Goal: Task Accomplishment & Management: Use online tool/utility

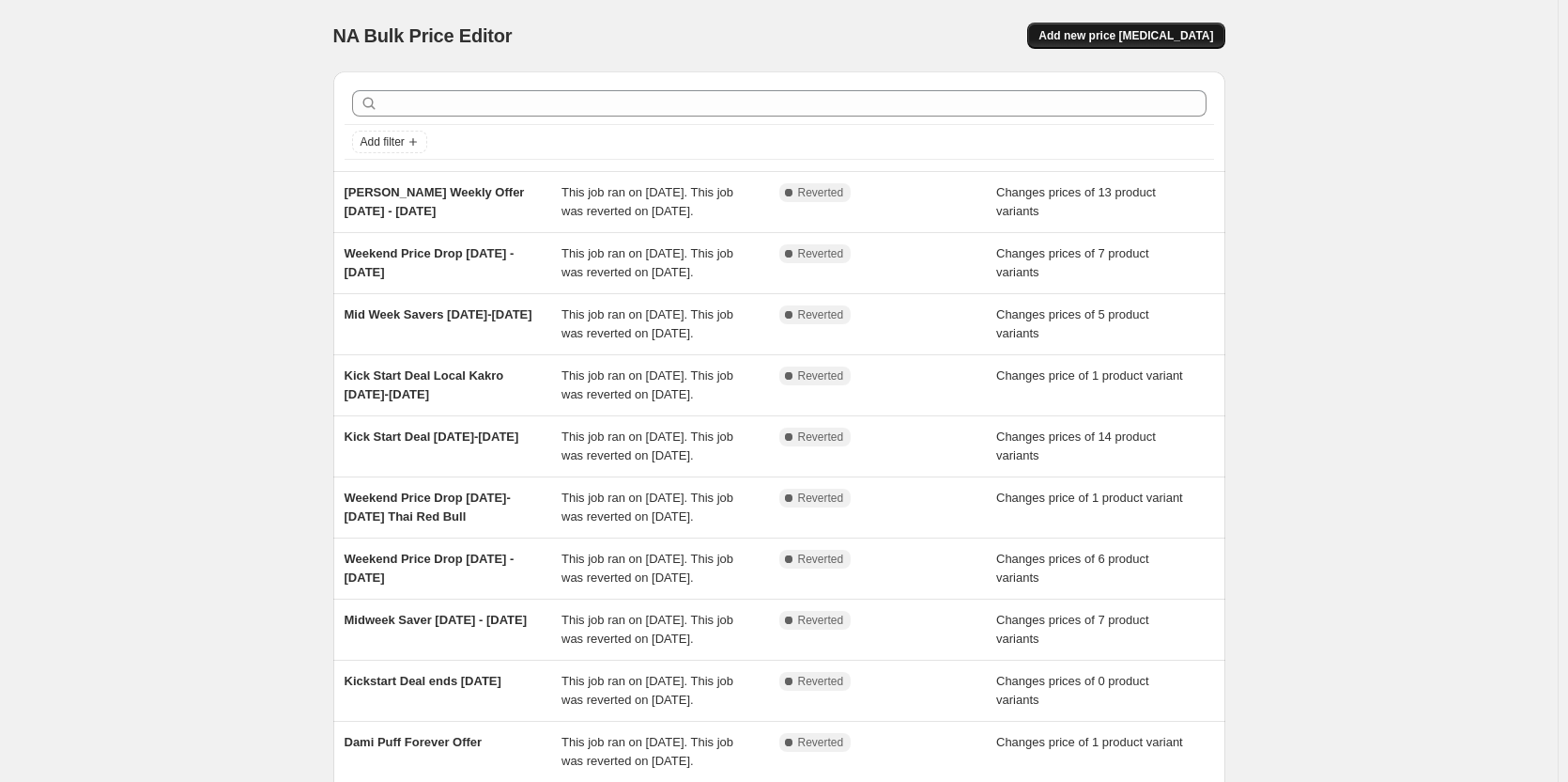
click at [1143, 38] on span "Add new price [MEDICAL_DATA]" at bounding box center [1126, 35] width 175 height 15
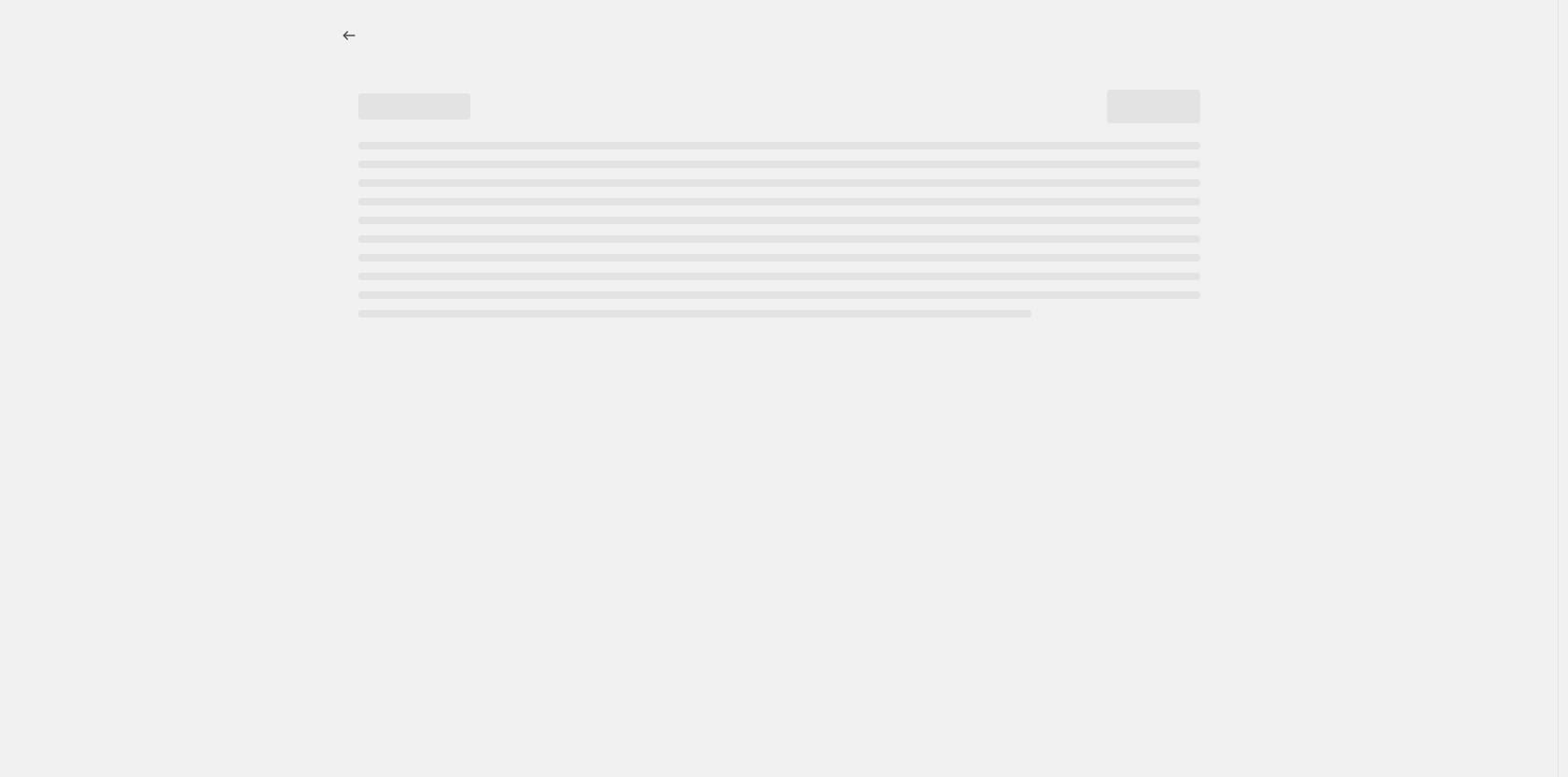
select select "percentage"
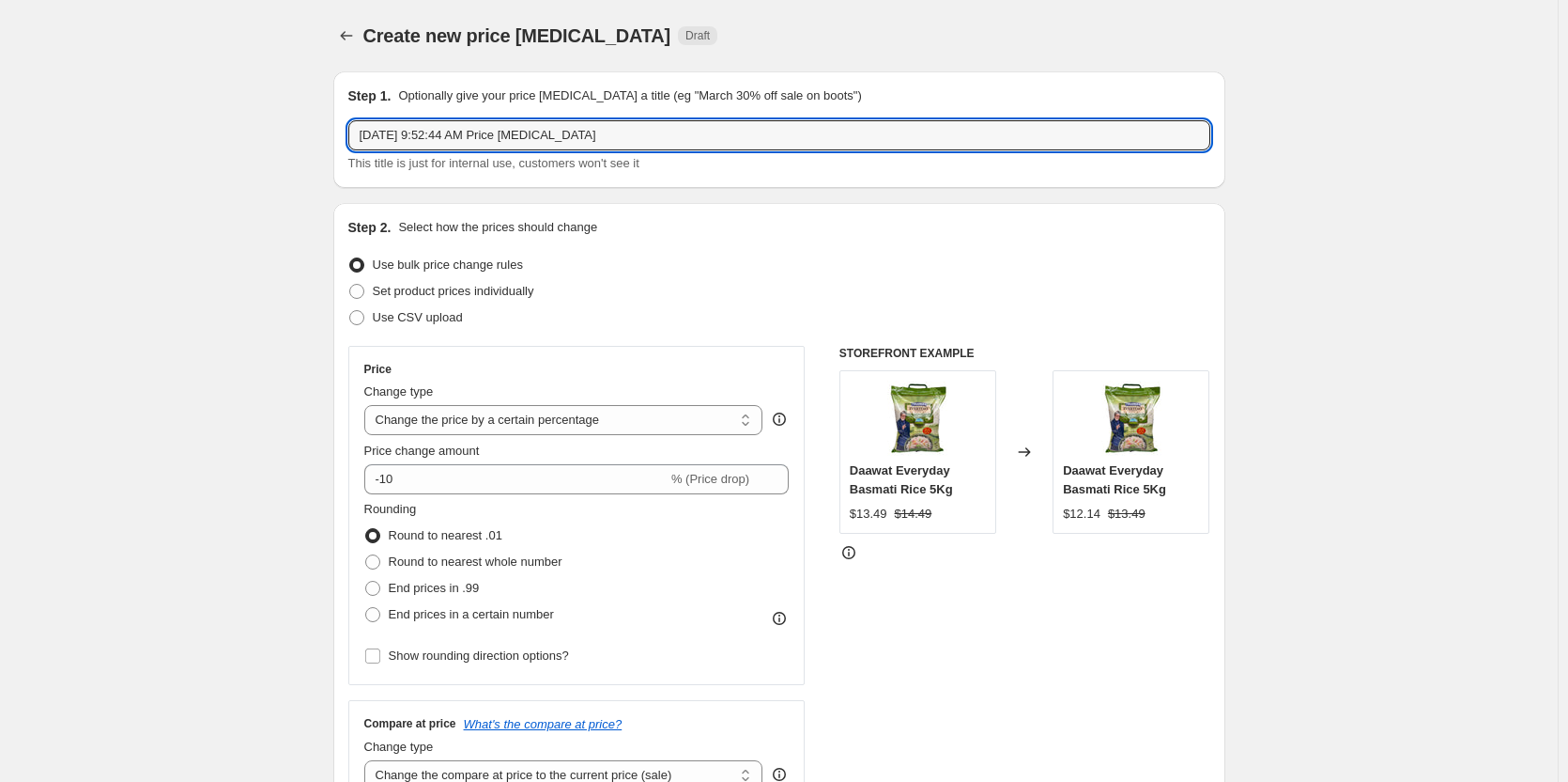
drag, startPoint x: 645, startPoint y: 127, endPoint x: -4, endPoint y: 143, distance: 649.2
click at [0, 143] on html "Home Settings Plans Skip to content Create new price change job. This page is r…" at bounding box center [784, 391] width 1568 height 782
type input "[PERSON_NAME] Offer [DATE] - [DATE]"
click at [818, 308] on div "Use CSV upload" at bounding box center [780, 317] width 862 height 27
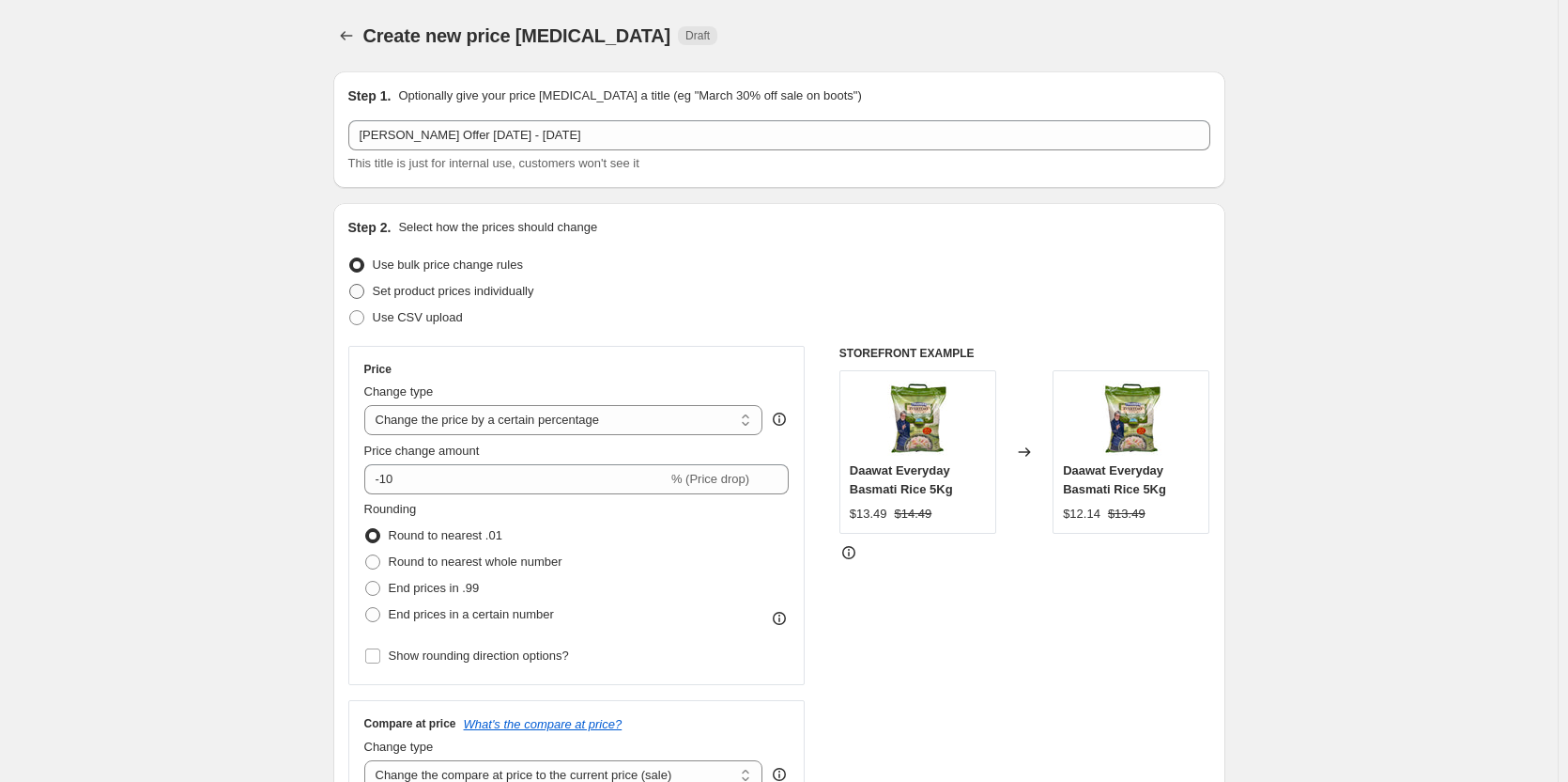
click at [445, 299] on span "Set product prices individually" at bounding box center [454, 291] width 161 height 19
click at [351, 285] on input "Set product prices individually" at bounding box center [350, 284] width 1 height 1
radio input "true"
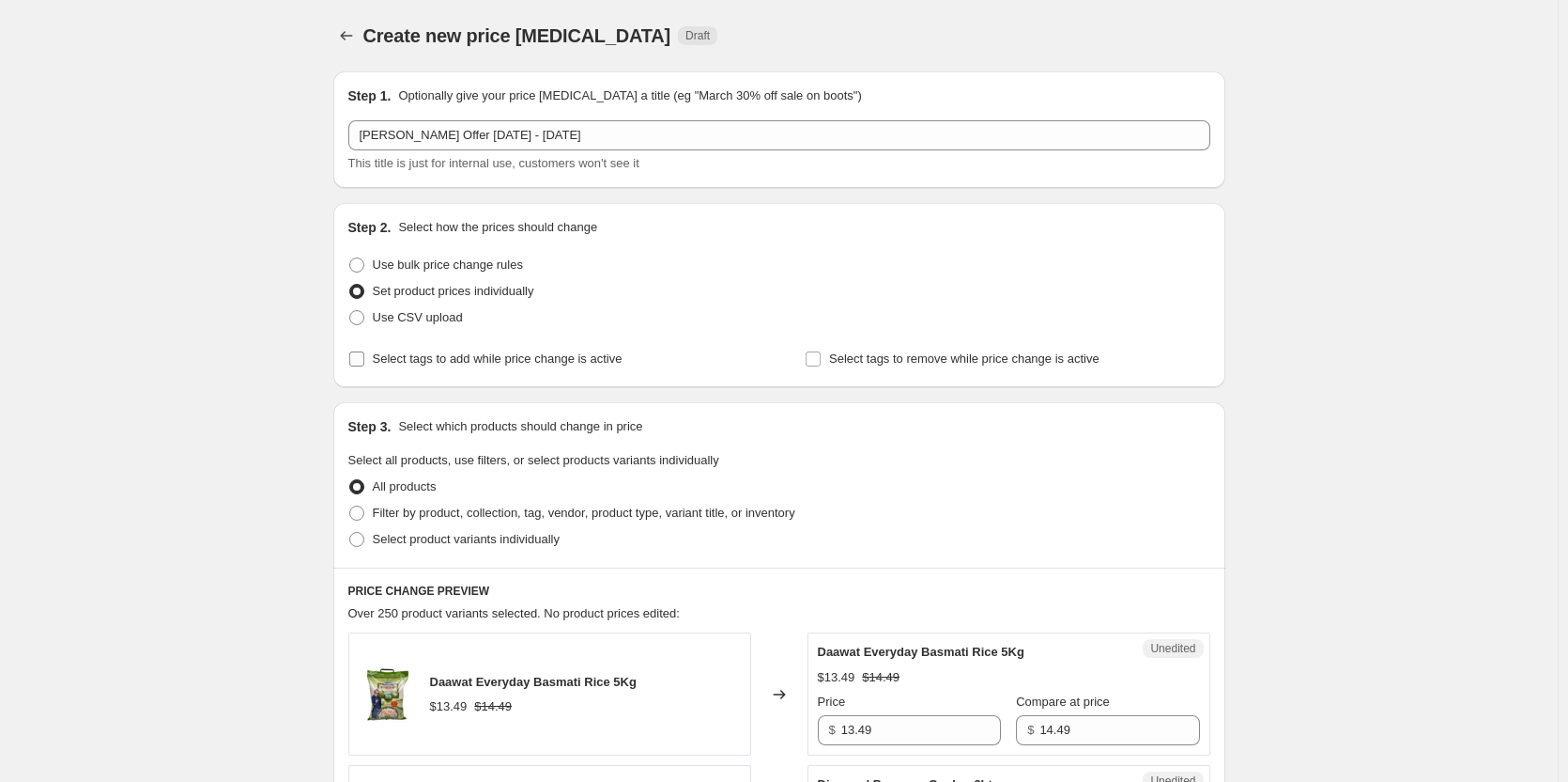
click at [505, 354] on span "Select tags to add while price change is active" at bounding box center [498, 359] width 249 height 14
click at [364, 354] on input "Select tags to add while price change is active" at bounding box center [356, 359] width 15 height 15
checkbox input "true"
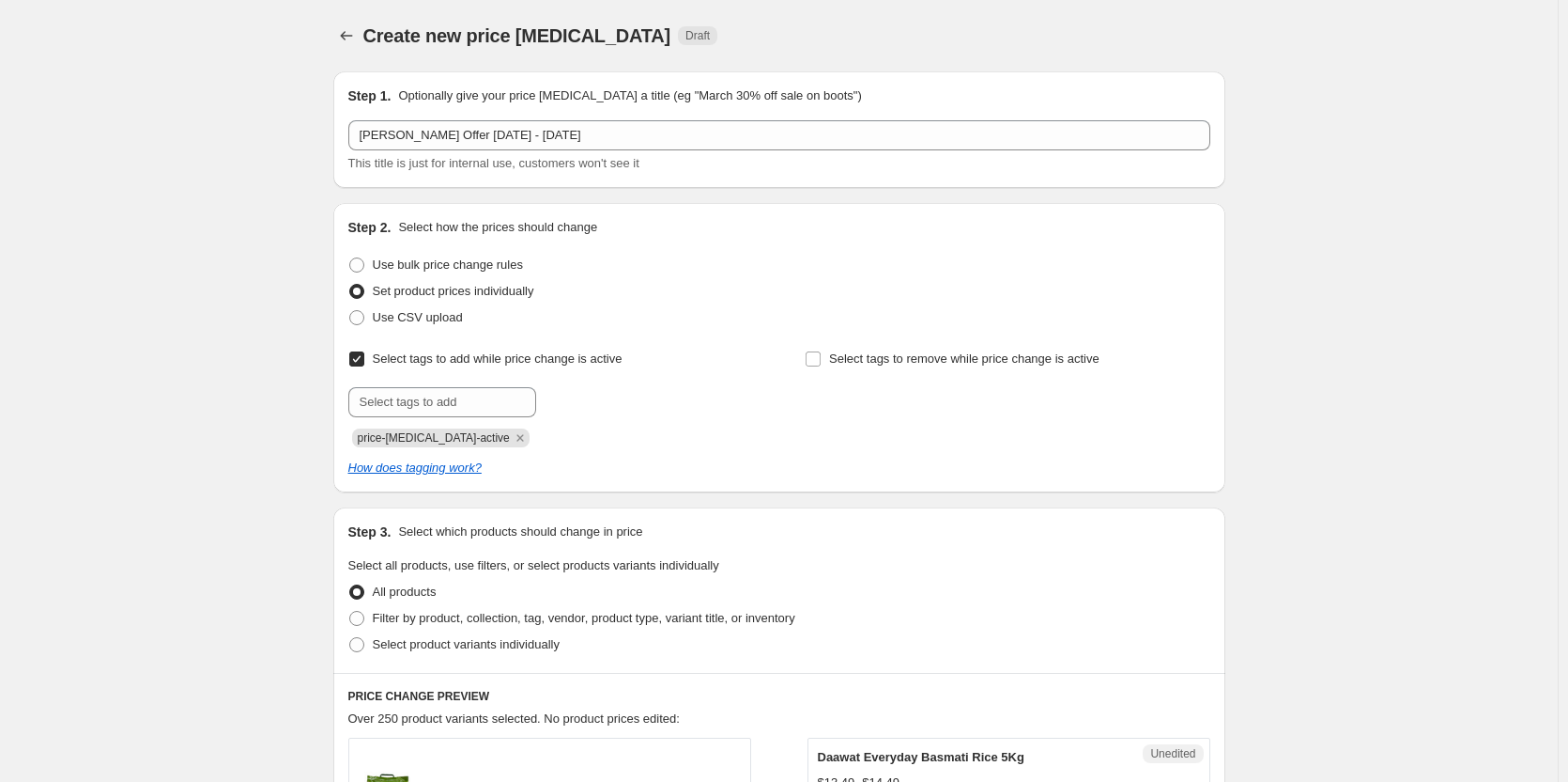
click at [516, 440] on icon "Remove price-change-job-active" at bounding box center [519, 437] width 7 height 7
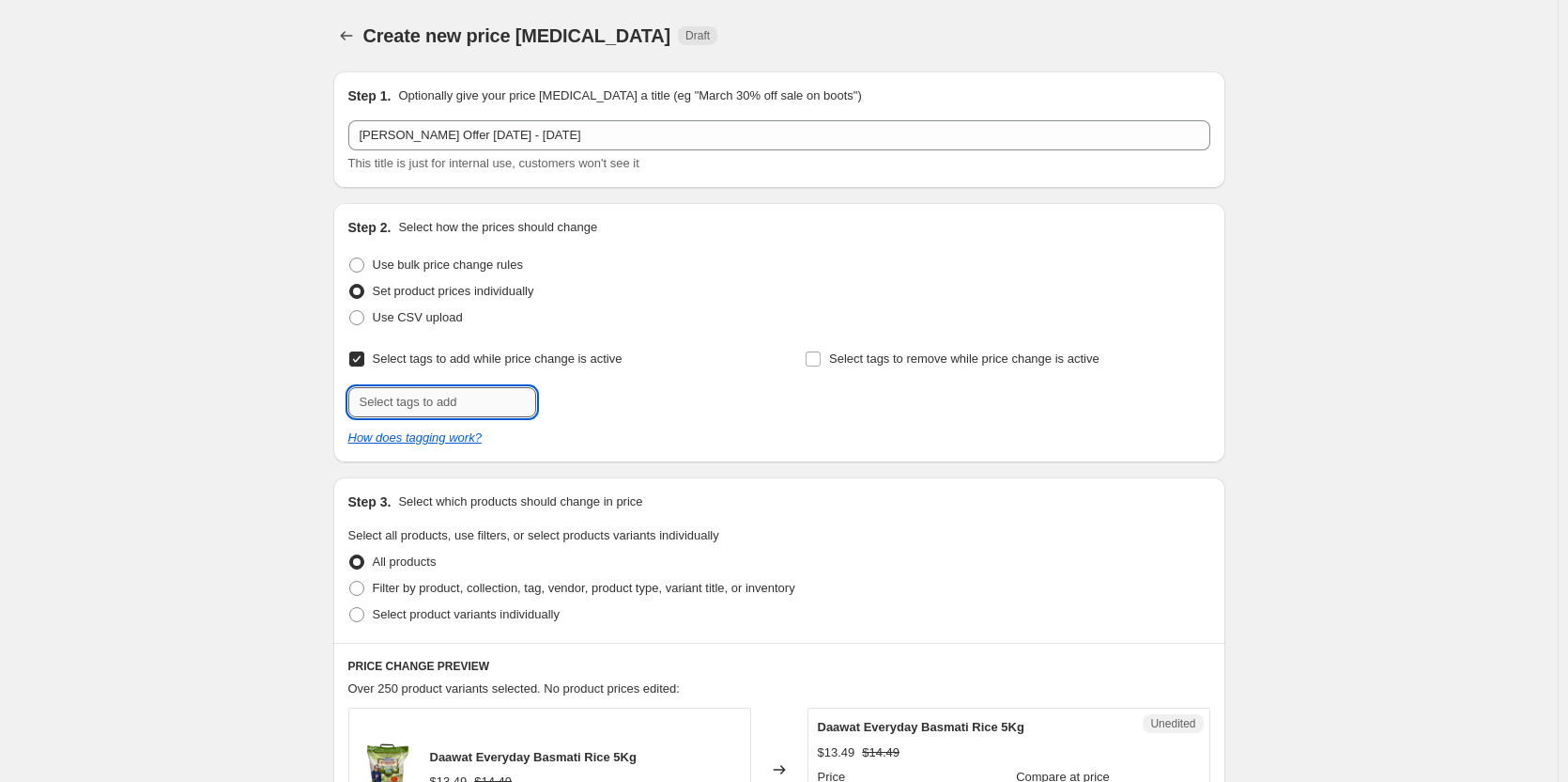
click at [453, 407] on input "text" at bounding box center [442, 402] width 188 height 30
type input "Offer"
click at [578, 405] on span "Add Offer" at bounding box center [577, 400] width 52 height 15
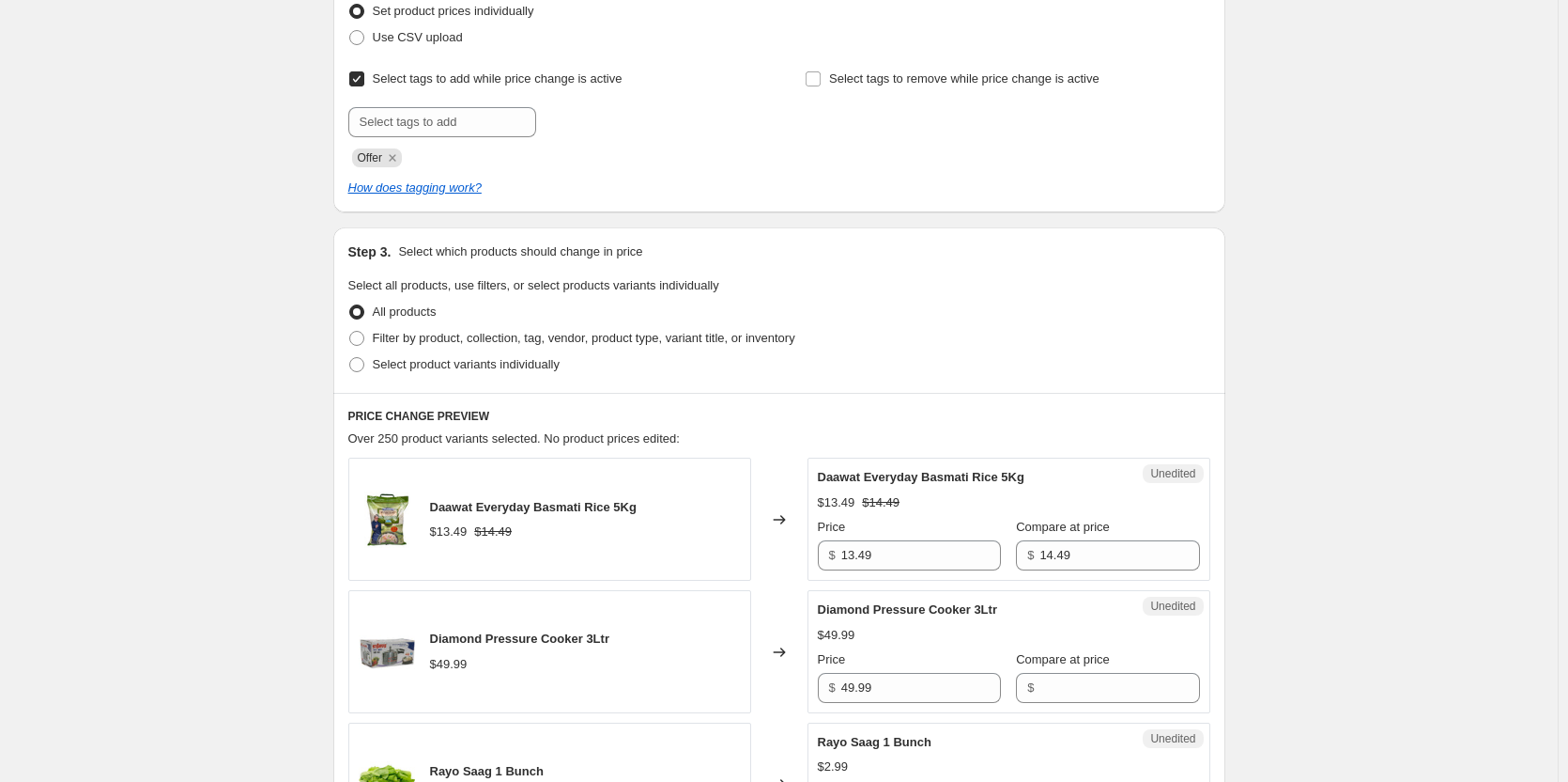
scroll to position [282, 0]
click at [446, 366] on span "Select product variants individually" at bounding box center [466, 362] width 187 height 14
click at [351, 356] on input "Select product variants individually" at bounding box center [350, 355] width 1 height 1
radio input "true"
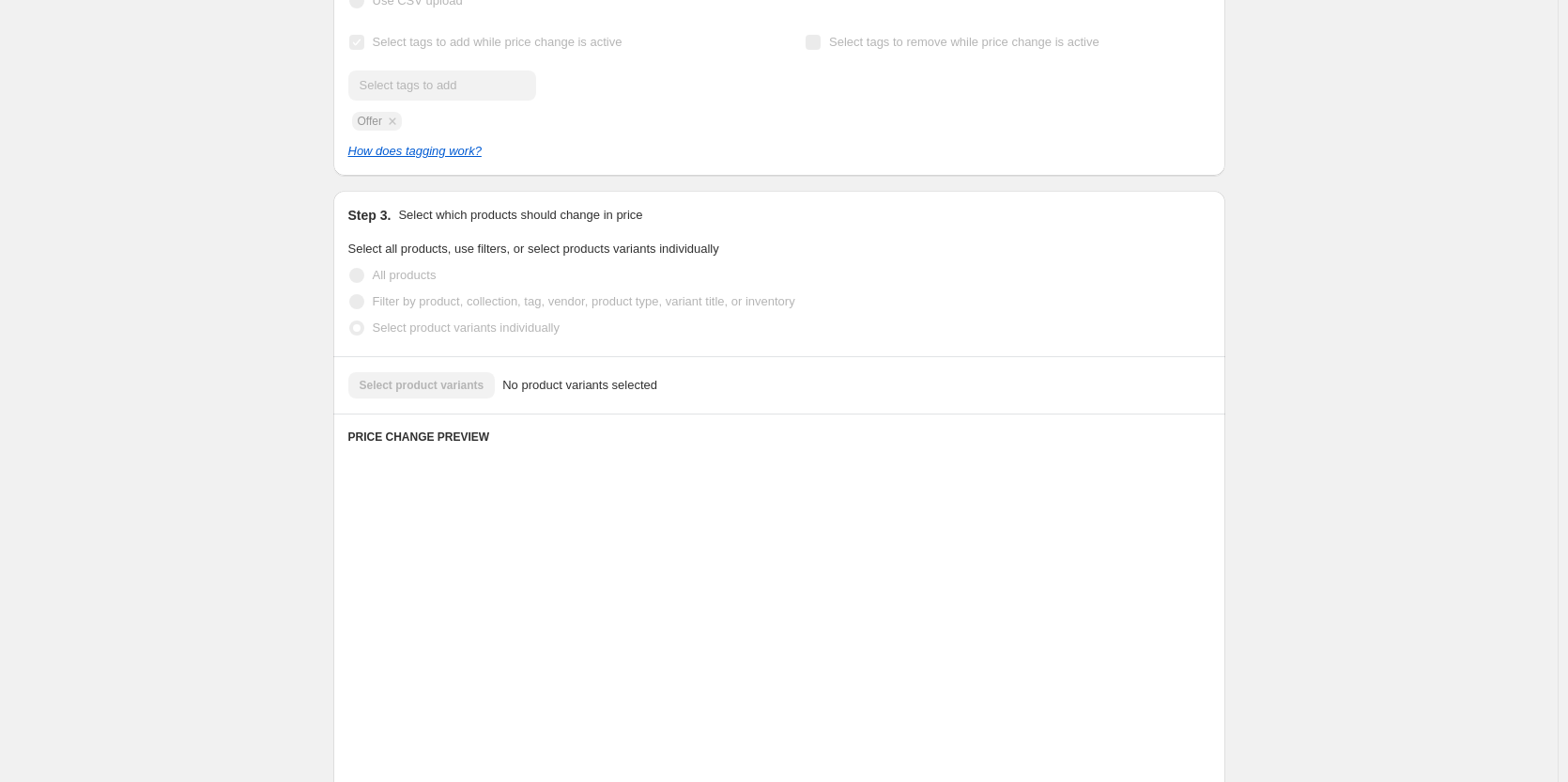
scroll to position [310, 0]
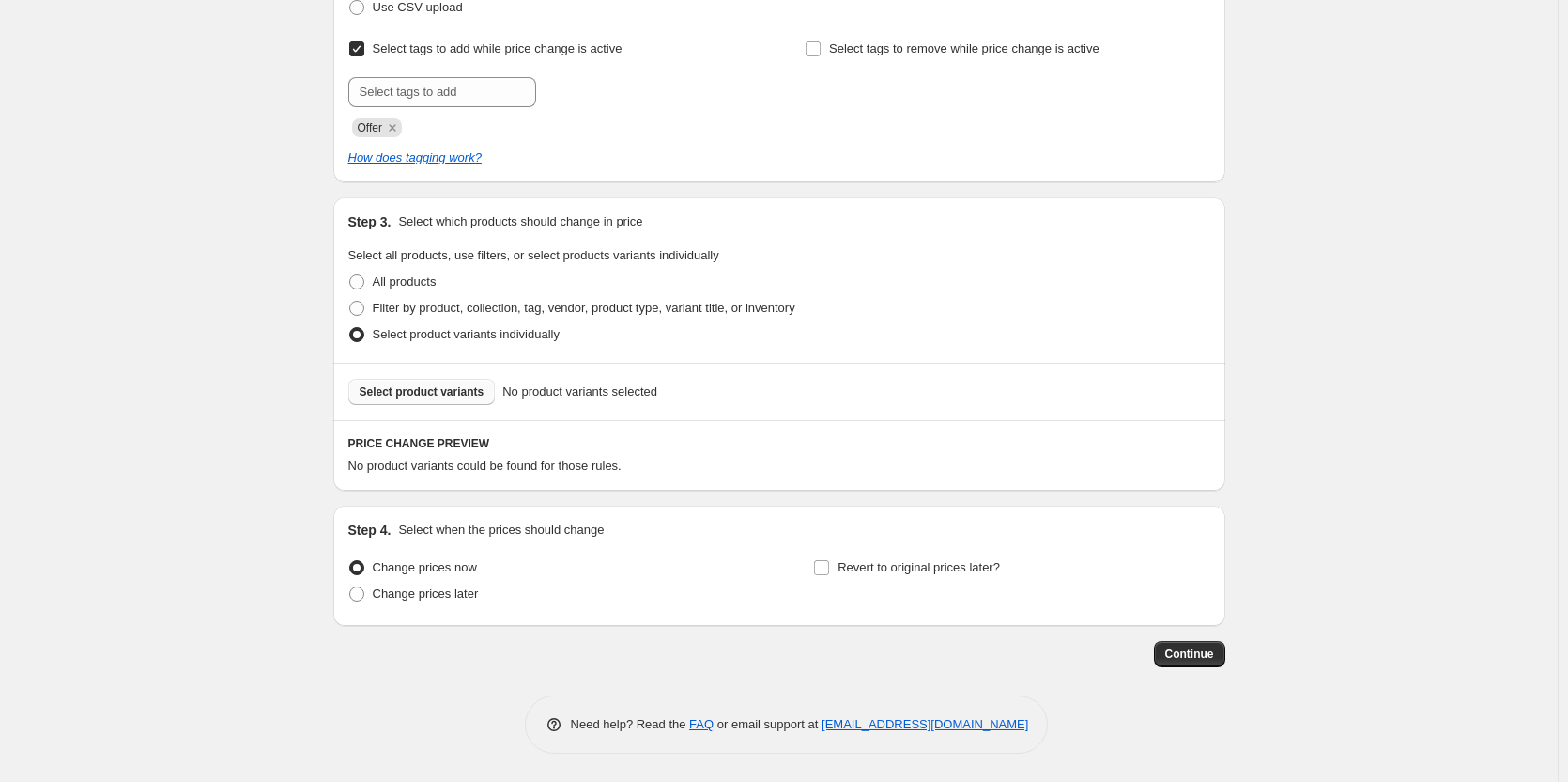
click at [408, 391] on span "Select product variants" at bounding box center [421, 391] width 125 height 15
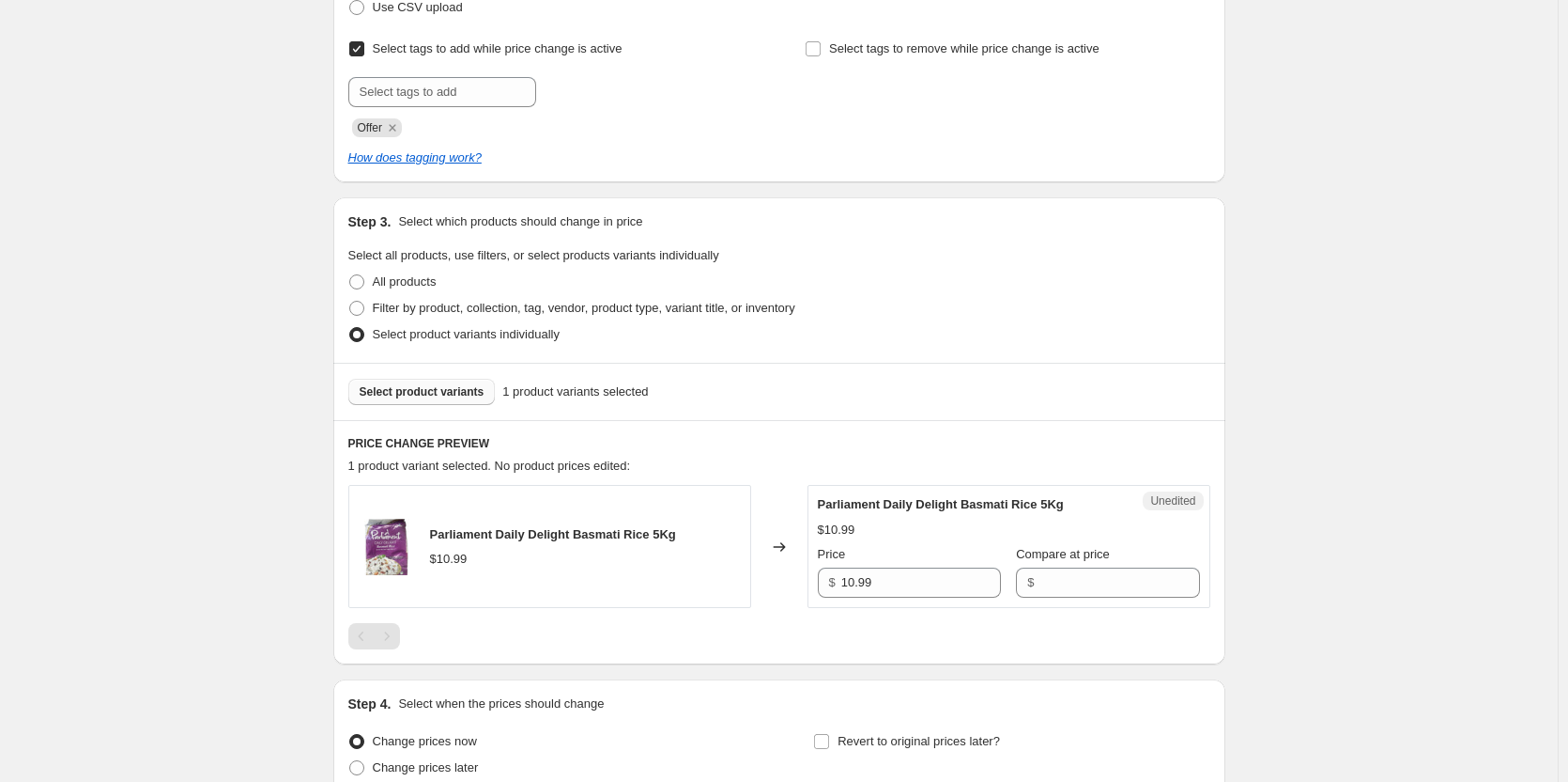
click at [436, 395] on span "Select product variants" at bounding box center [421, 391] width 125 height 15
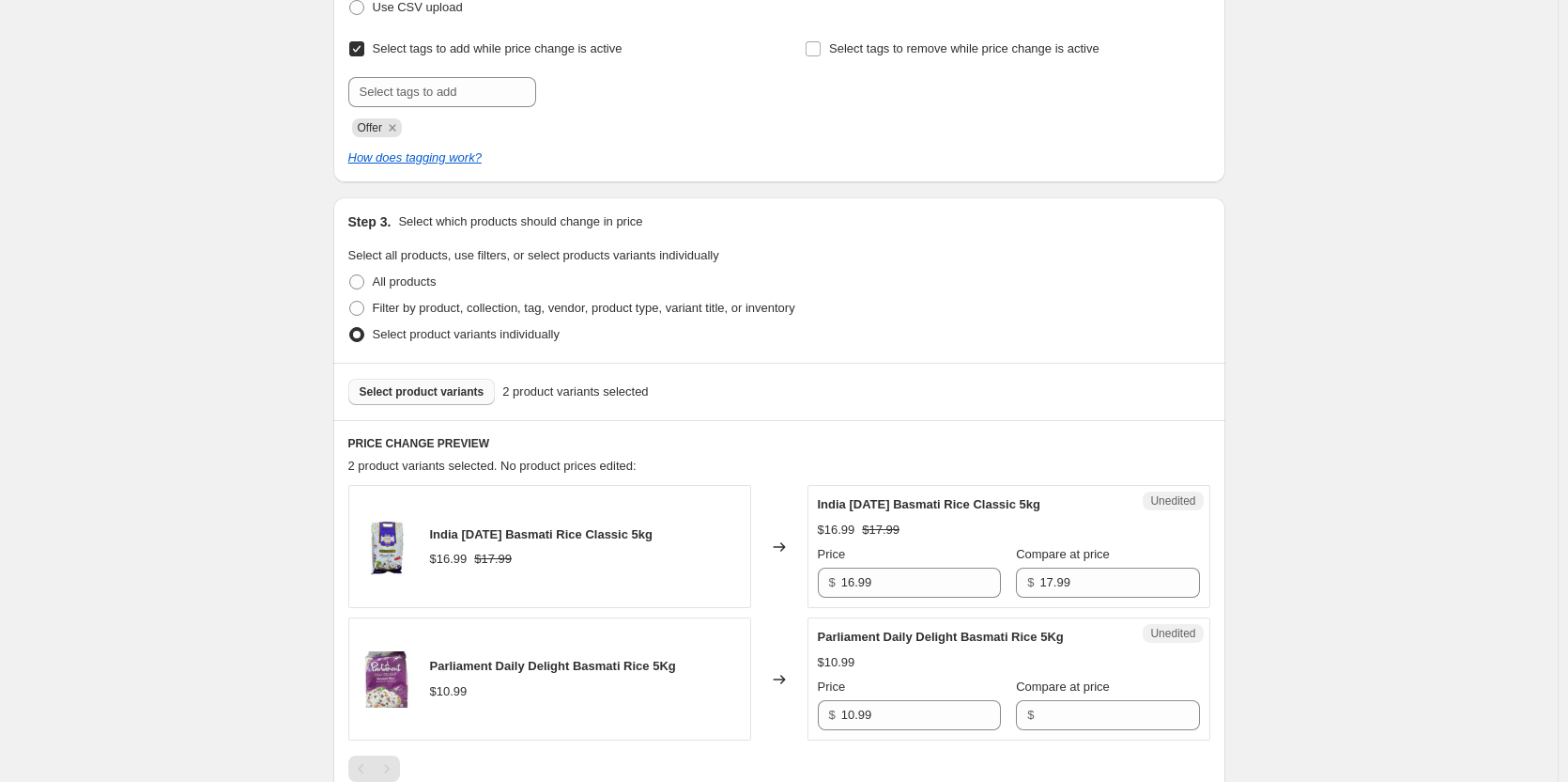
click at [427, 389] on span "Select product variants" at bounding box center [421, 391] width 125 height 15
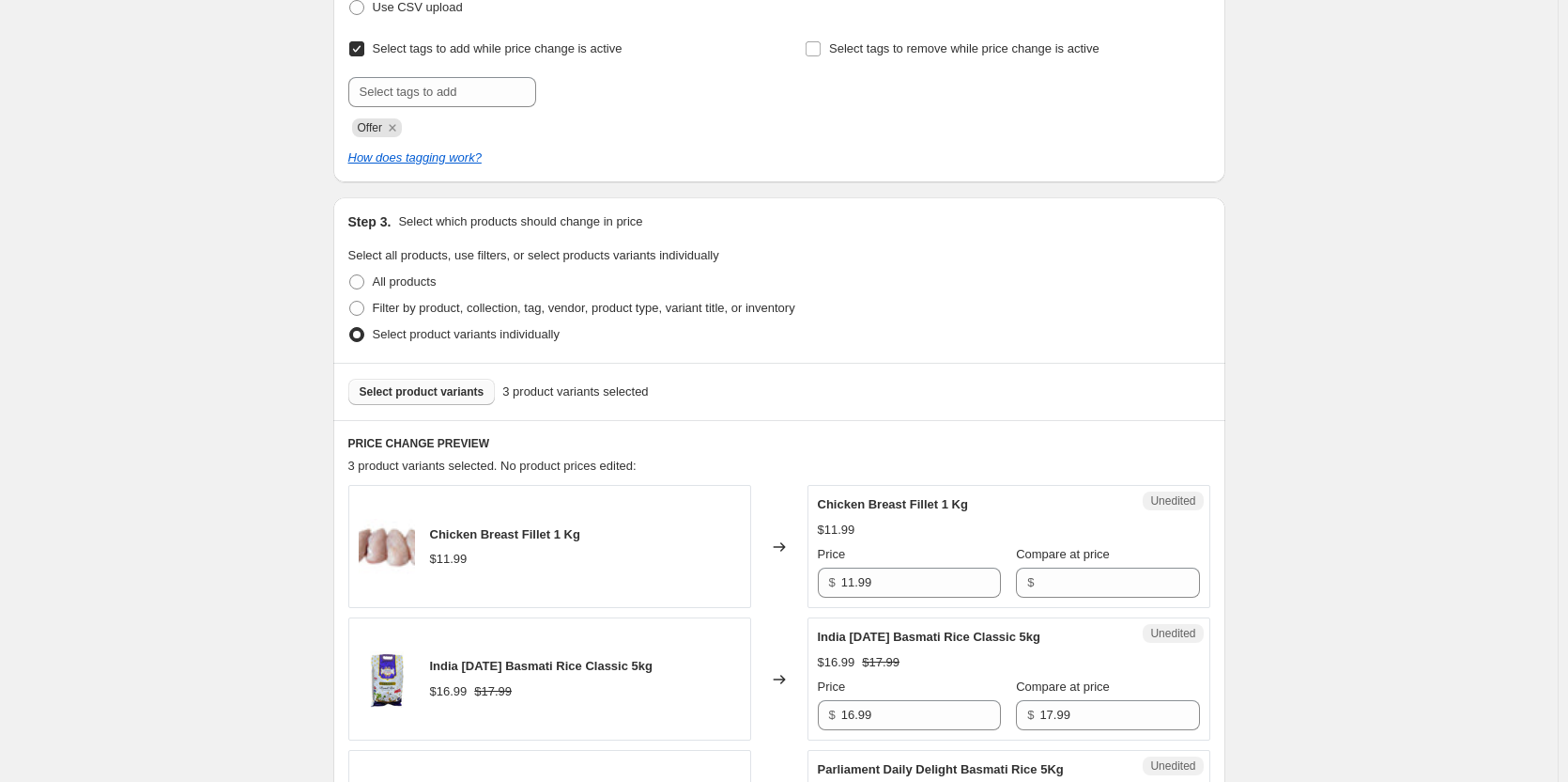
click at [426, 400] on button "Select product variants" at bounding box center [422, 391] width 147 height 27
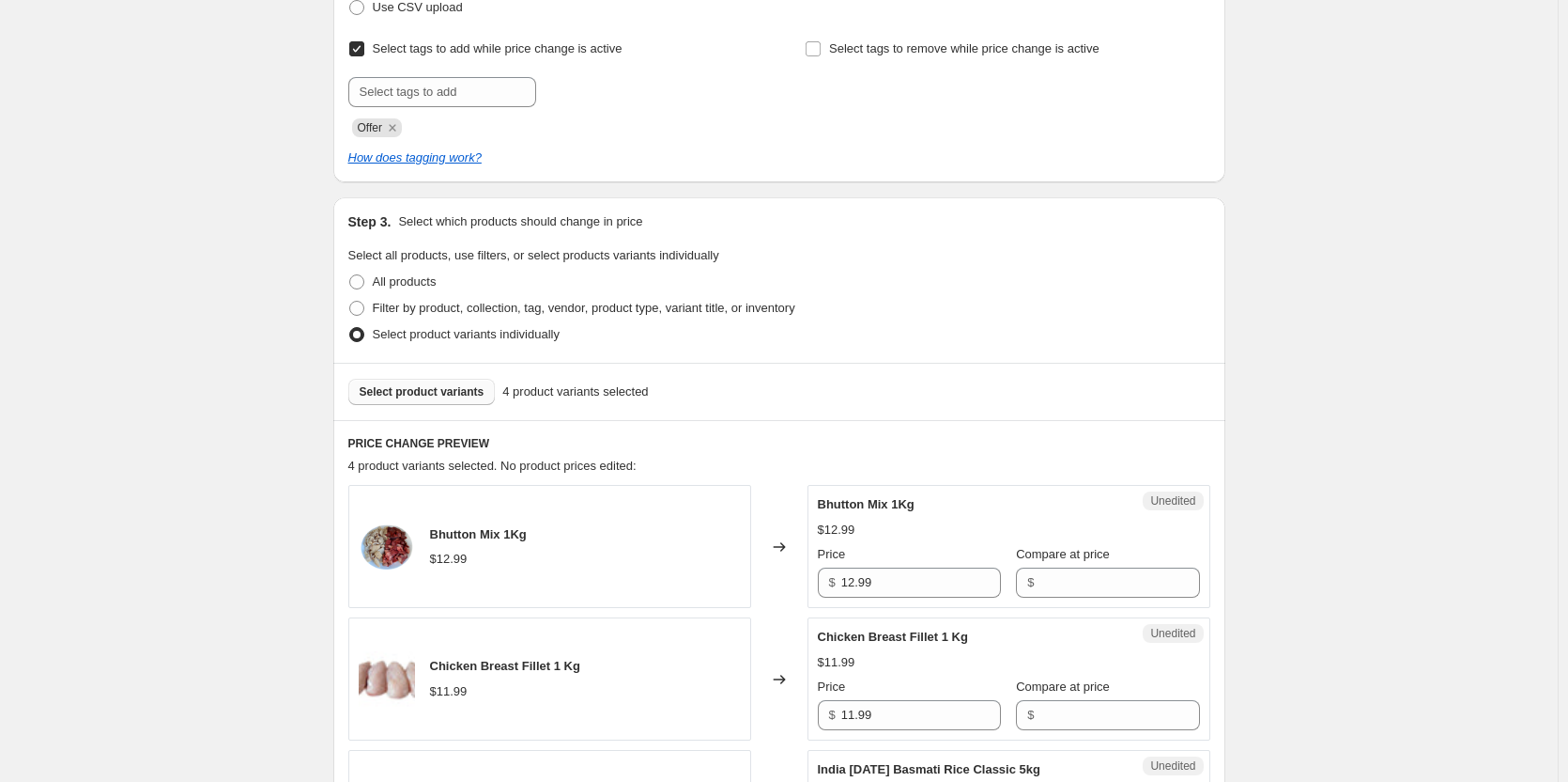
click at [435, 394] on span "Select product variants" at bounding box center [421, 391] width 125 height 15
click at [432, 392] on span "Select product variants" at bounding box center [421, 391] width 125 height 15
click at [439, 393] on span "Select product variants" at bounding box center [421, 391] width 125 height 15
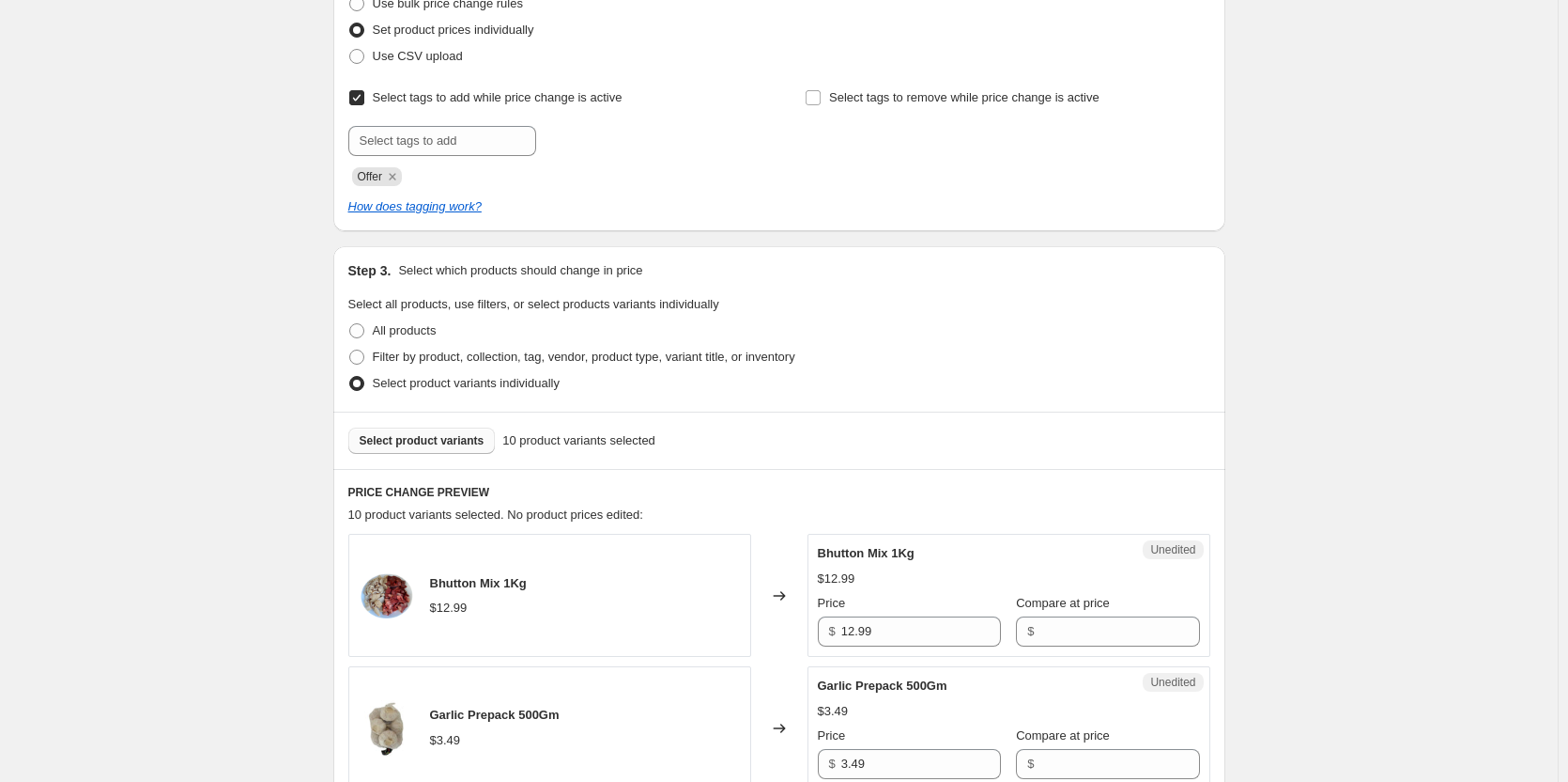
scroll to position [282, 0]
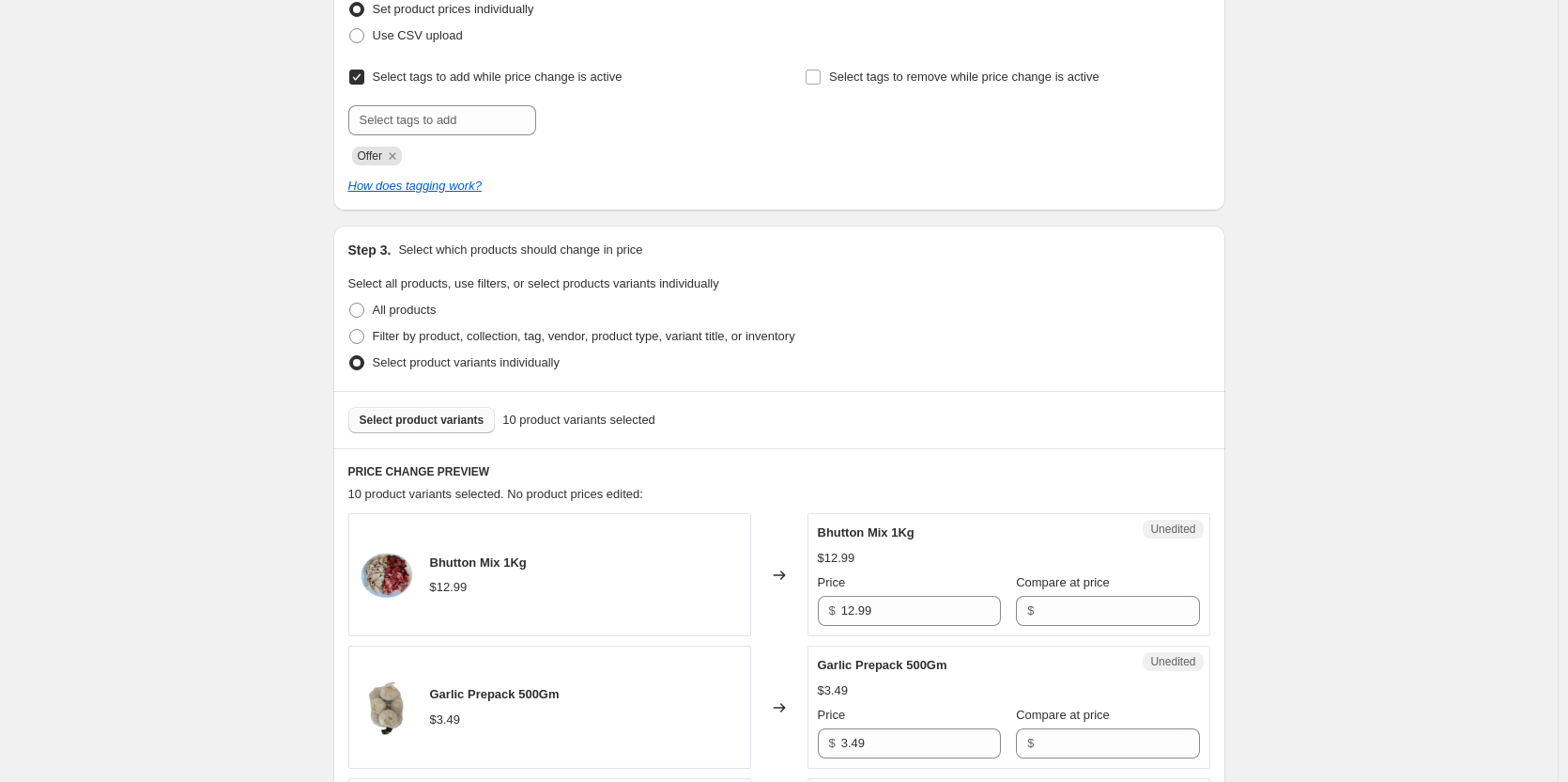
click at [428, 429] on button "Select product variants" at bounding box center [422, 419] width 147 height 27
click at [421, 419] on span "Select product variants" at bounding box center [421, 419] width 125 height 15
click at [417, 419] on span "Select product variants" at bounding box center [421, 419] width 125 height 15
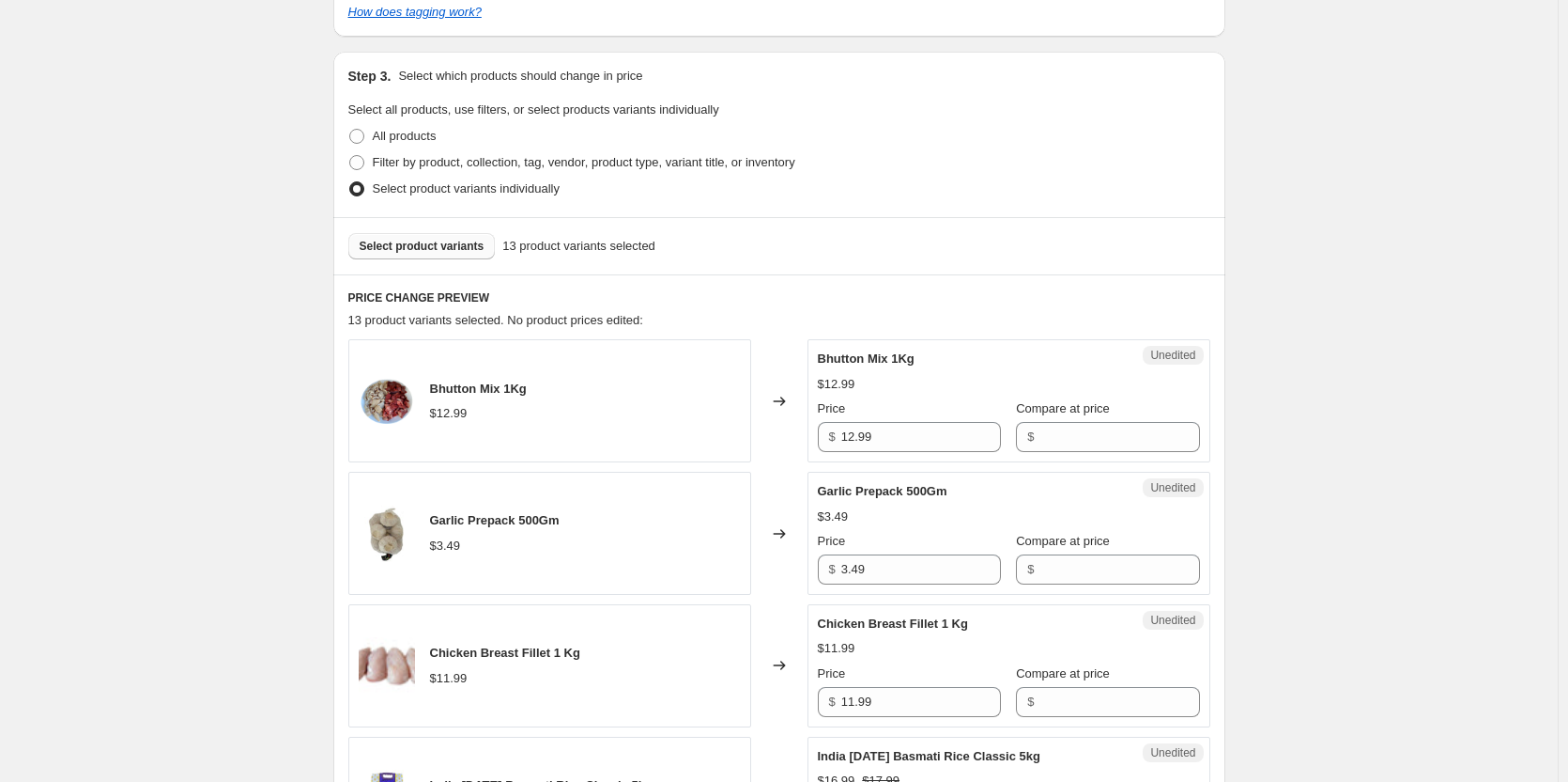
scroll to position [376, 0]
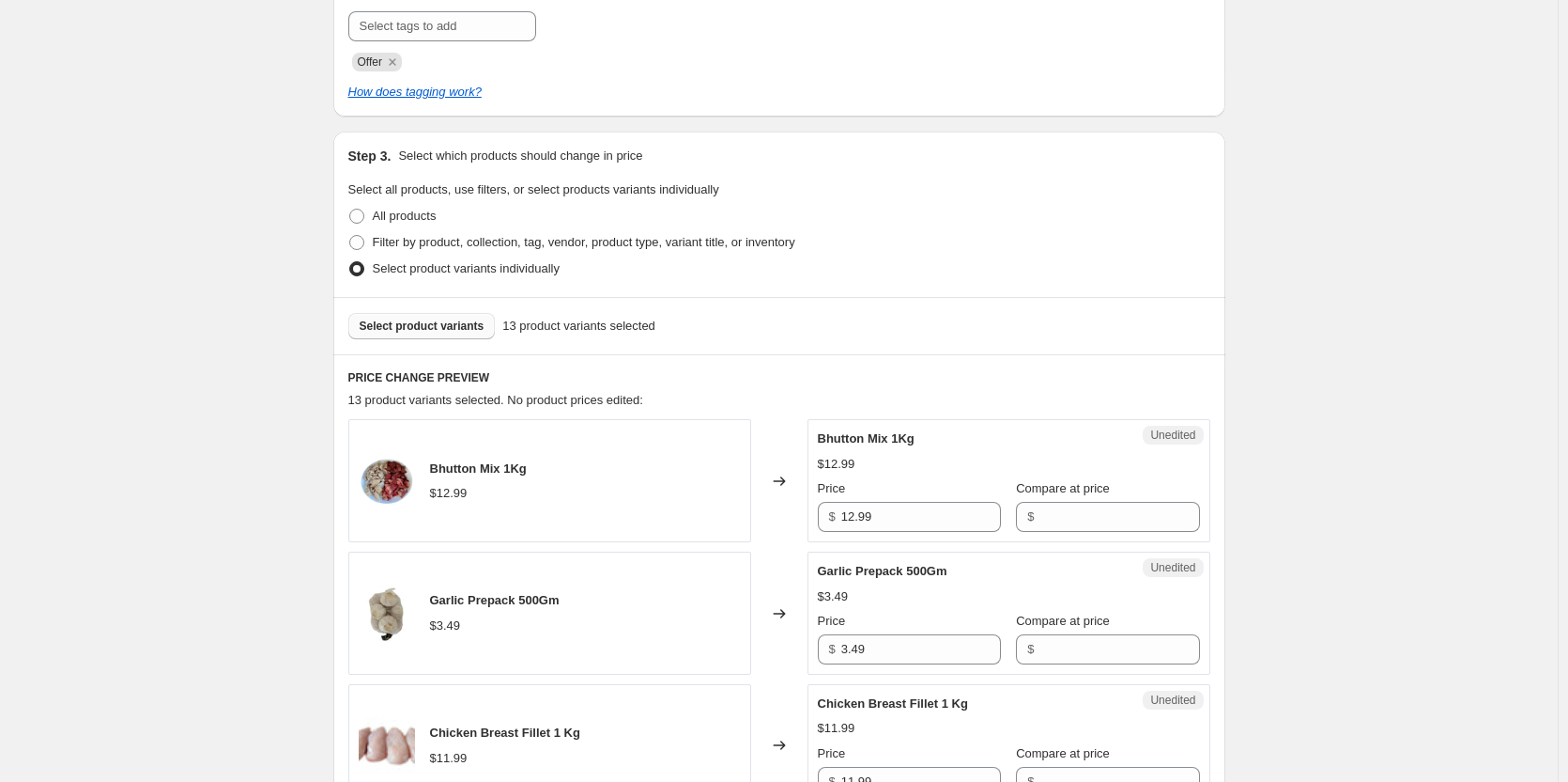
click at [414, 327] on span "Select product variants" at bounding box center [421, 325] width 125 height 15
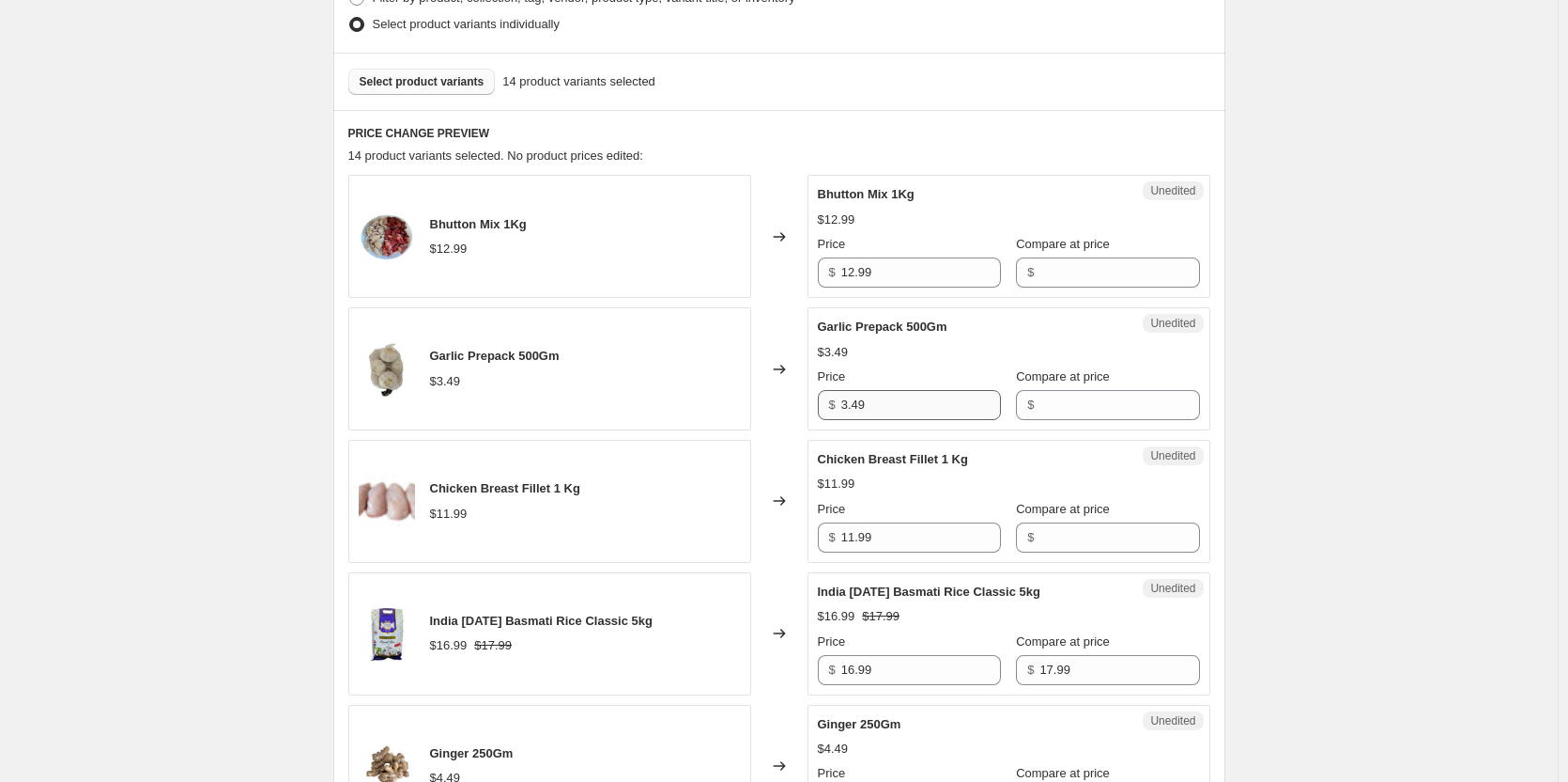
scroll to position [657, 0]
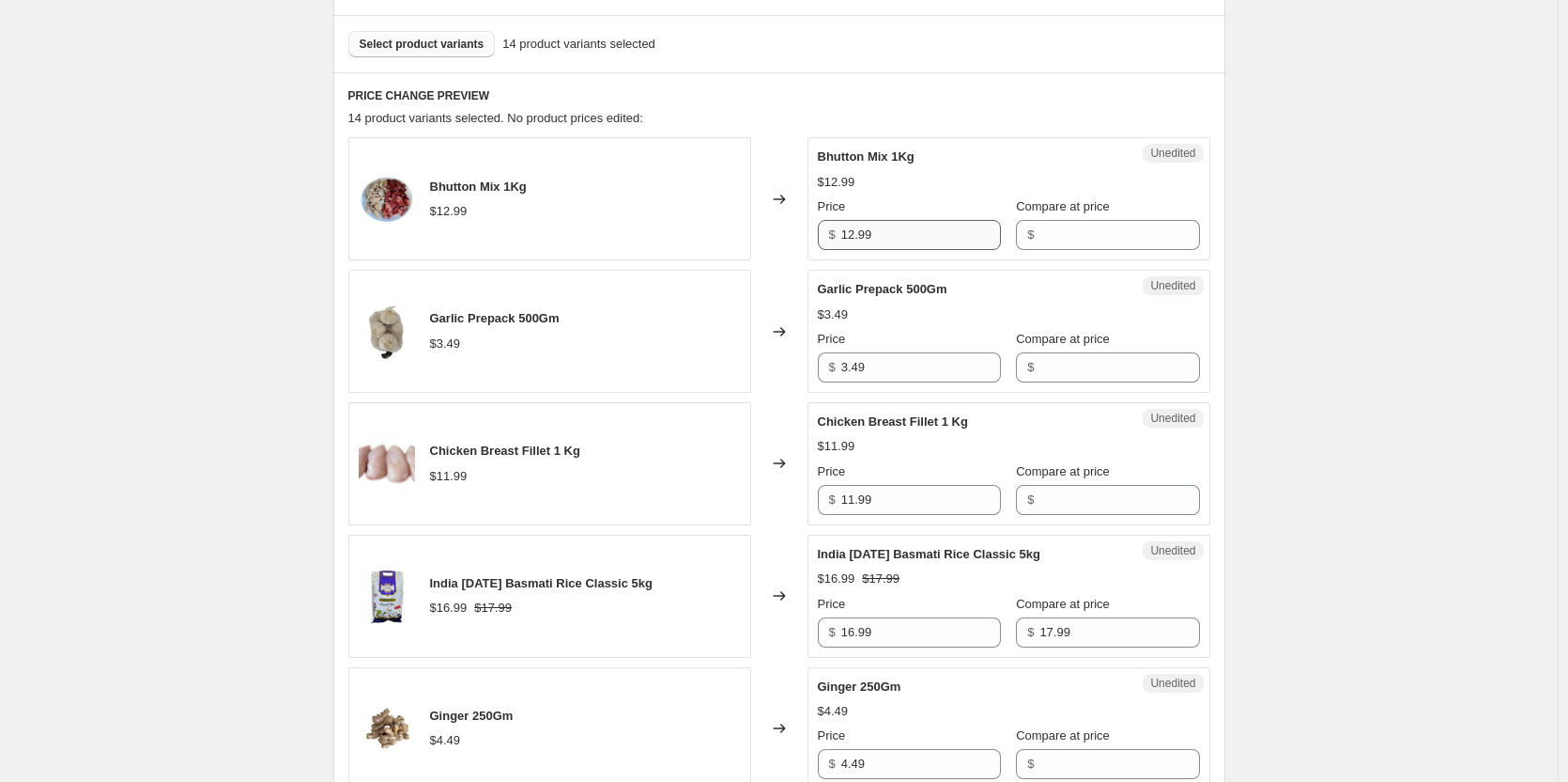
drag, startPoint x: 937, startPoint y: 212, endPoint x: 905, endPoint y: 242, distance: 43.9
click at [931, 220] on div "Price $ 12.99" at bounding box center [909, 224] width 183 height 53
click at [905, 242] on input "12.99" at bounding box center [921, 235] width 160 height 30
drag, startPoint x: 902, startPoint y: 242, endPoint x: 821, endPoint y: 244, distance: 81.0
click at [821, 244] on div "Unedited Bhutton Mix 1Kg $12.99 Price $ 12.99 Compare at price $" at bounding box center [1008, 198] width 403 height 123
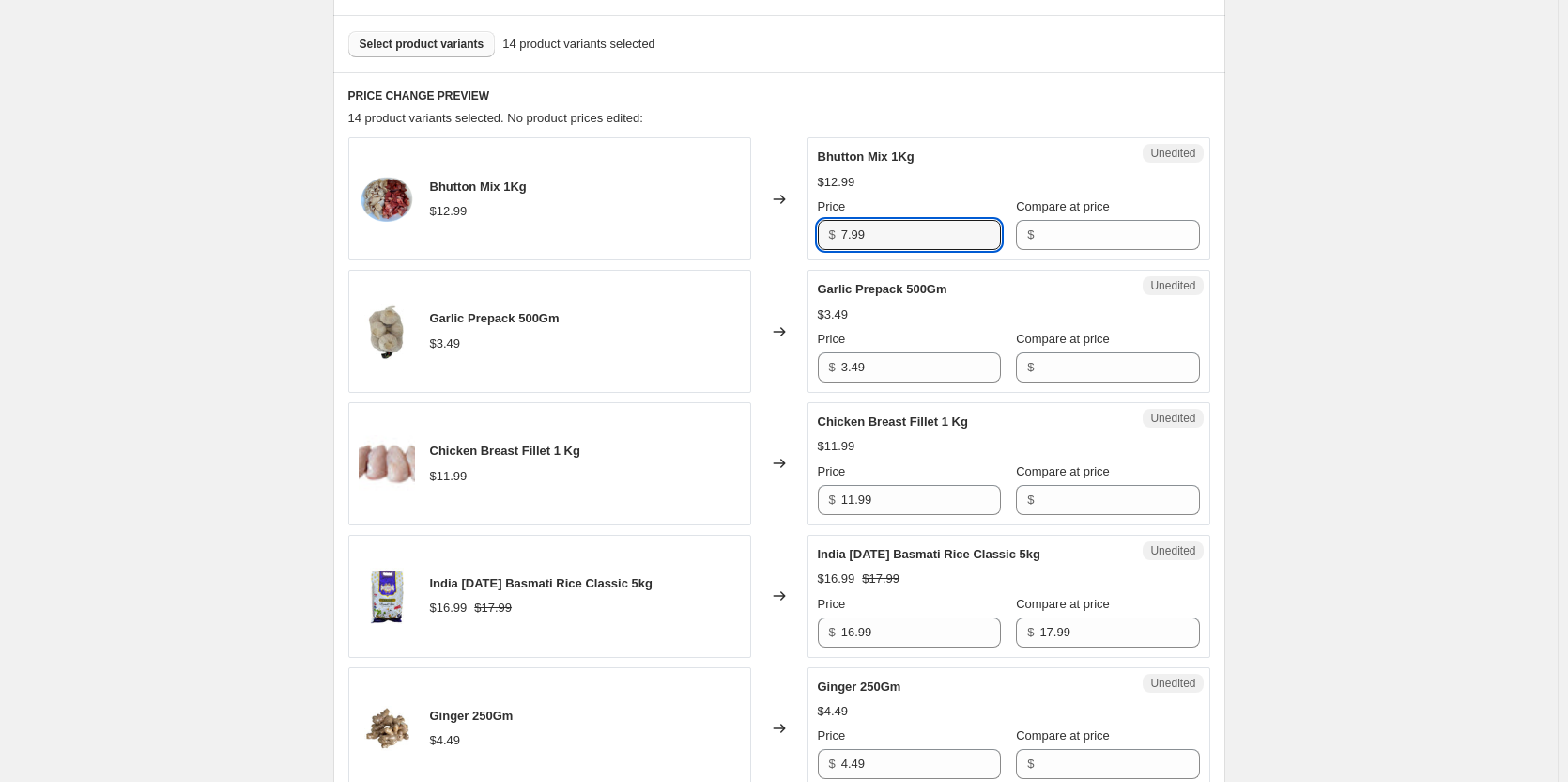
type input "7.99"
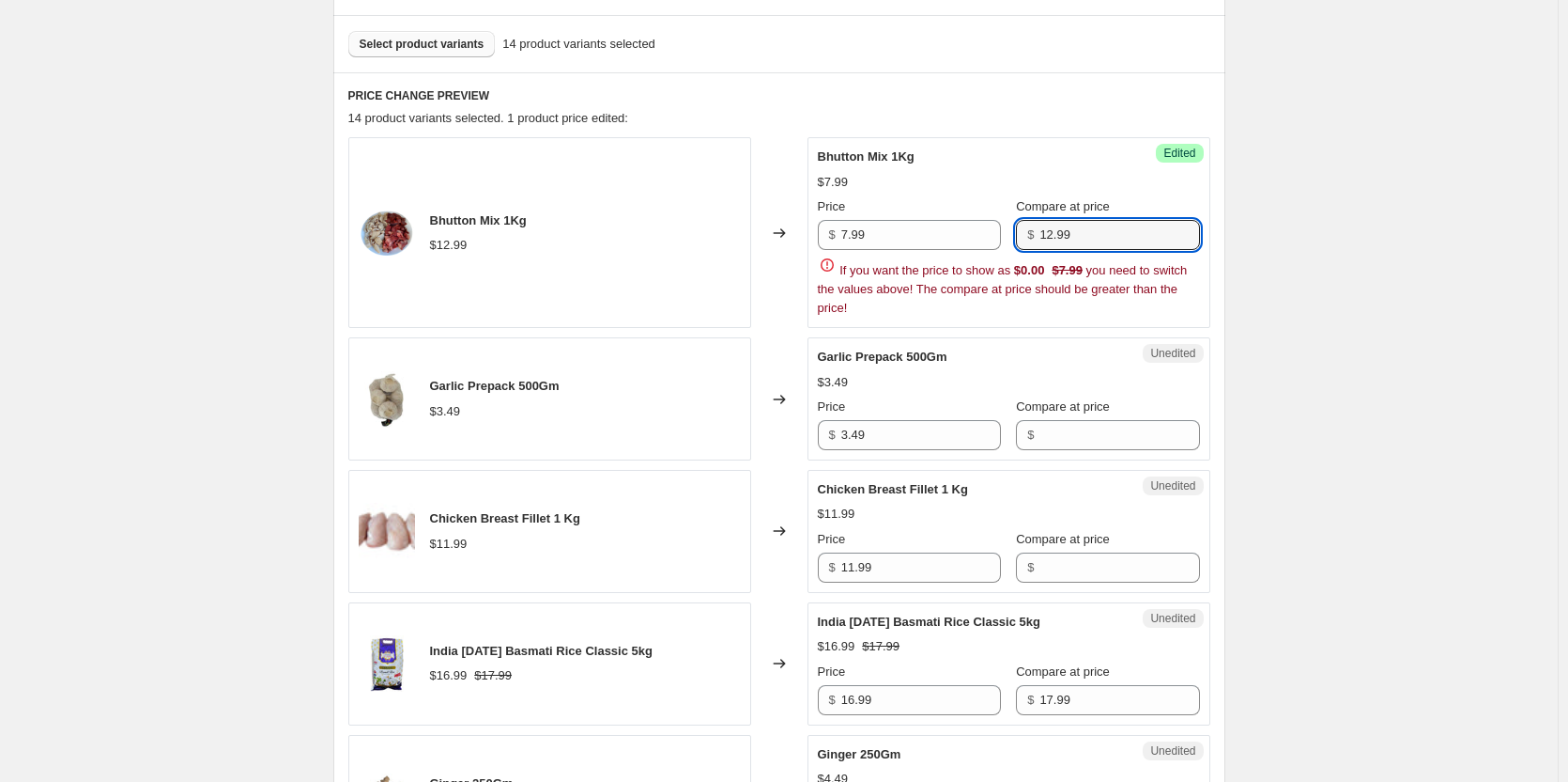
type input "12.99"
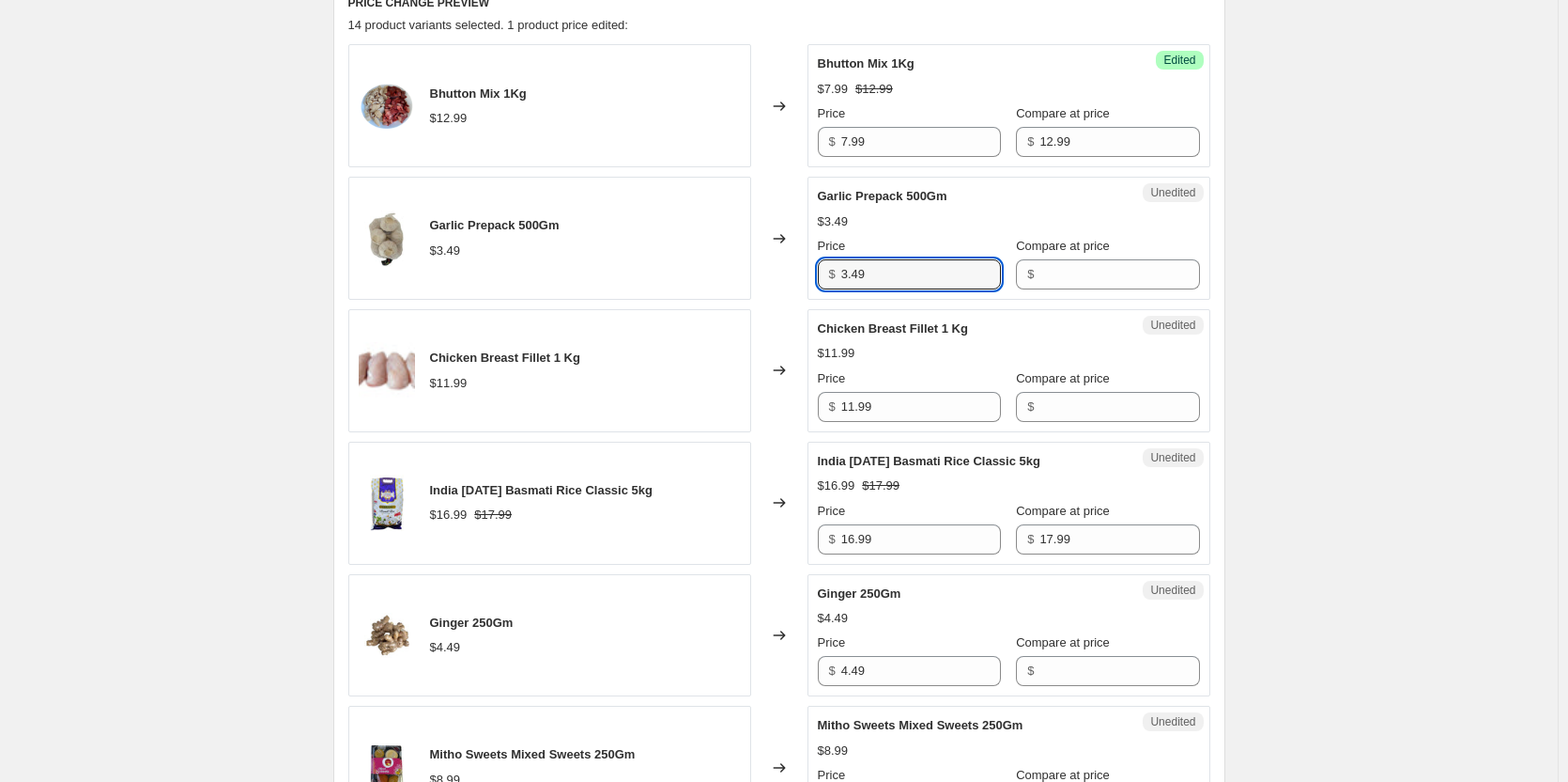
scroll to position [752, 0]
type input "1.99"
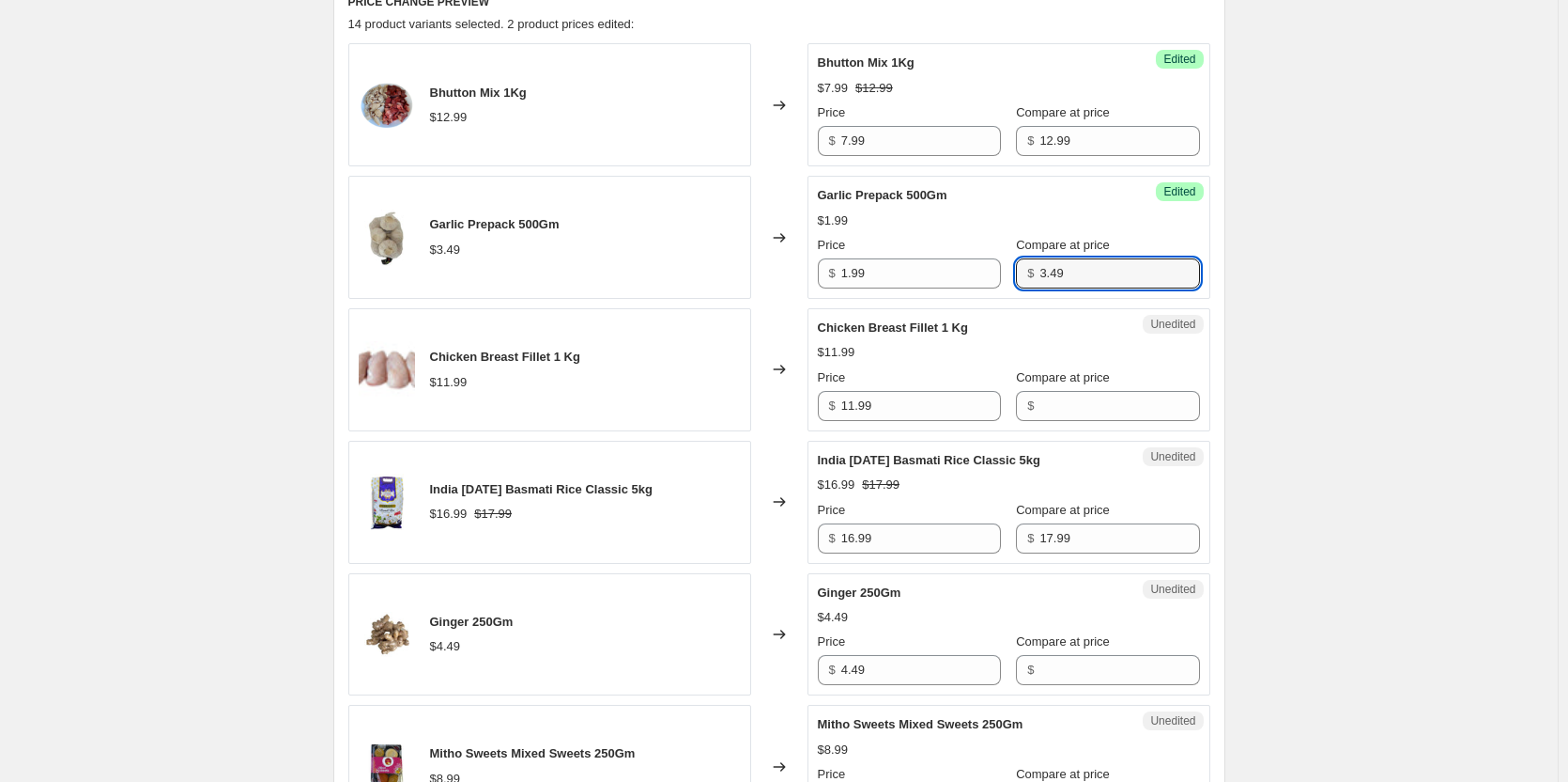
type input "3.49"
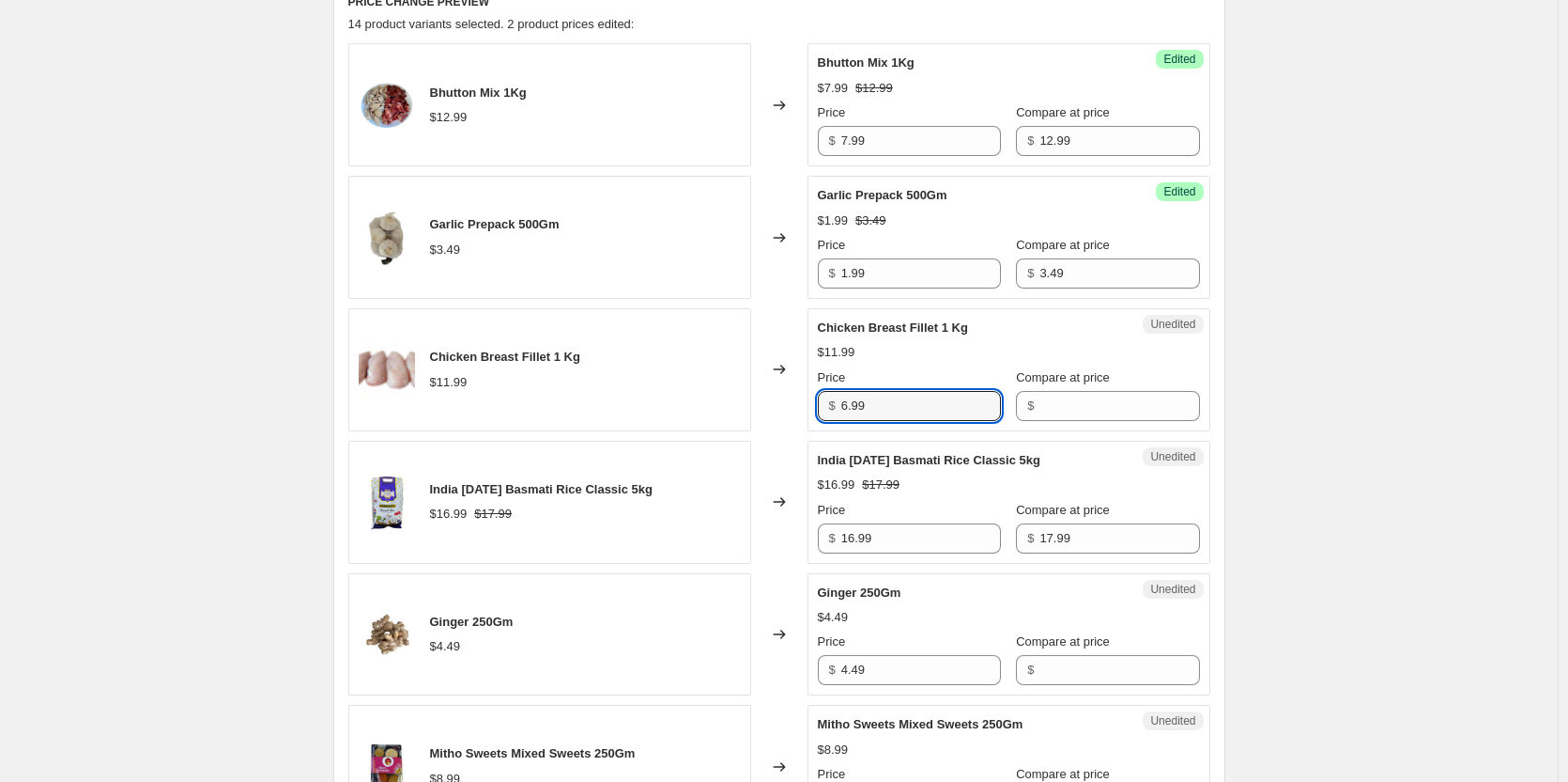
type input "6.99"
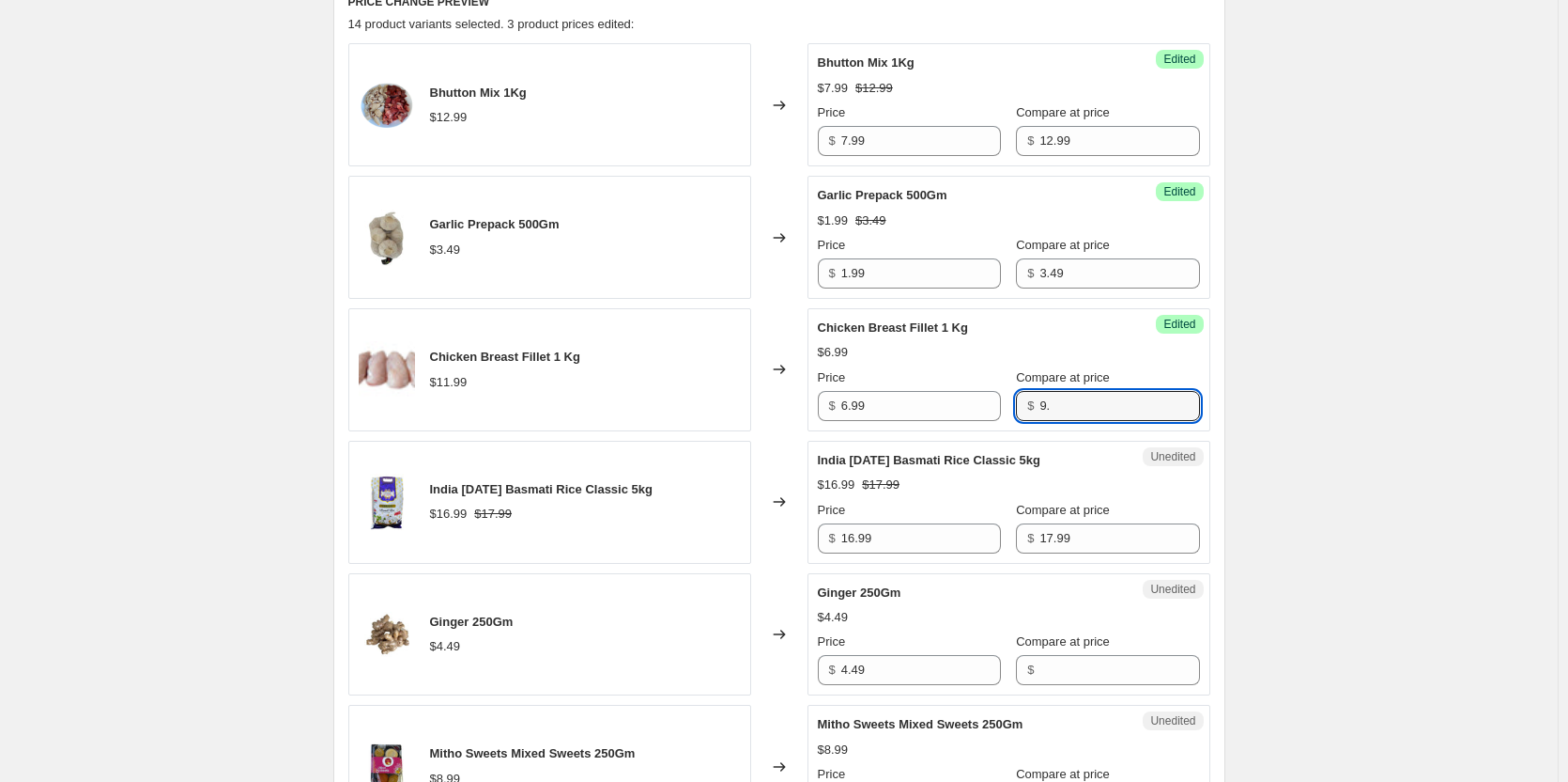
type input "9"
type input "11.99"
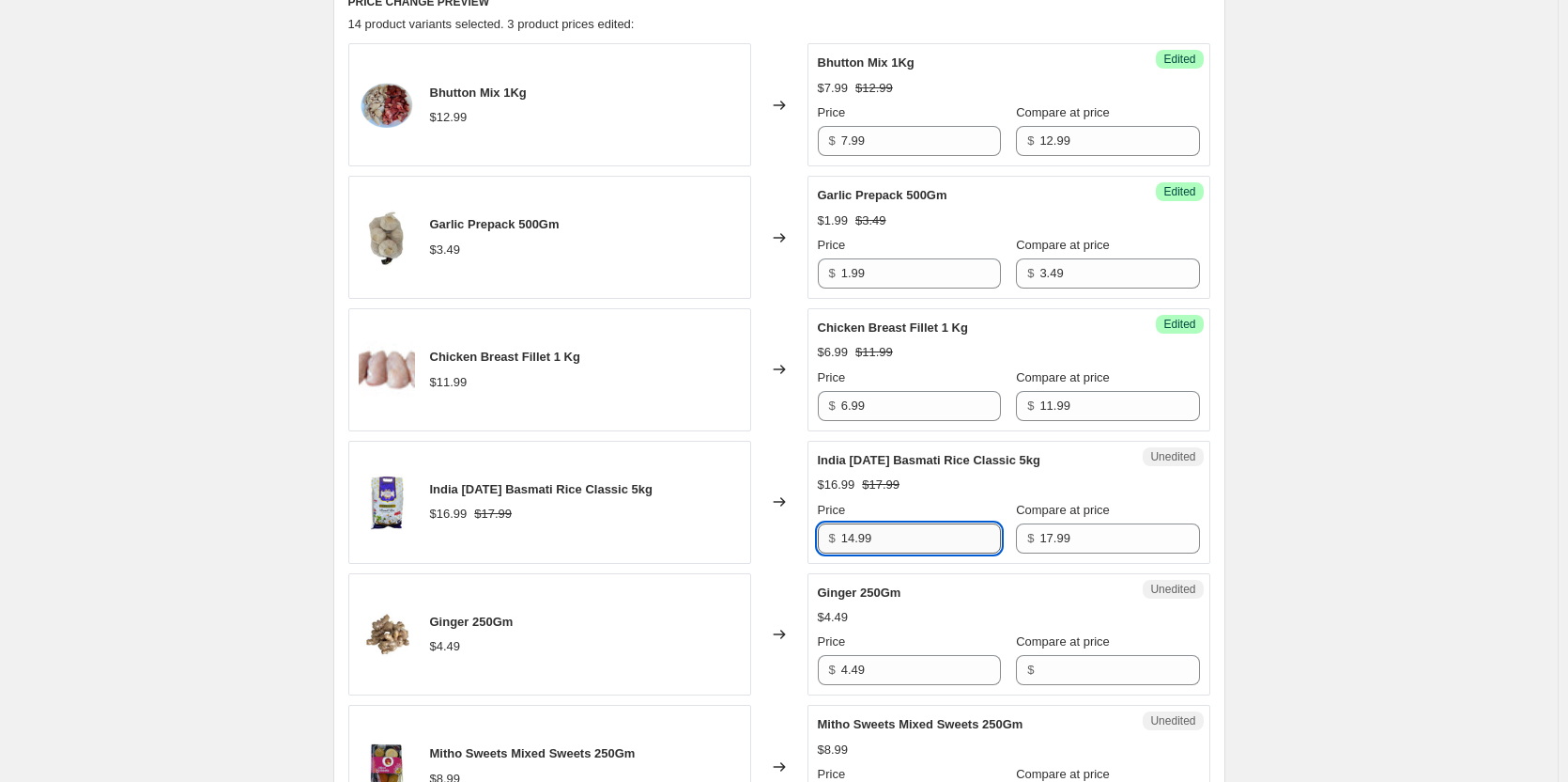
type input "14.99"
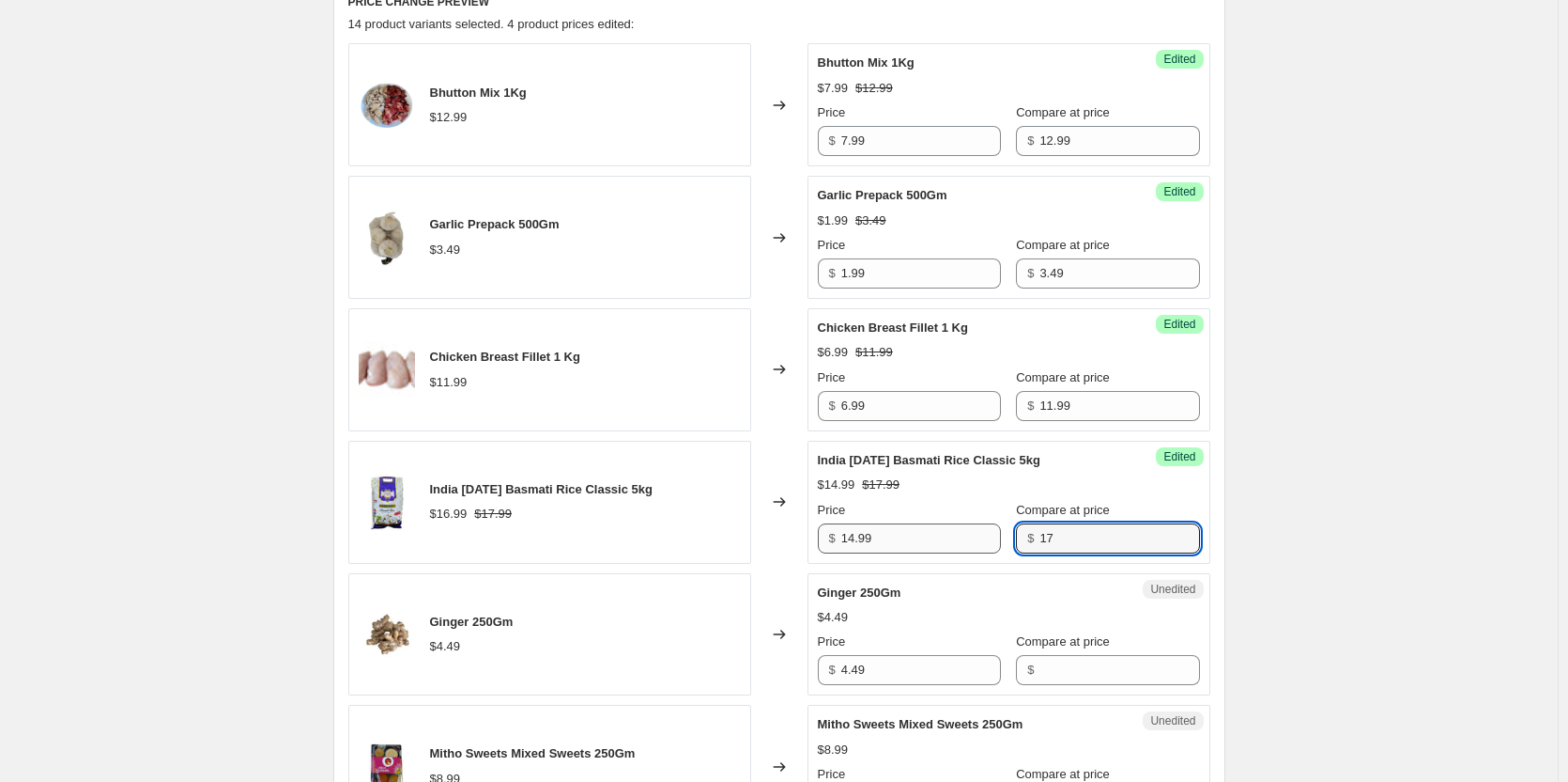
type input "1"
type input "16.99"
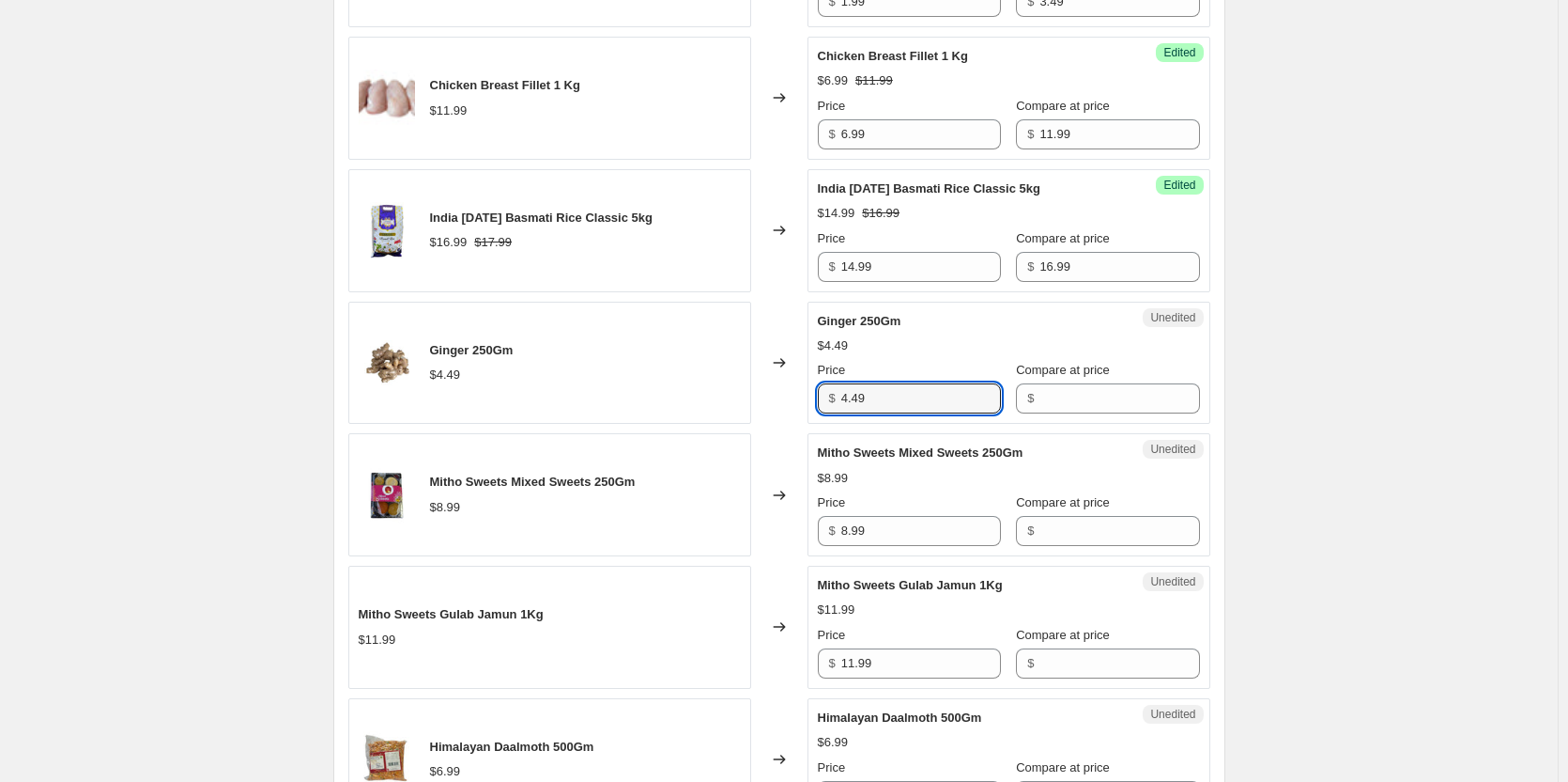
scroll to position [1033, 0]
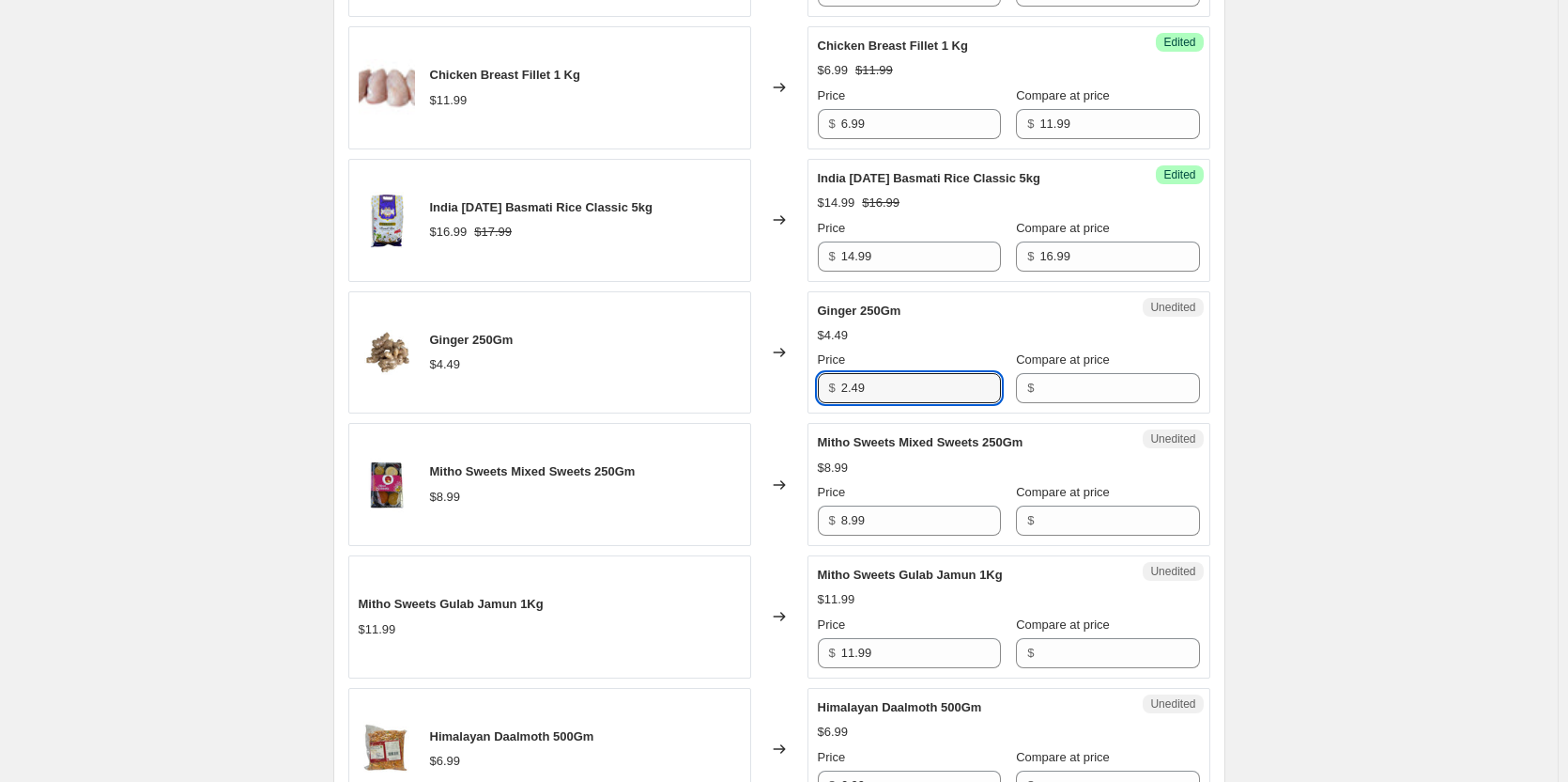
type input "2.49"
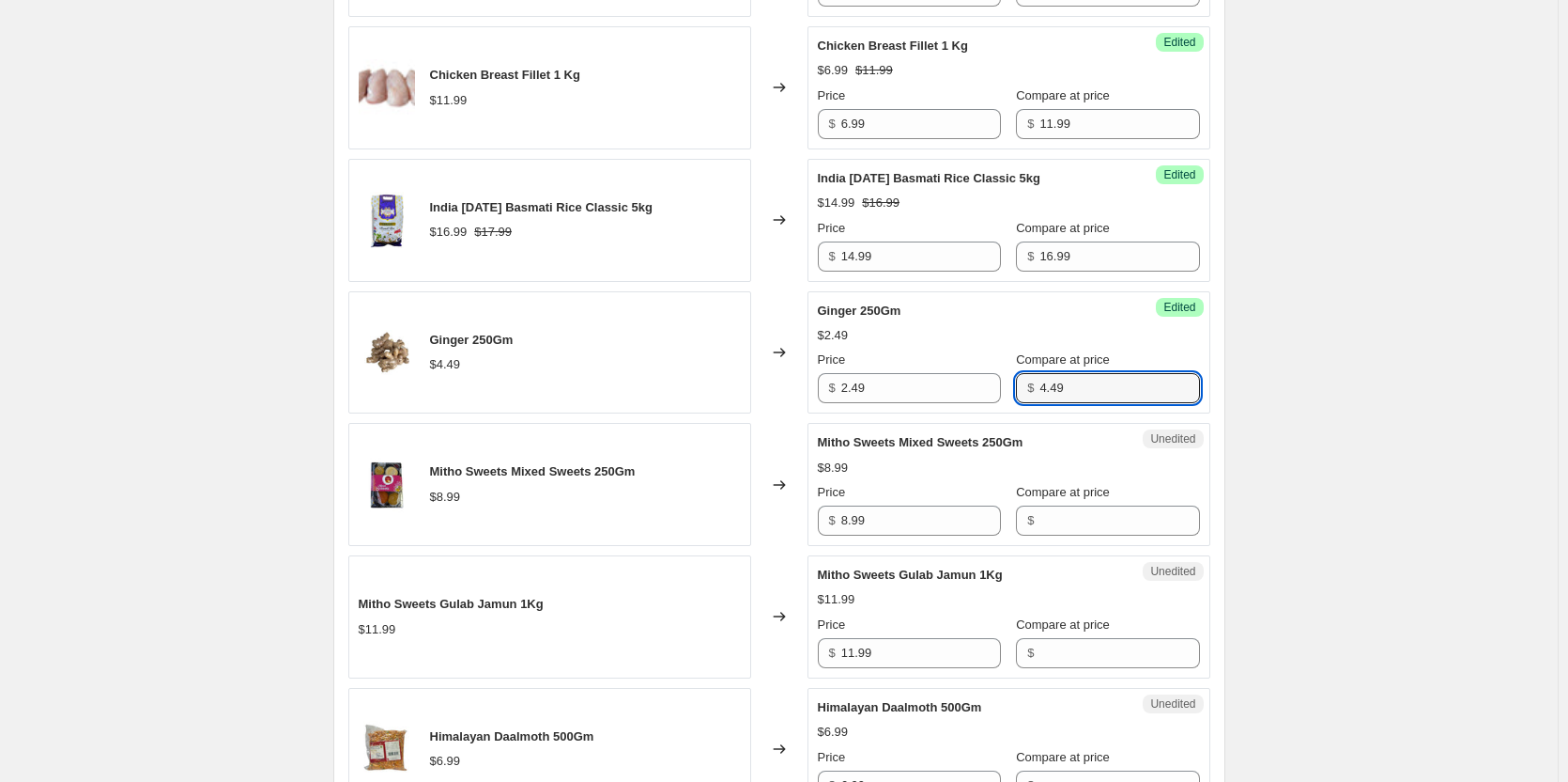
type input "4.49"
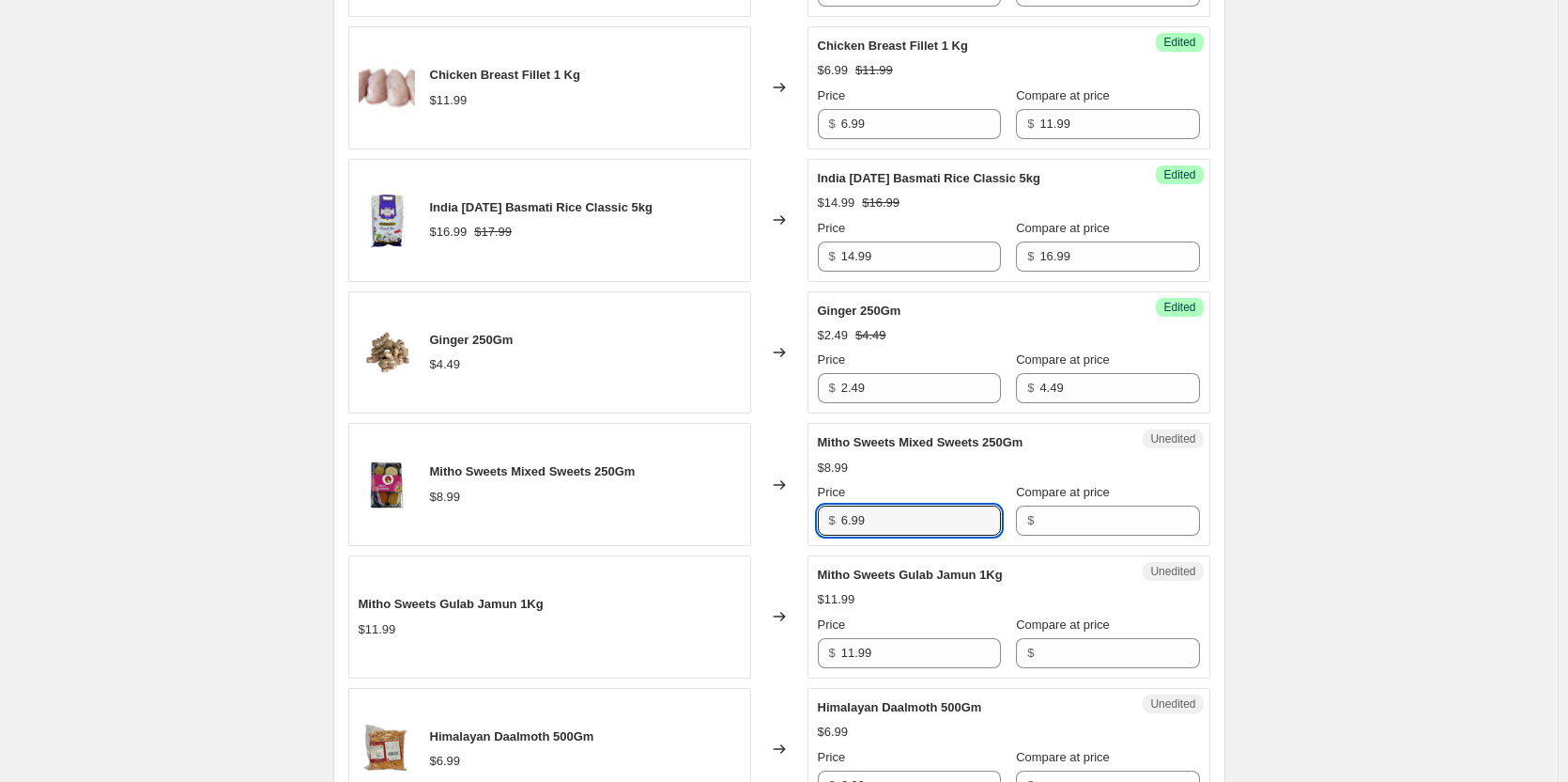
type input "6.99"
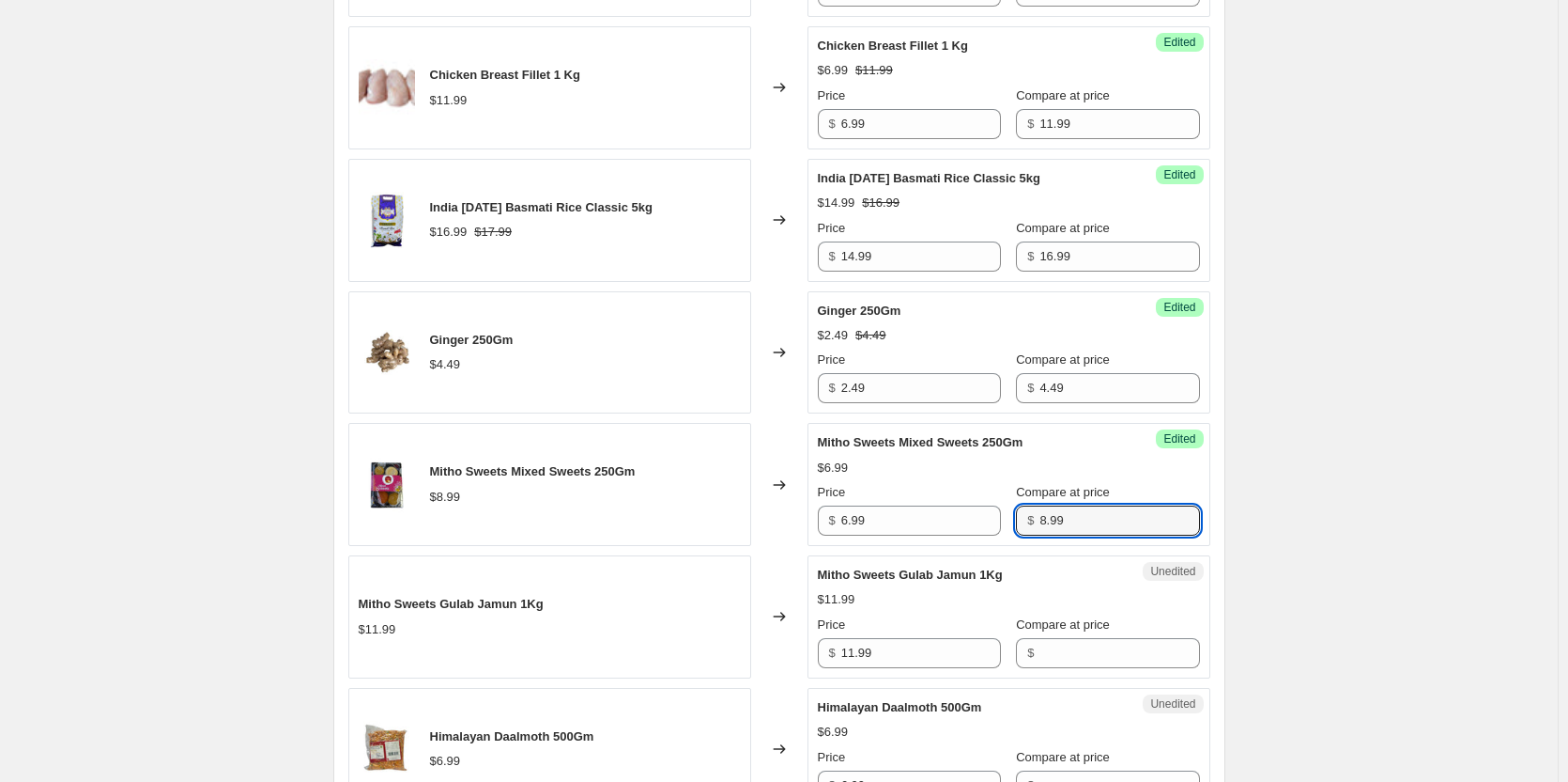
type input "8.99"
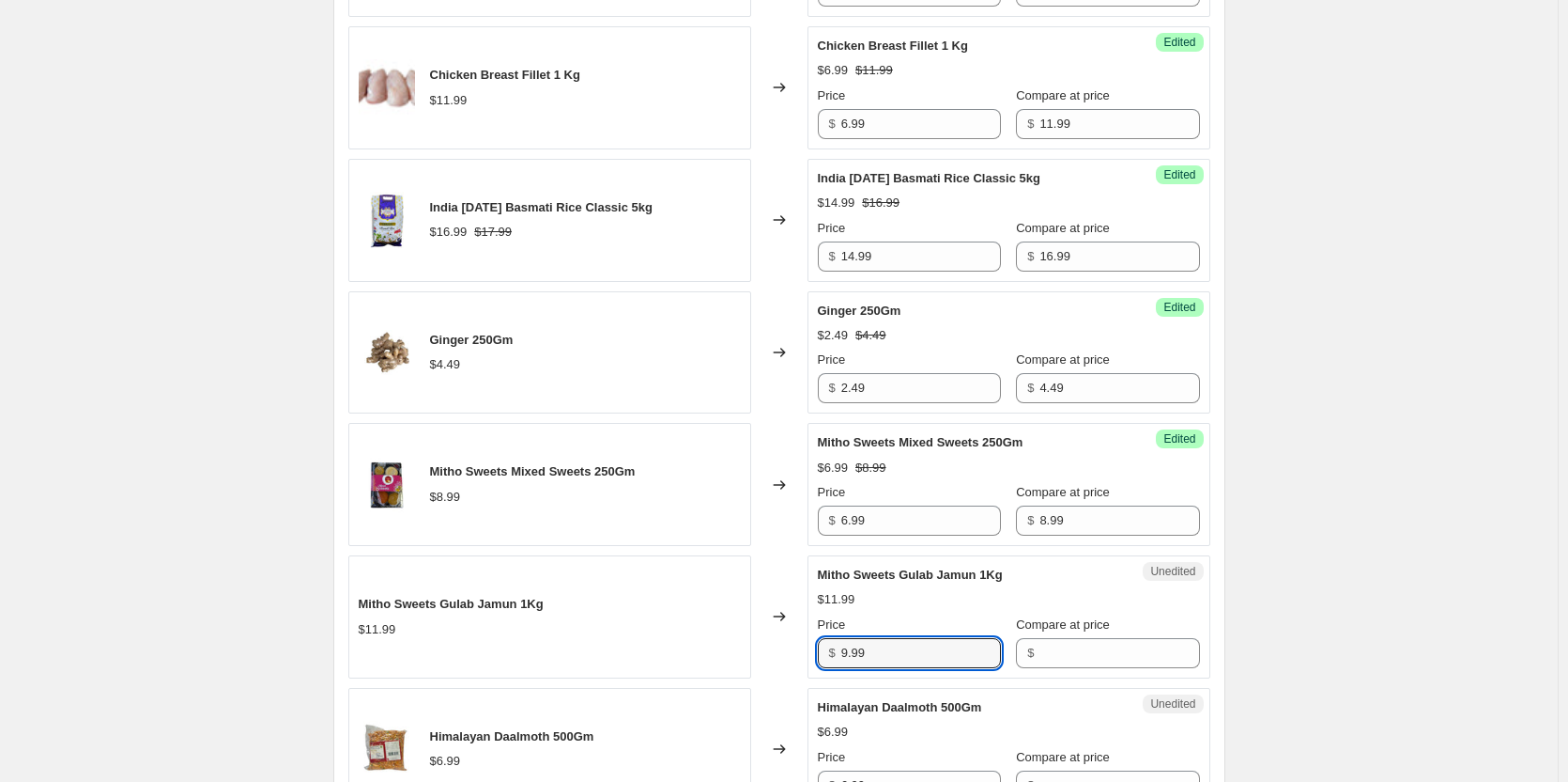
type input "9.99"
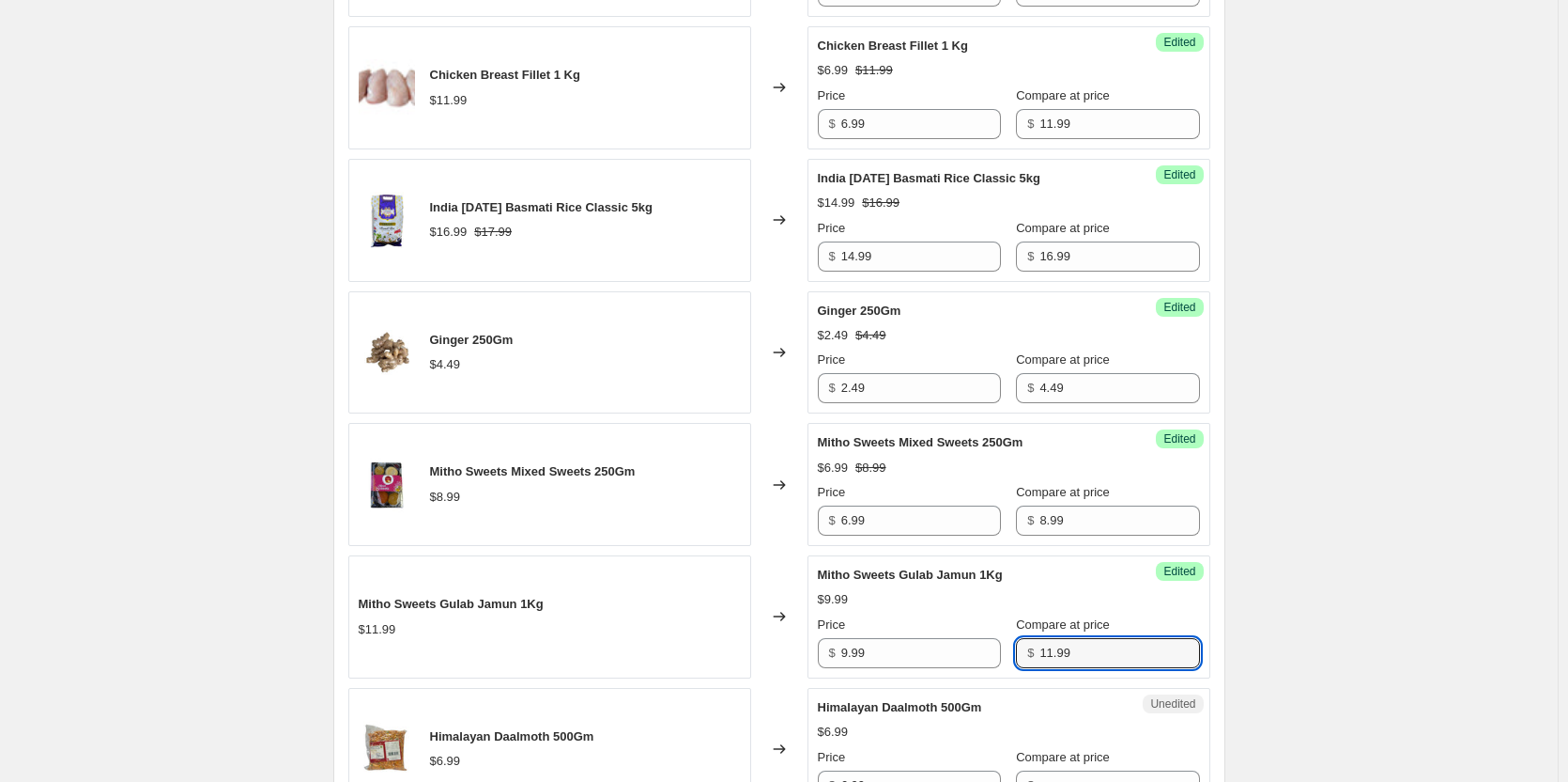
type input "11.99"
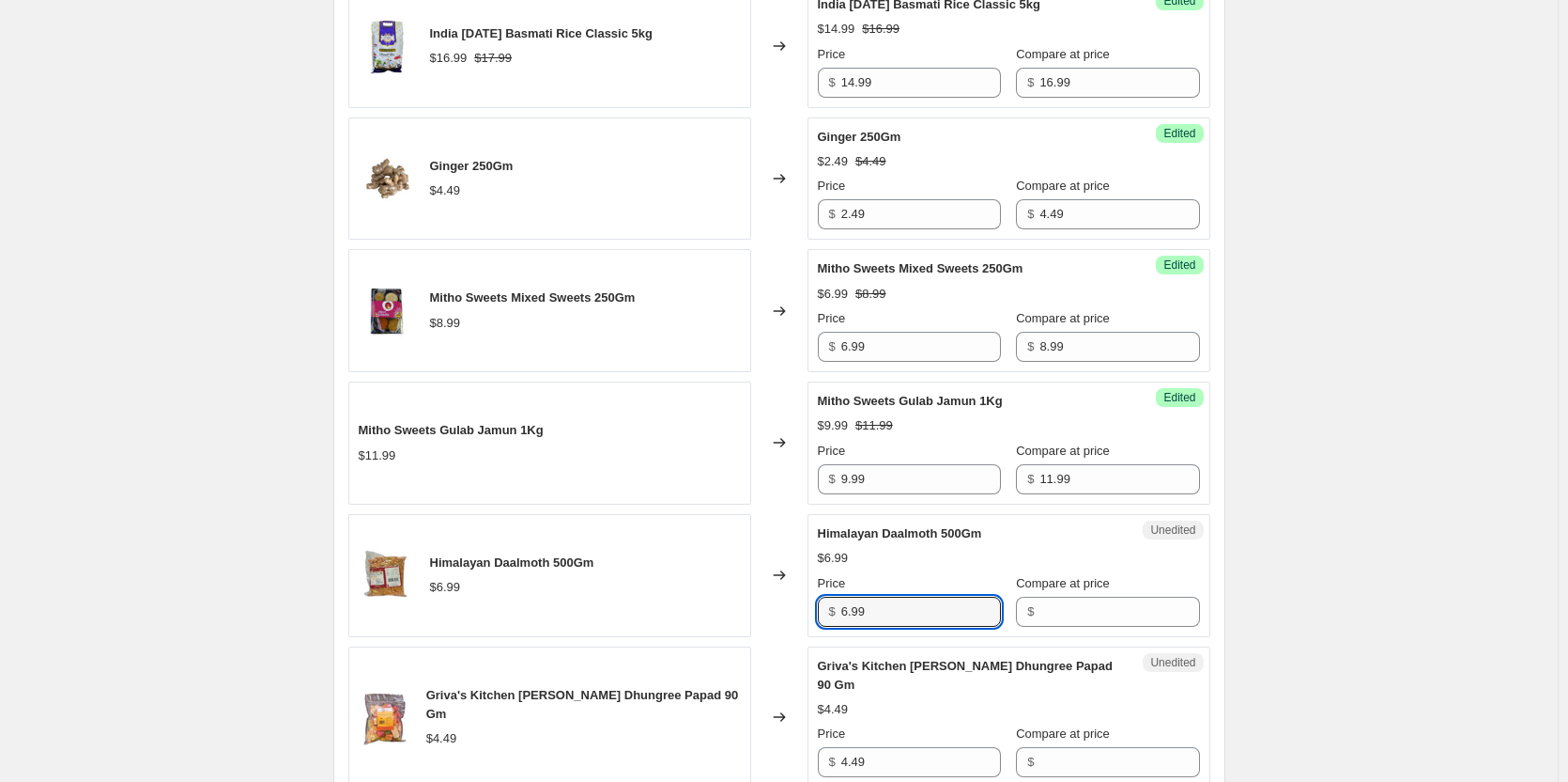
scroll to position [1240, 0]
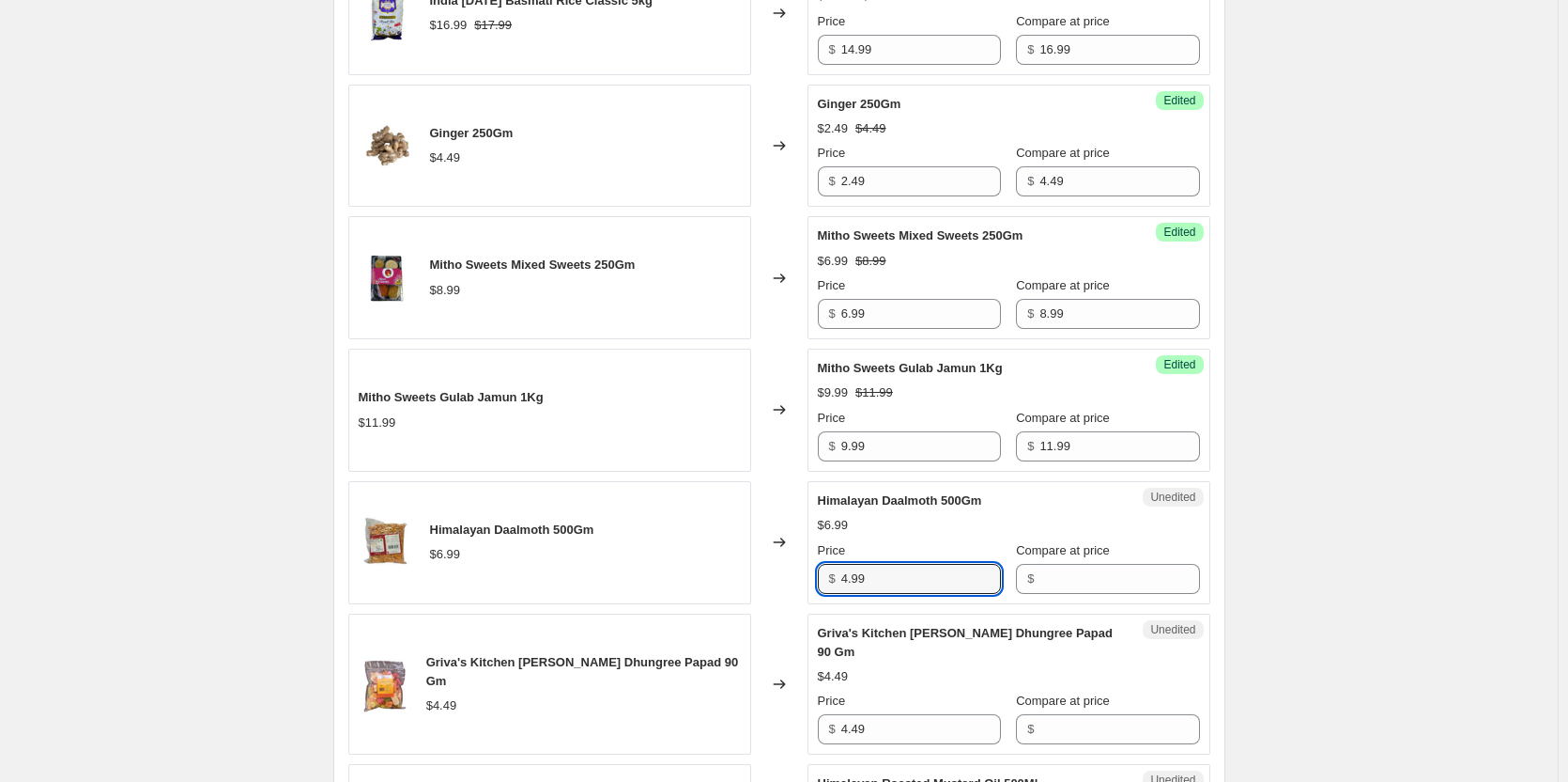
type input "4.99"
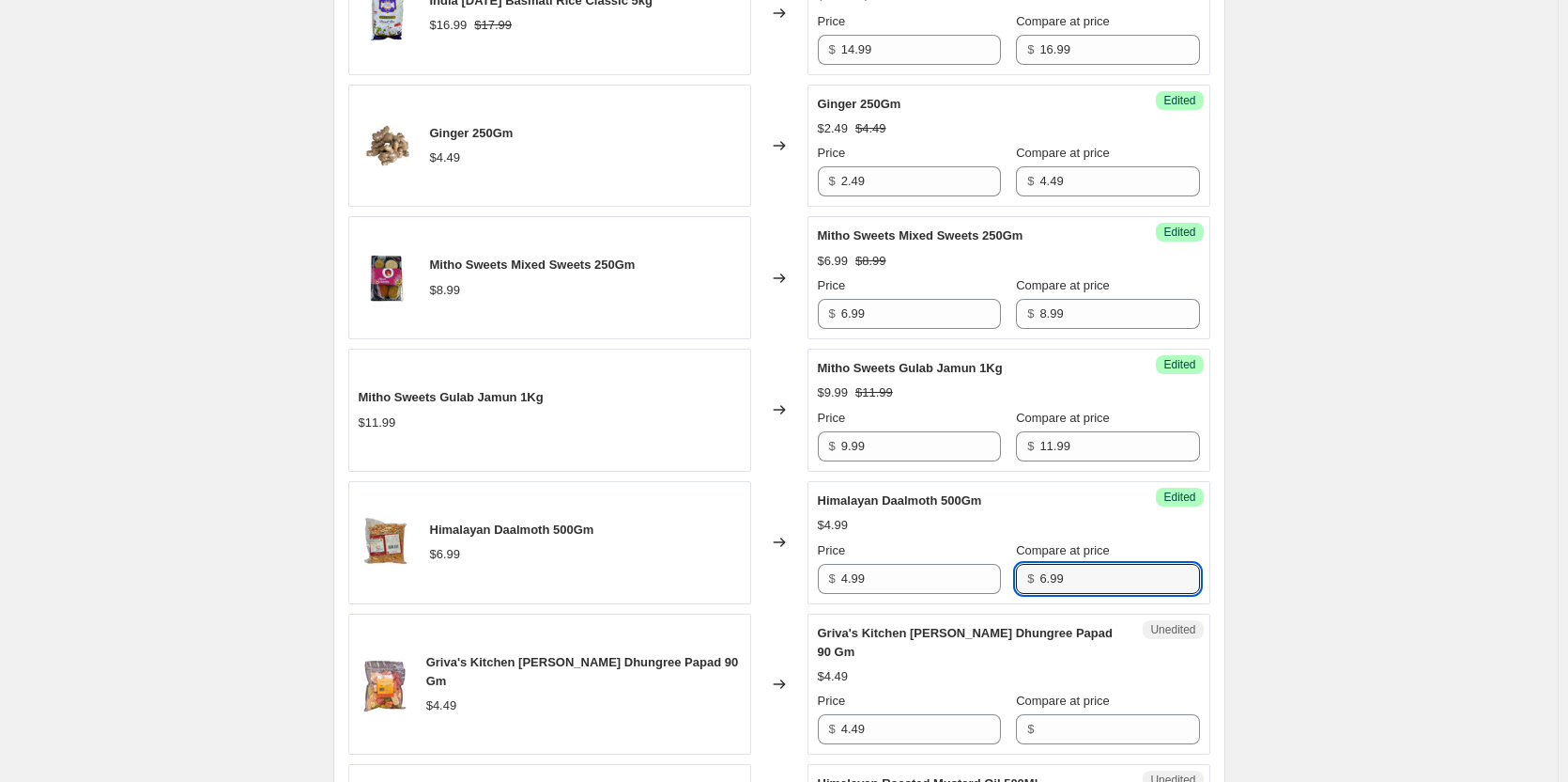
type input "6.99"
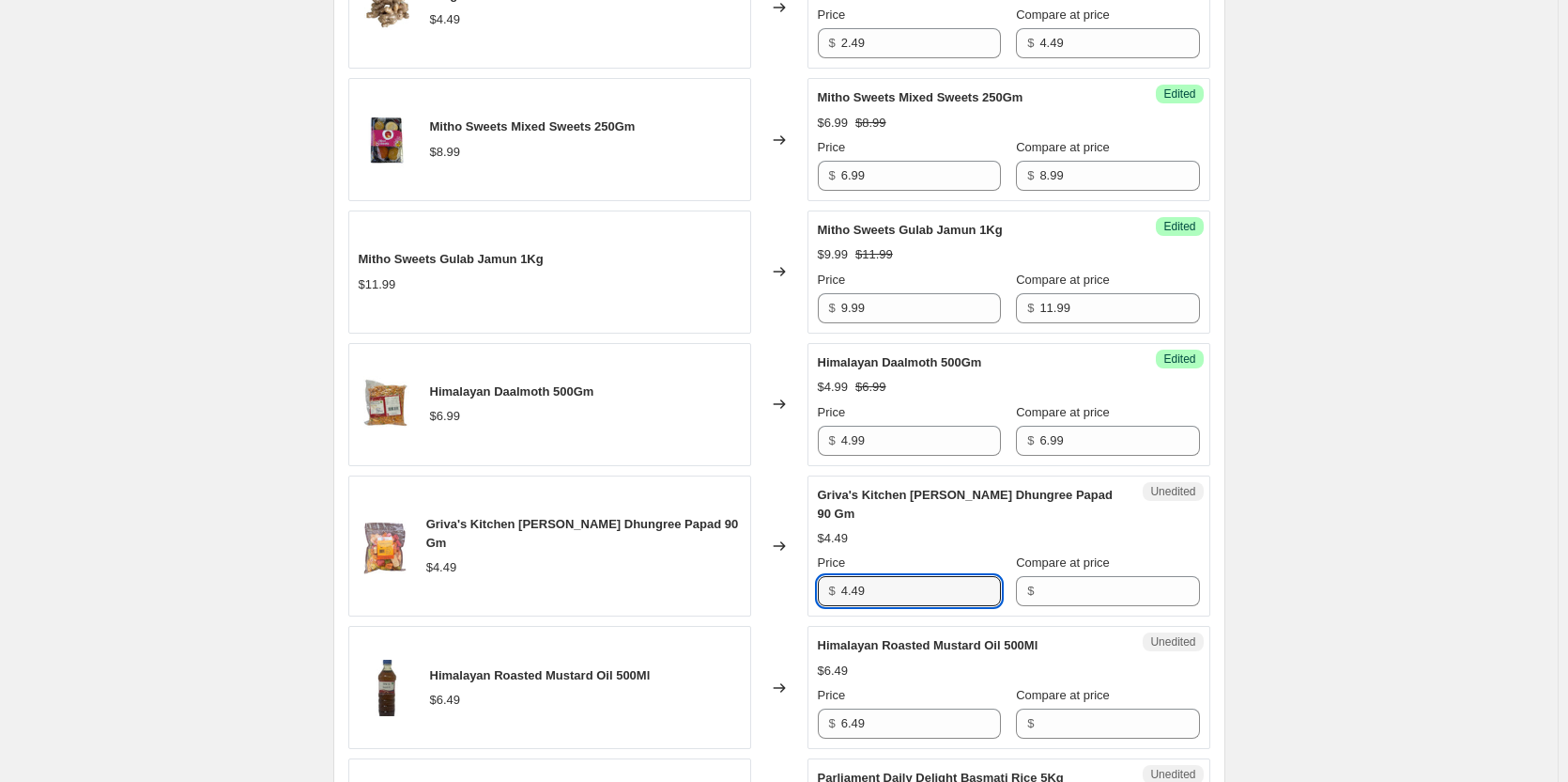
scroll to position [1428, 0]
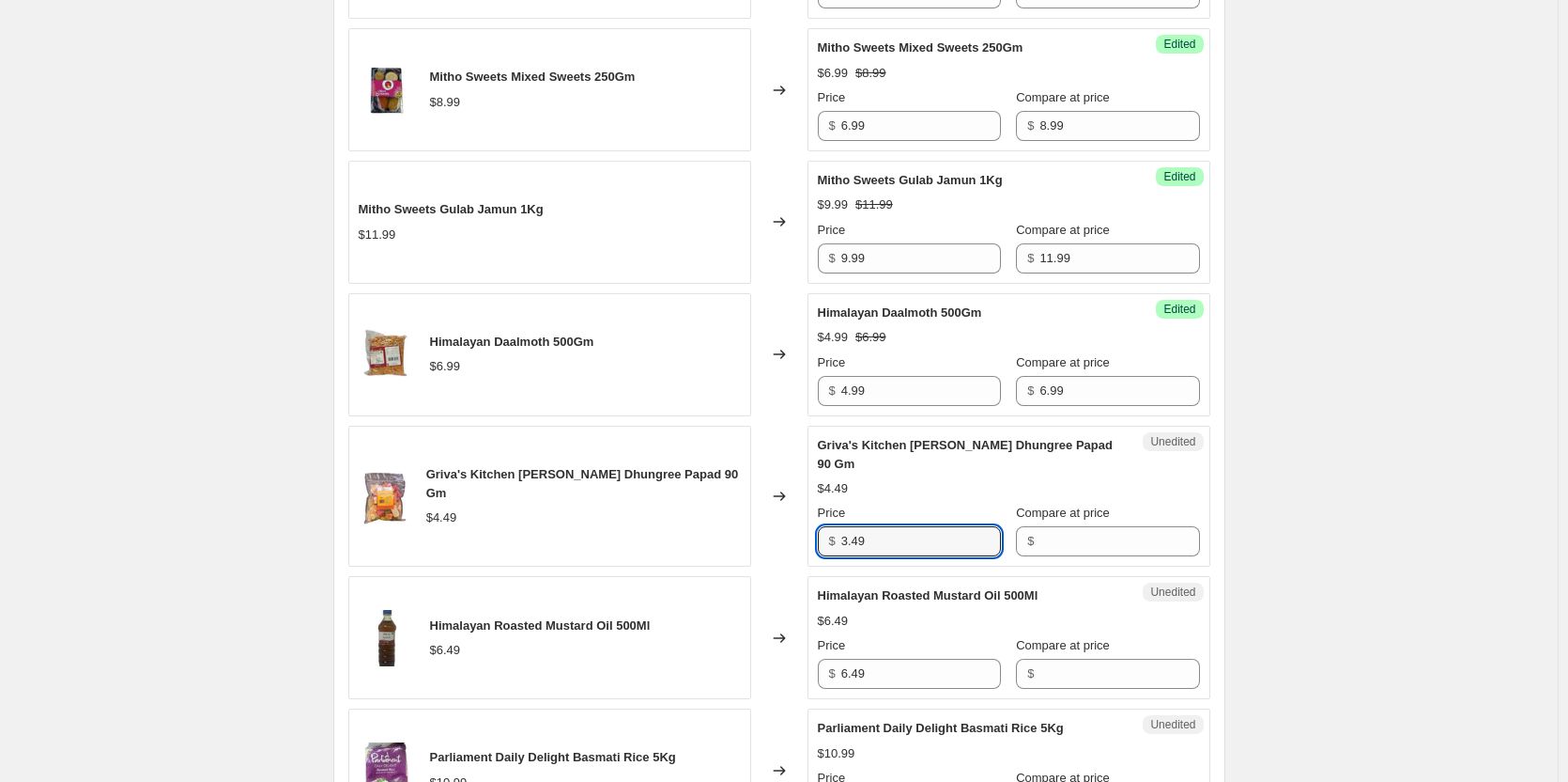
type input "3.49"
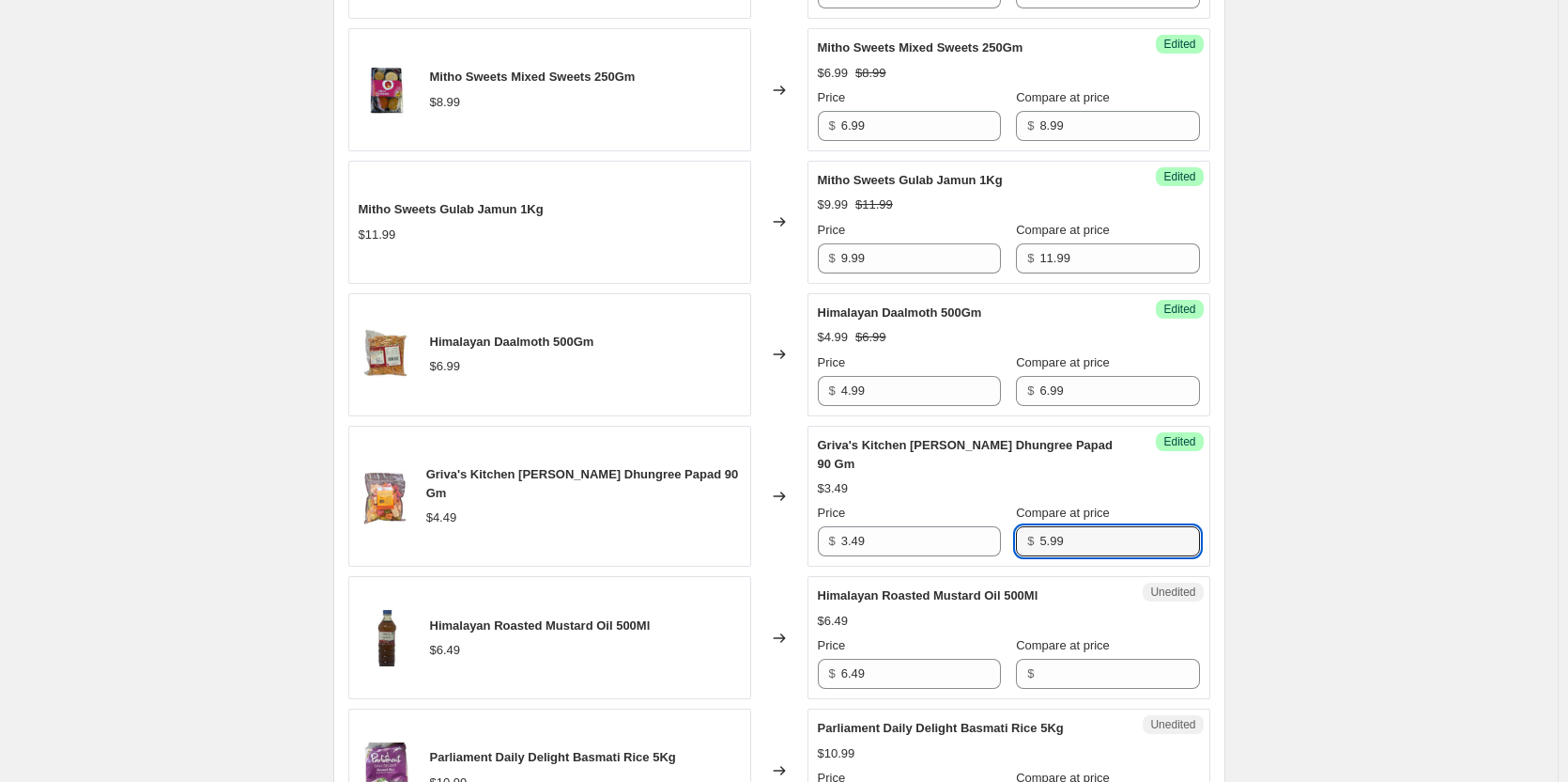
type input "5.99"
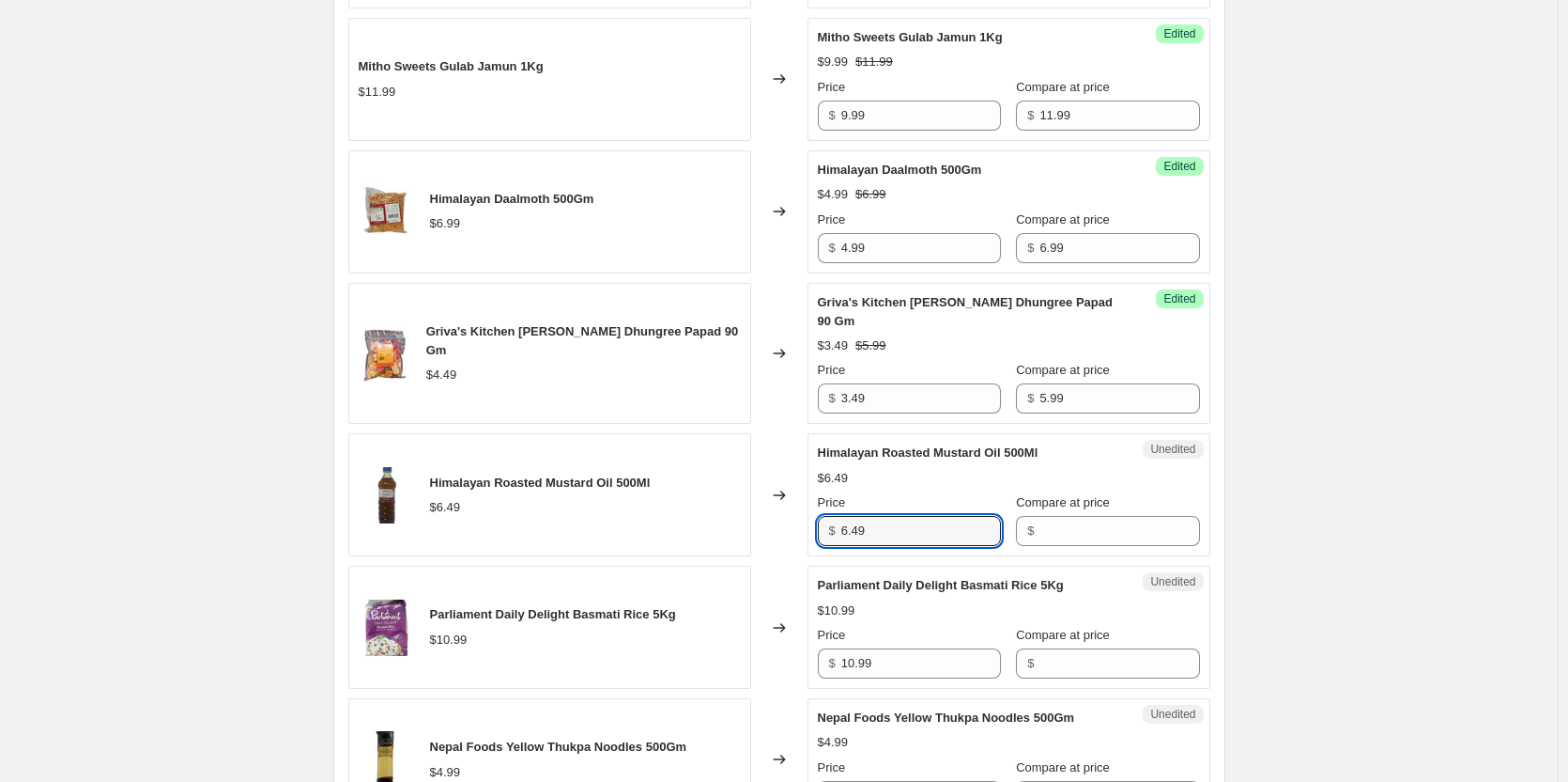
scroll to position [1616, 0]
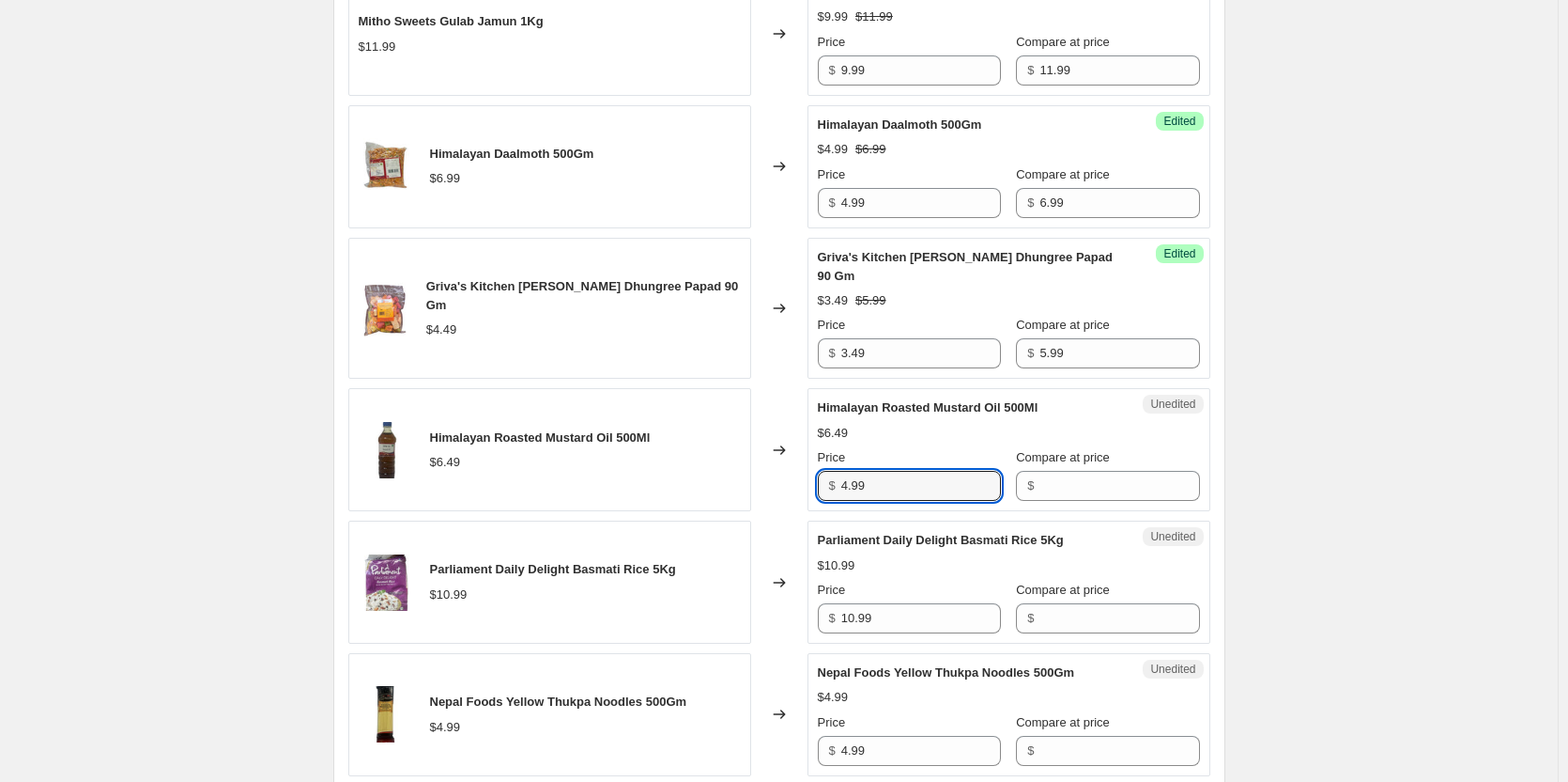
type input "4.99"
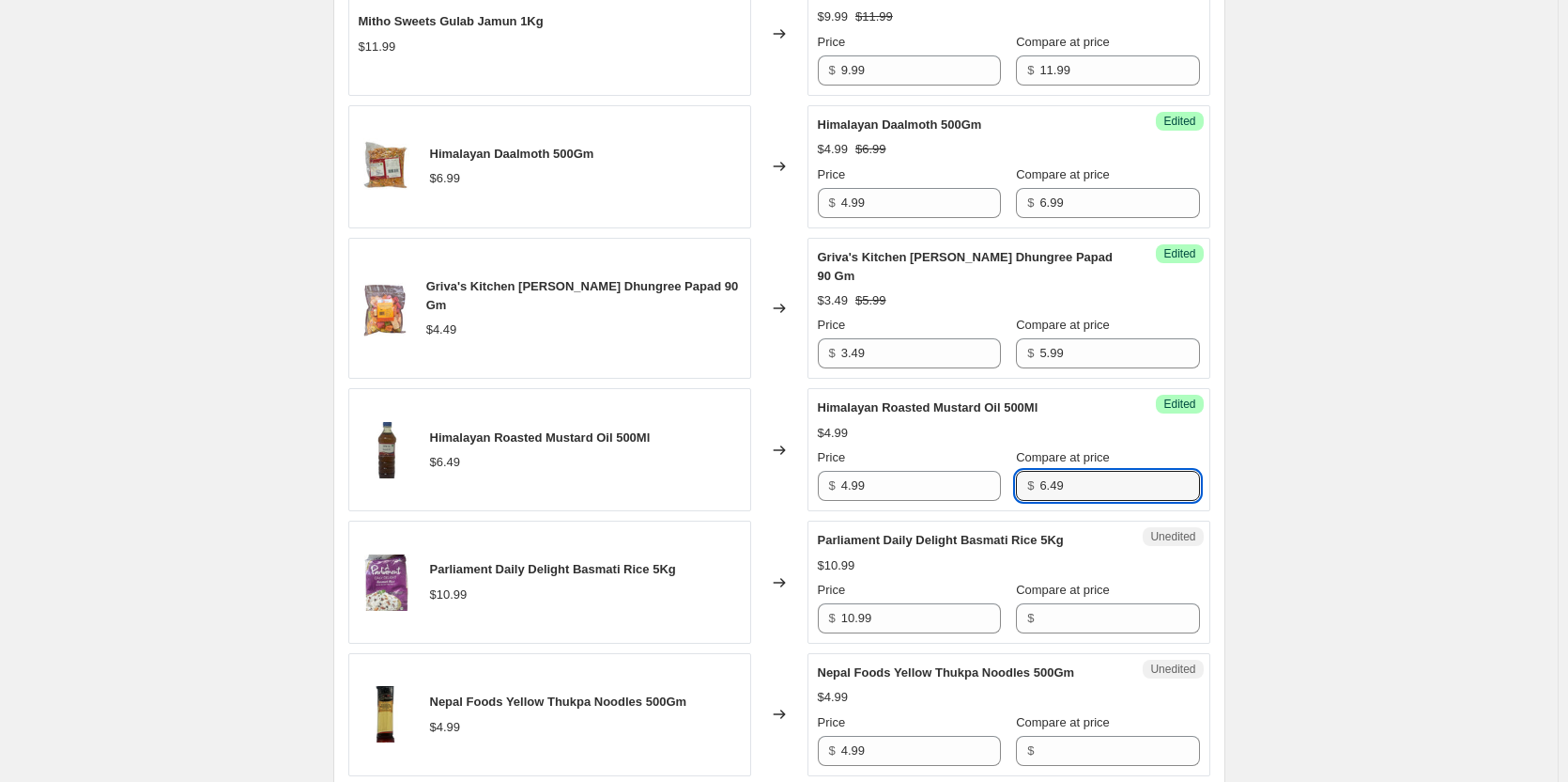
type input "6.49"
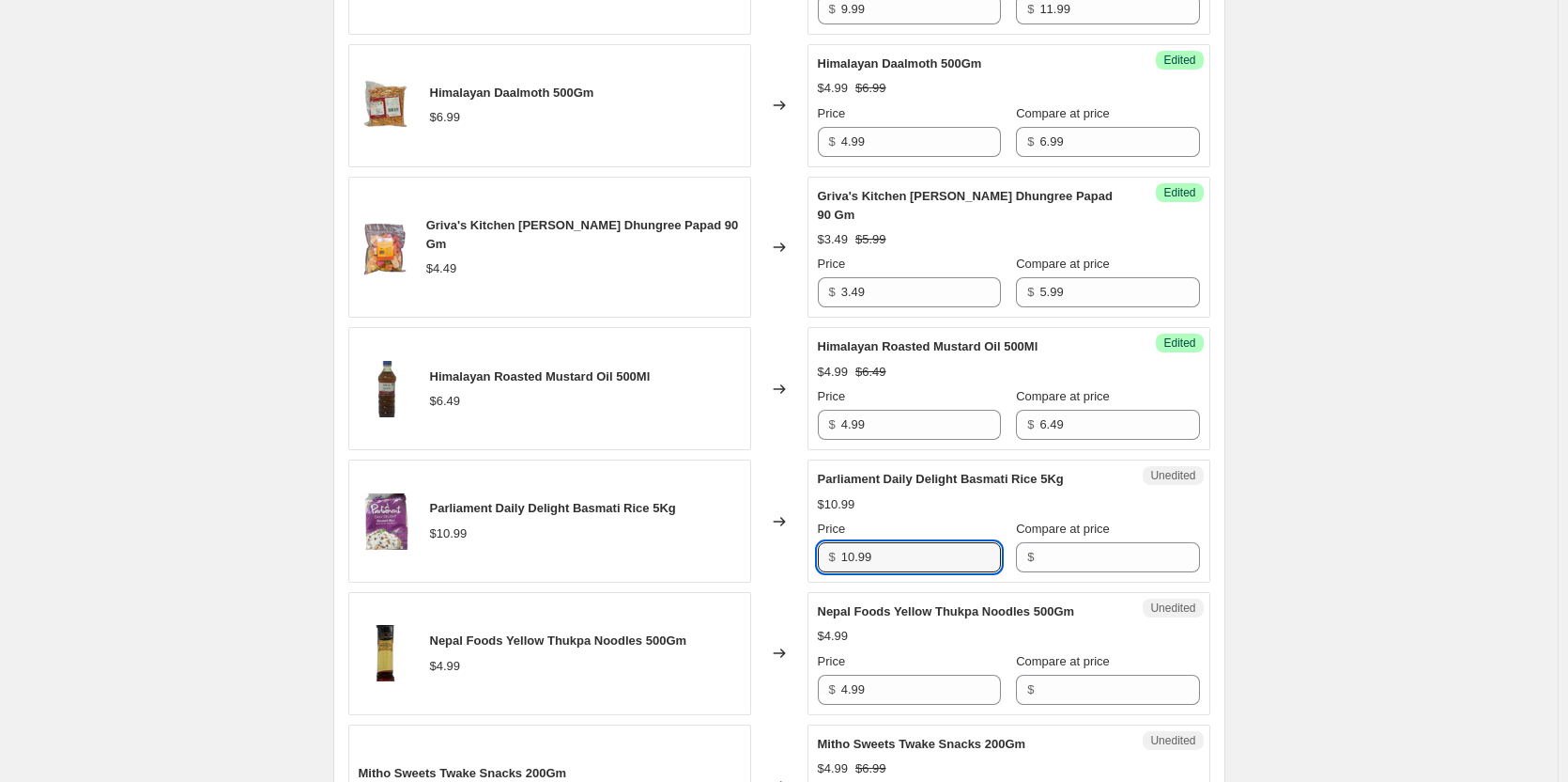
scroll to position [1709, 0]
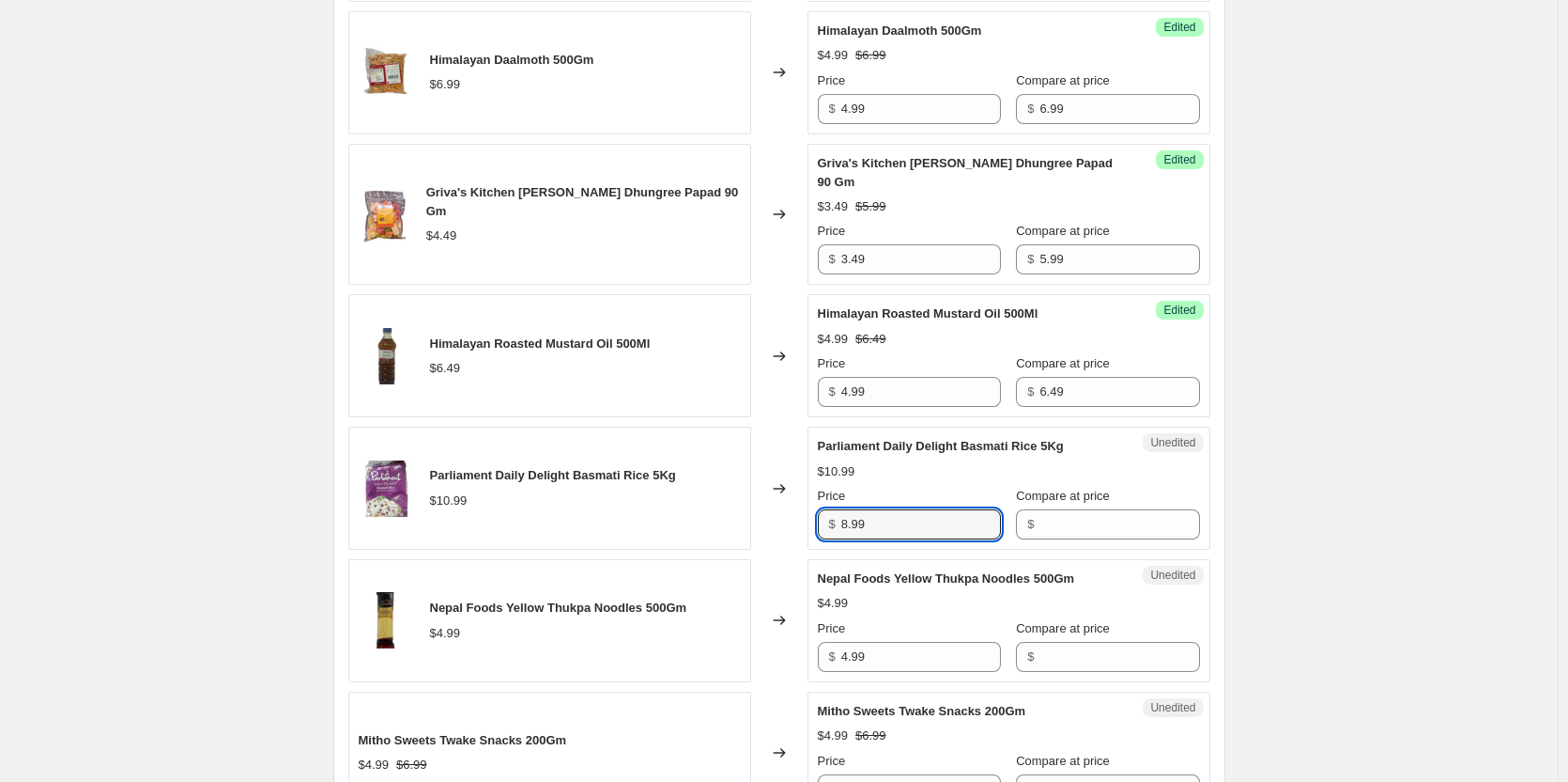
type input "8.99"
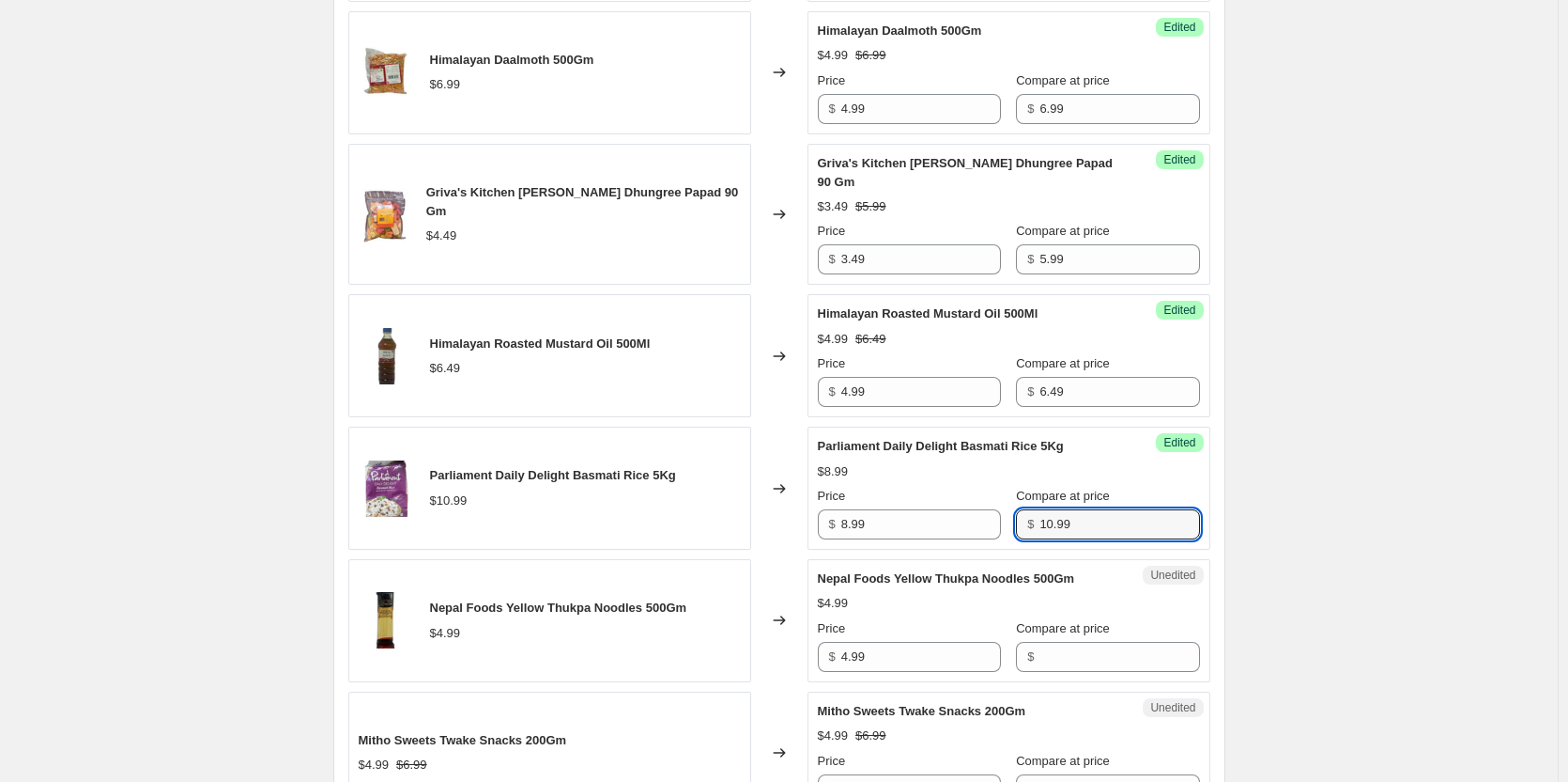
type input "10.99"
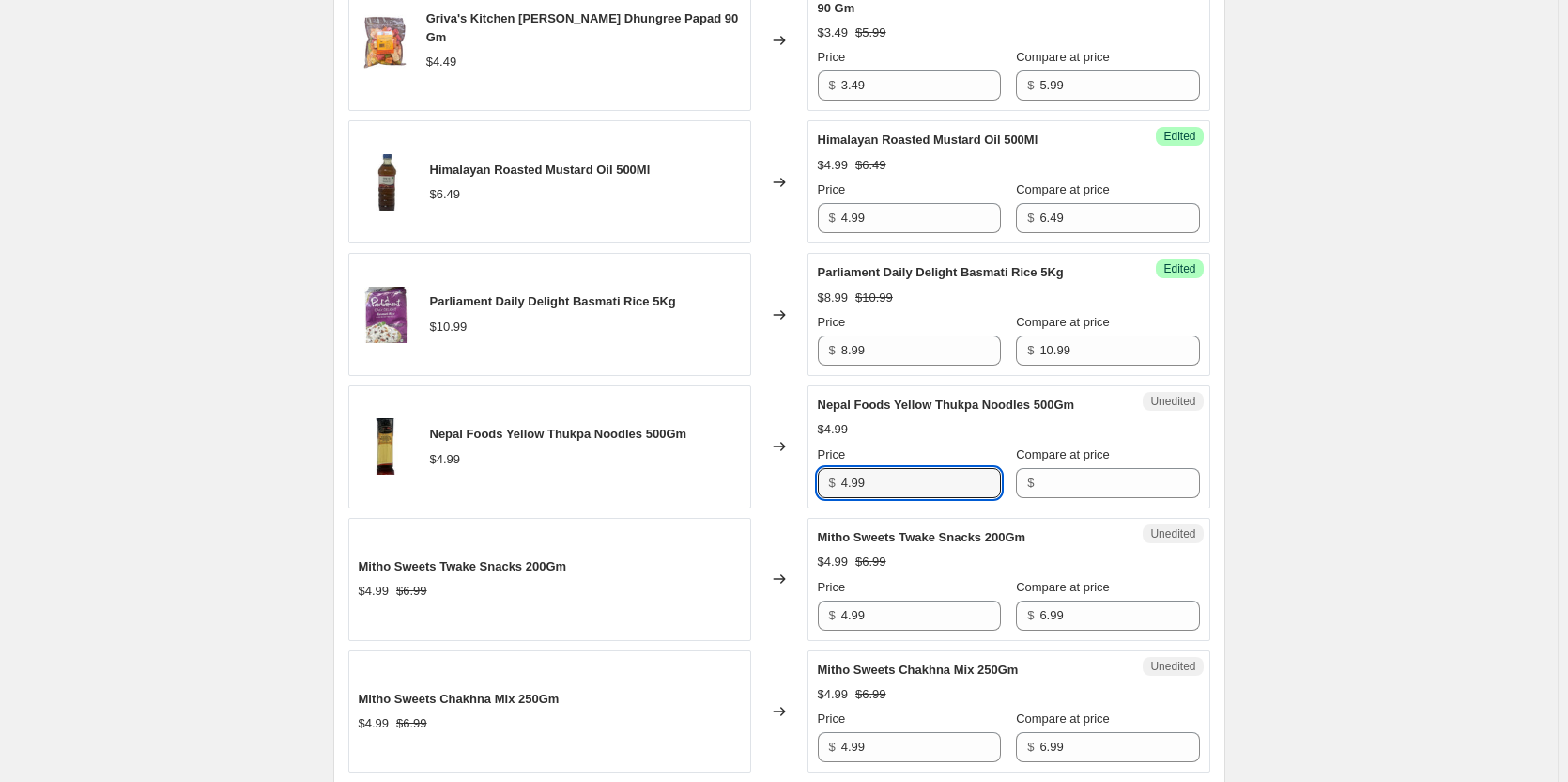
scroll to position [1898, 0]
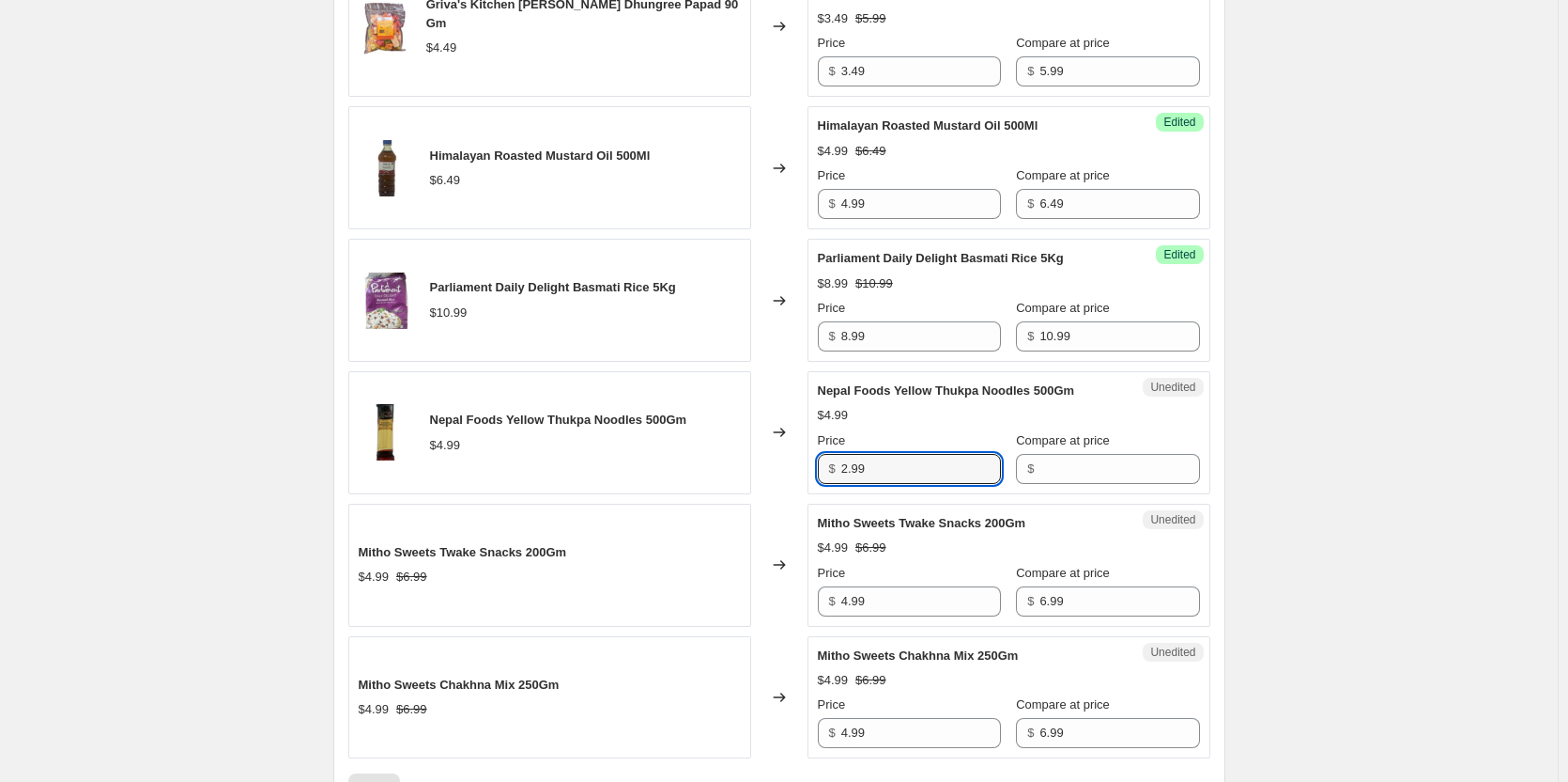
type input "2.99"
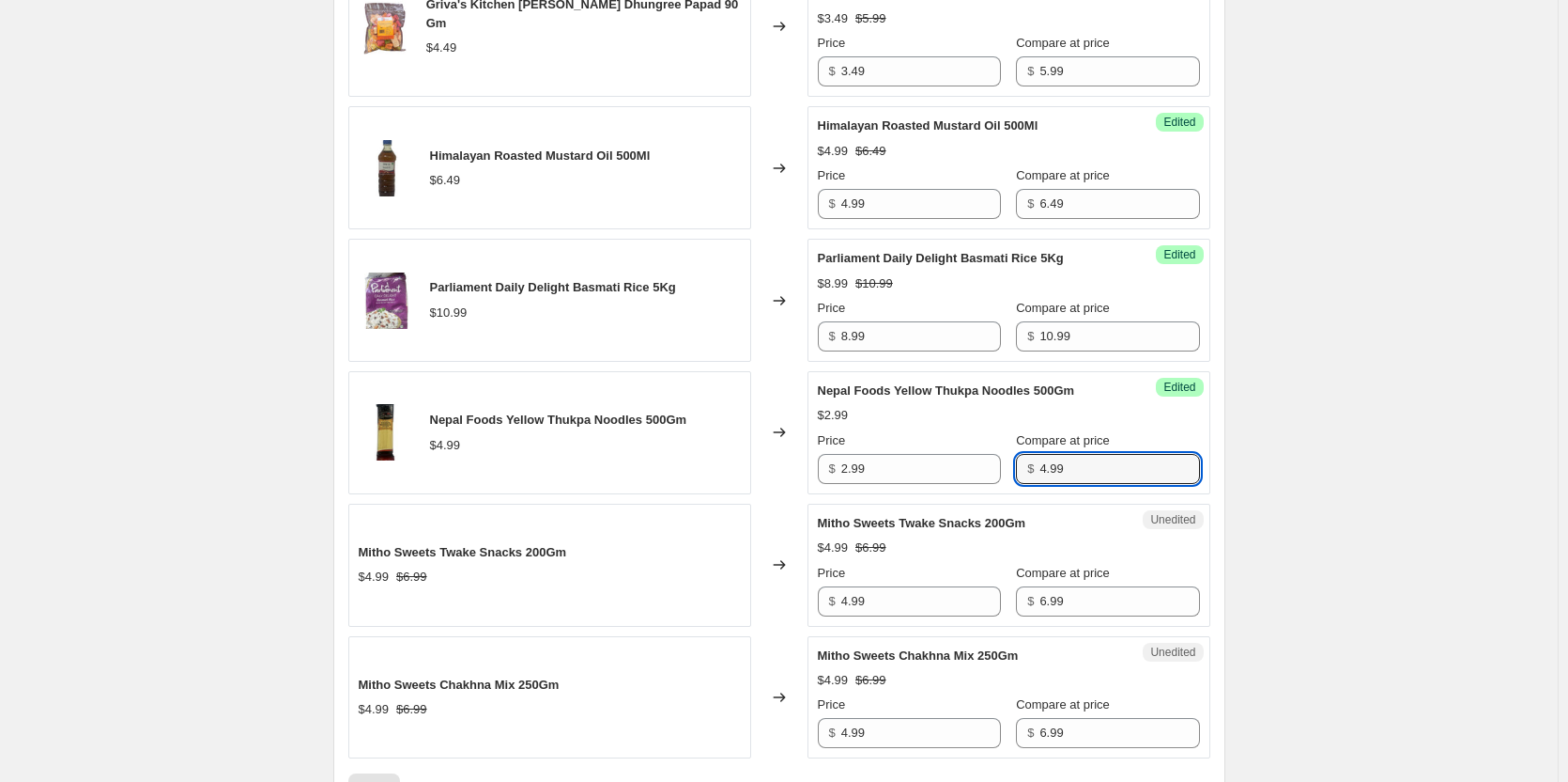
type input "4.99"
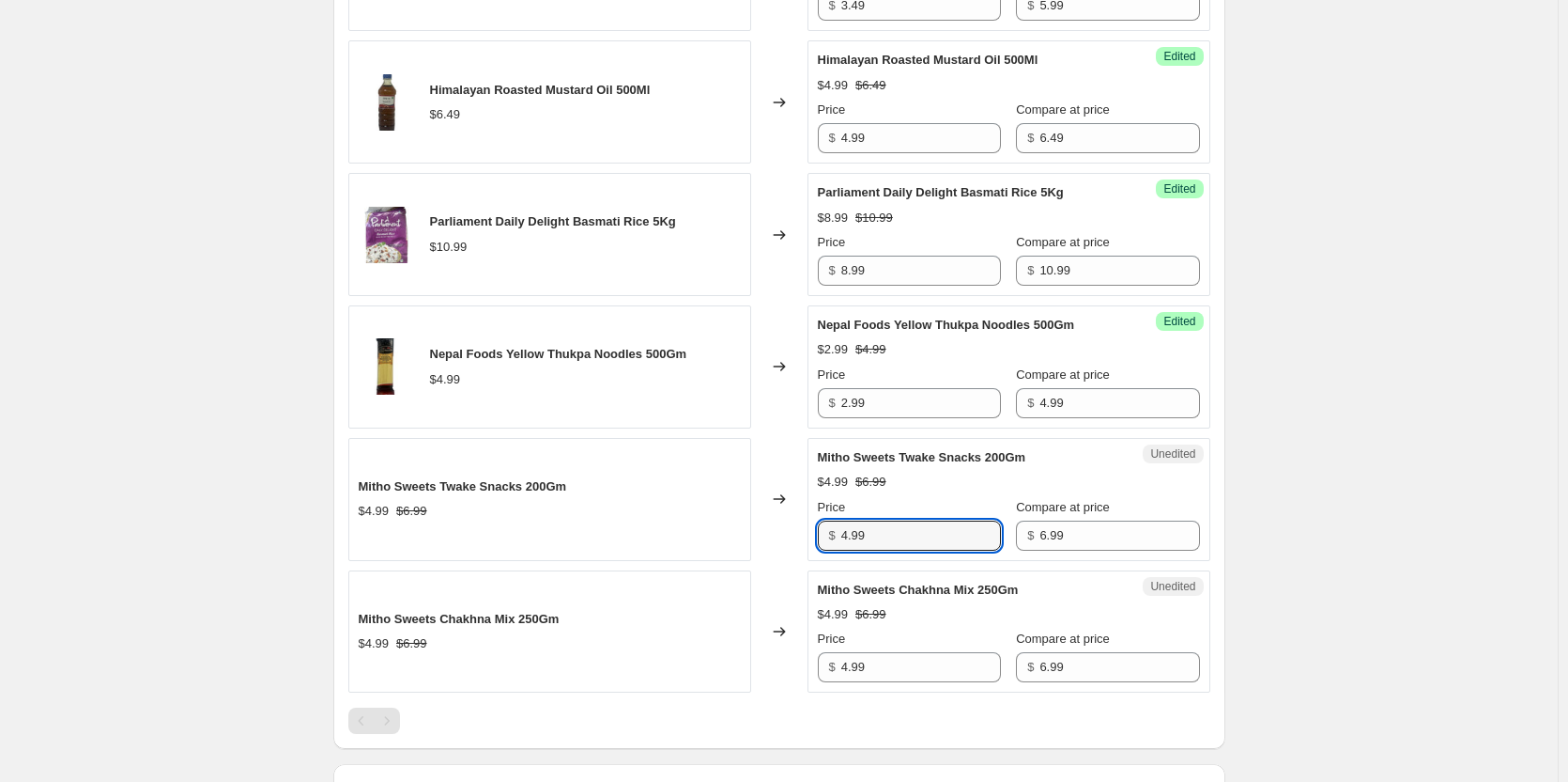
scroll to position [1991, 0]
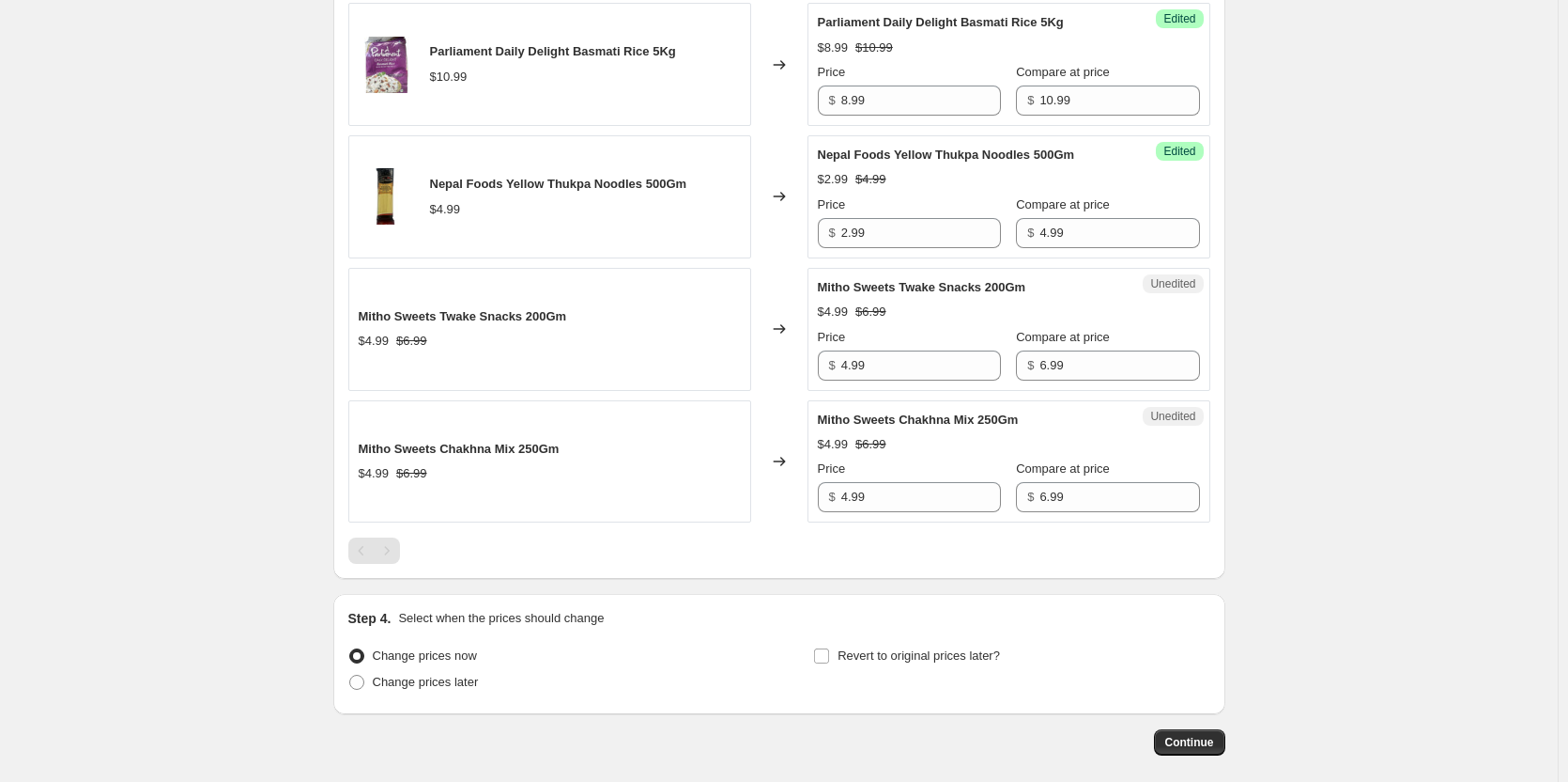
scroll to position [2180, 0]
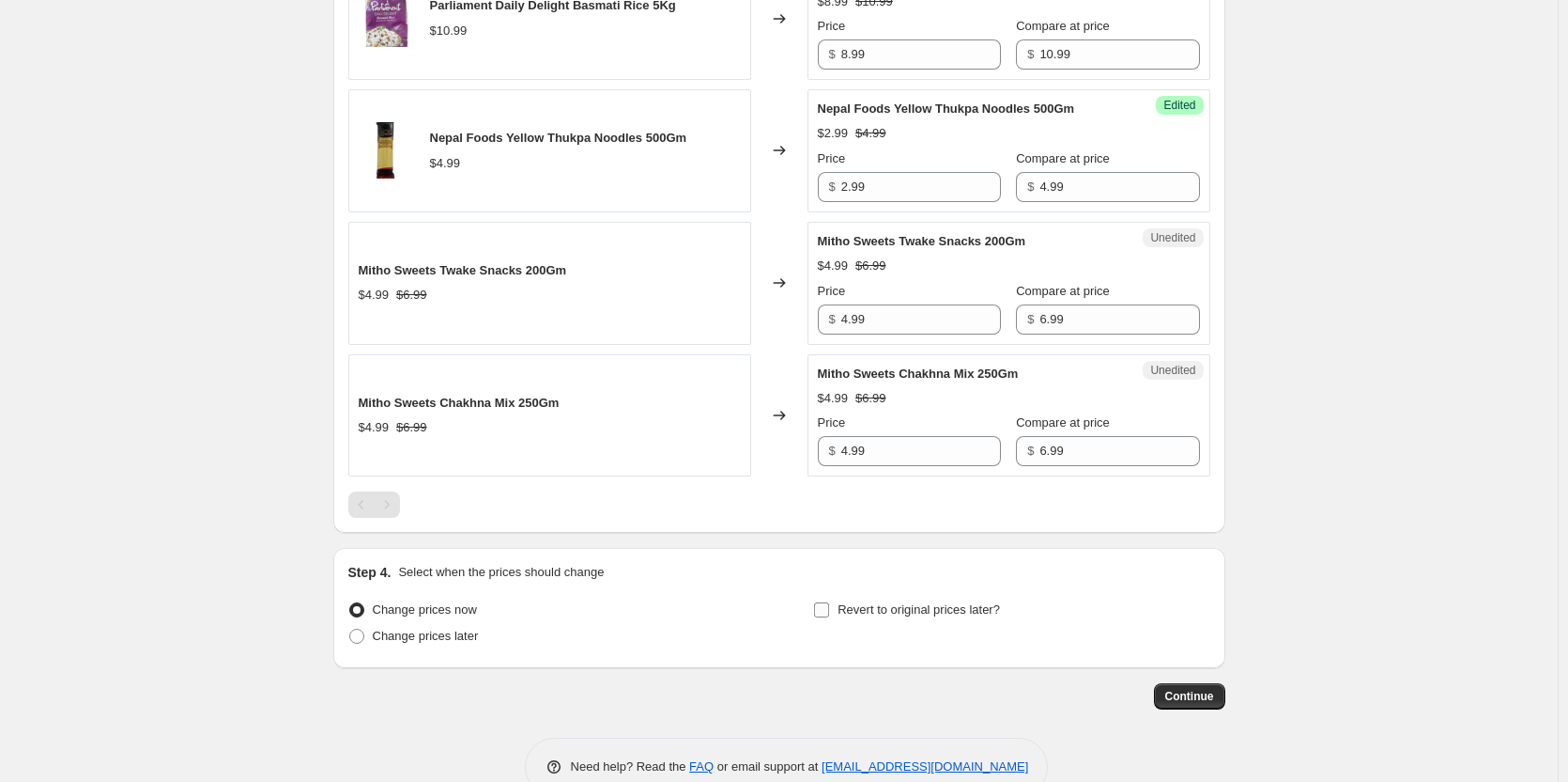
click at [898, 602] on span "Revert to original prices later?" at bounding box center [918, 609] width 162 height 14
click at [829, 602] on input "Revert to original prices later?" at bounding box center [821, 609] width 15 height 15
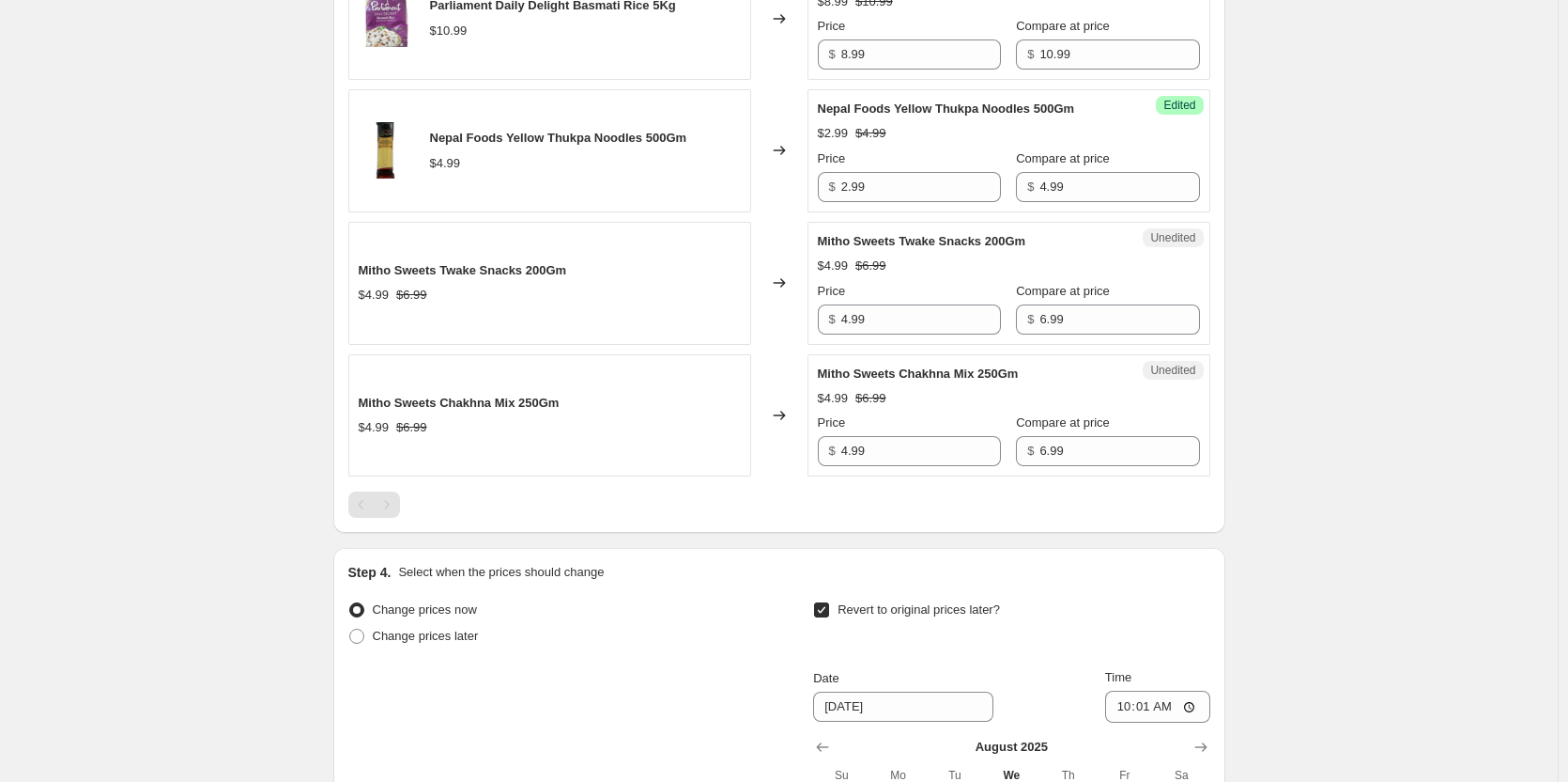
scroll to position [2554, 0]
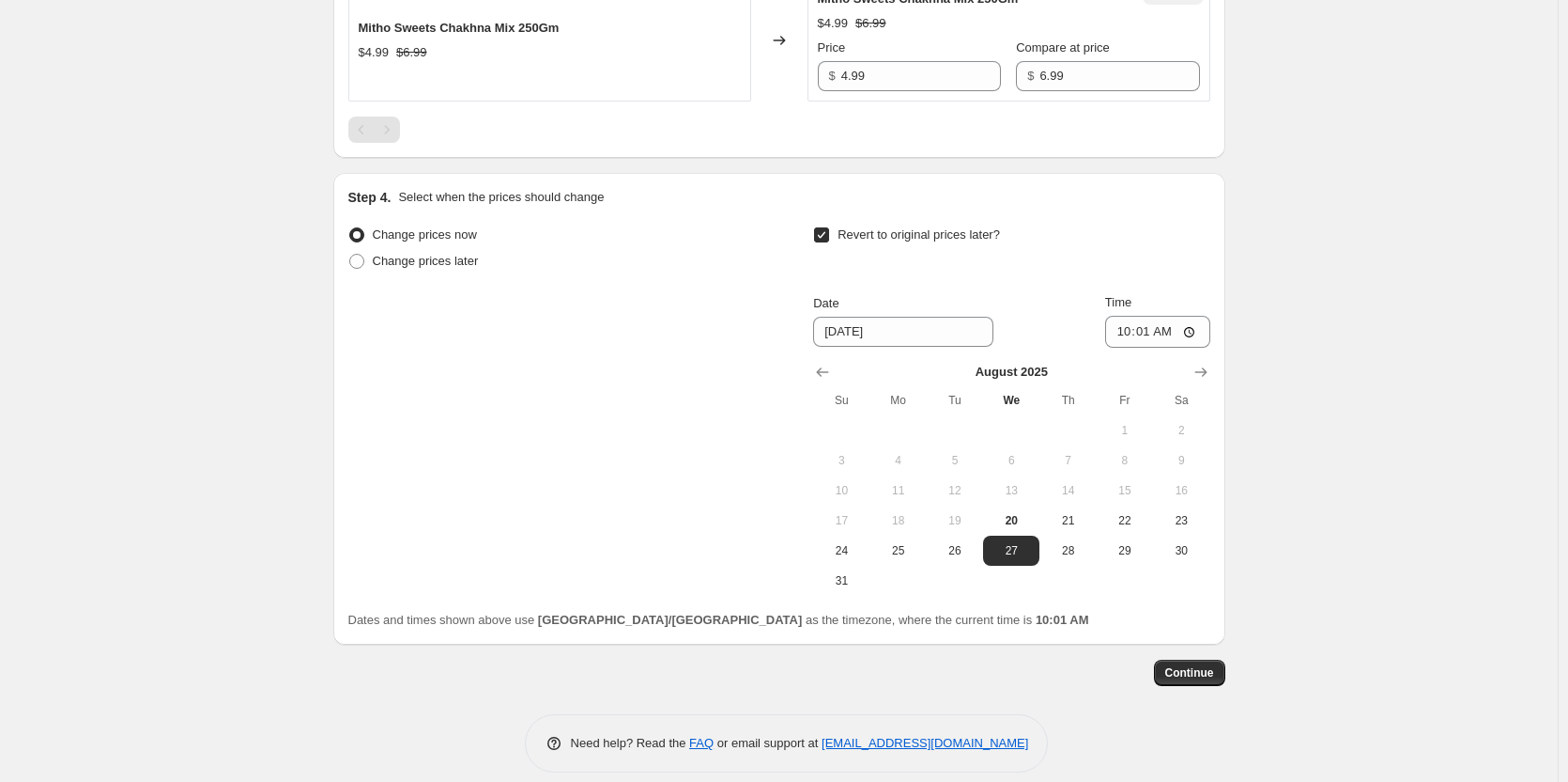
click at [825, 227] on input "Revert to original prices later?" at bounding box center [821, 234] width 15 height 15
checkbox input "false"
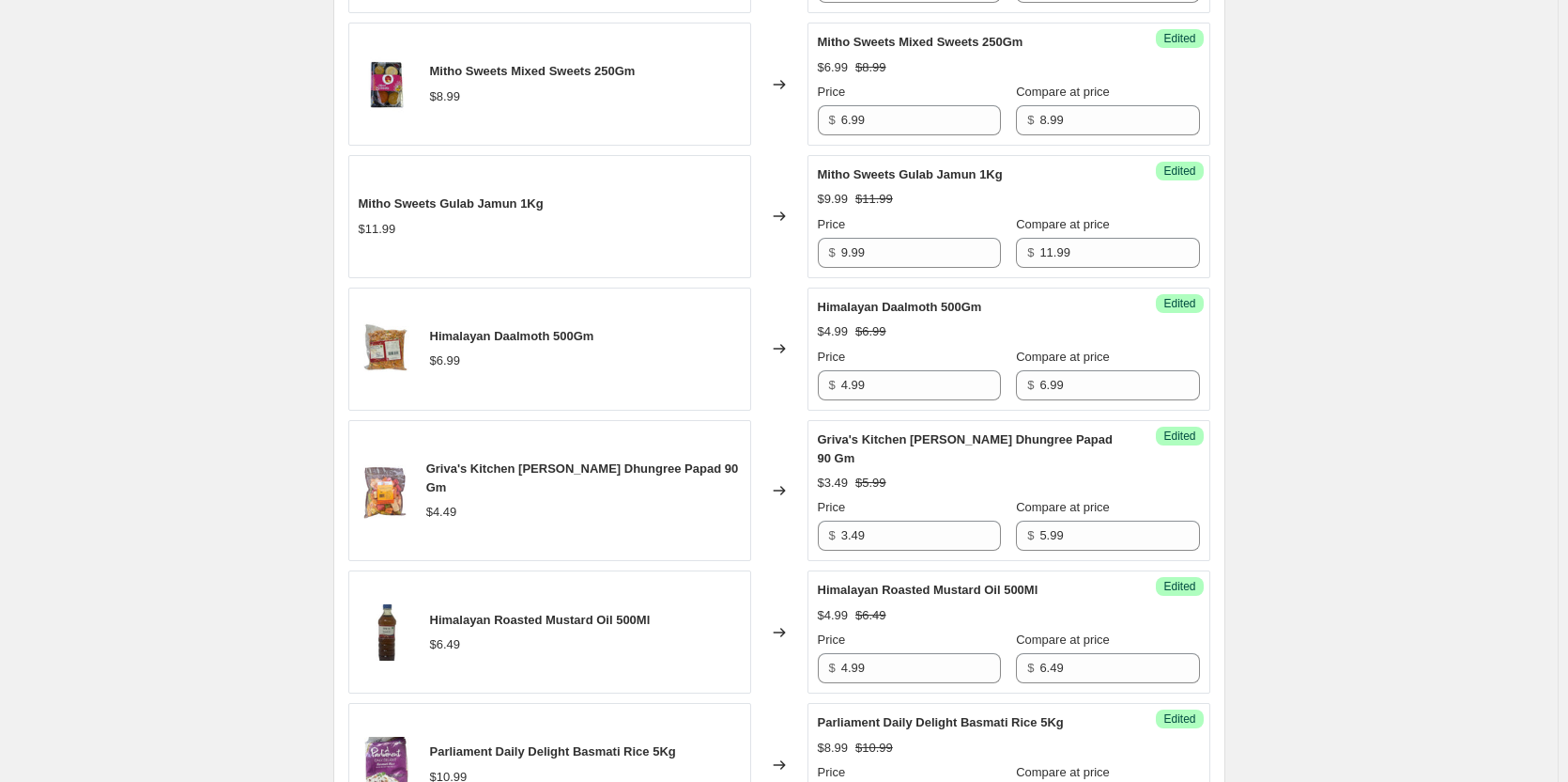
scroll to position [1409, 0]
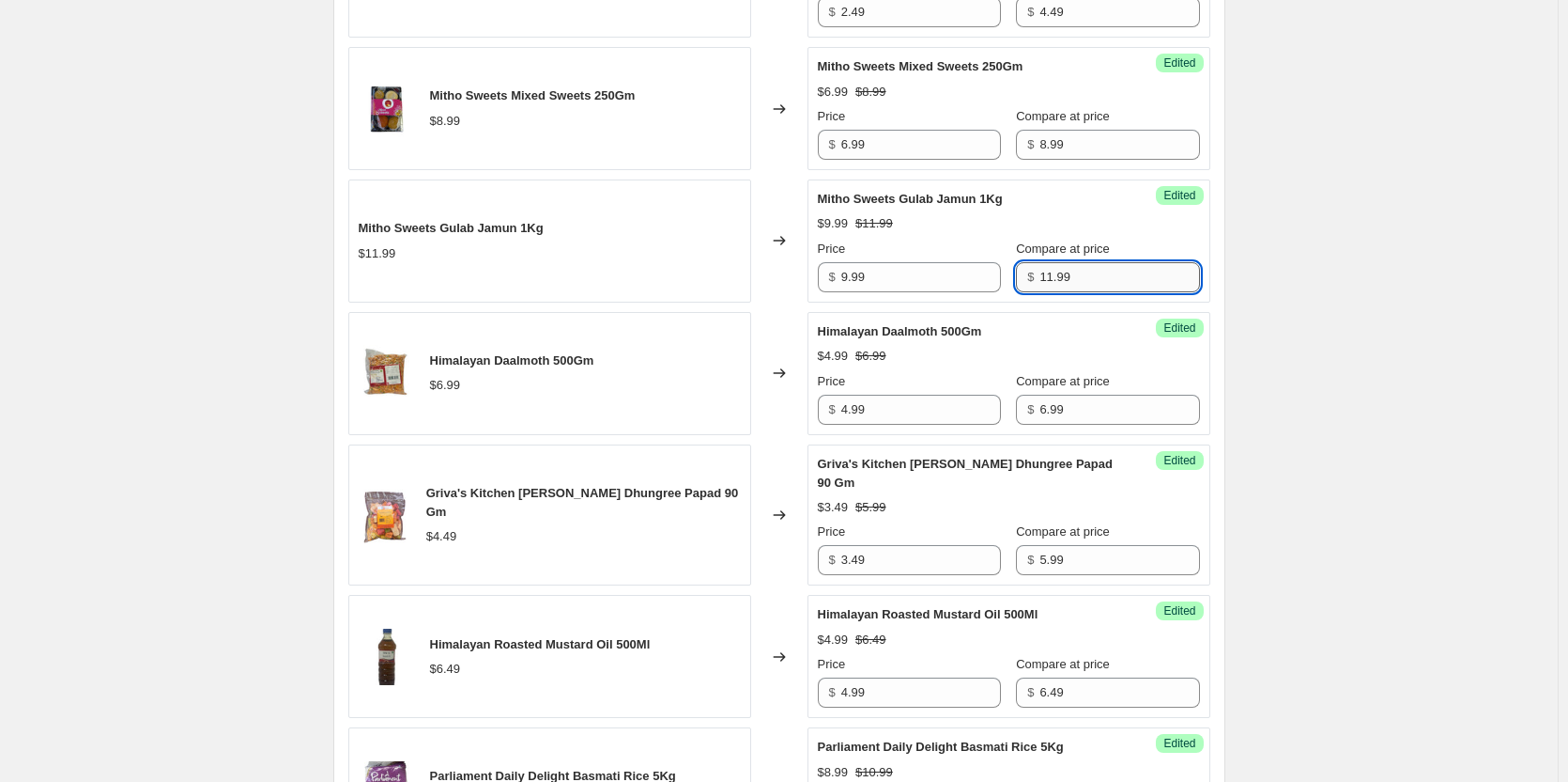
click at [1079, 283] on input "11.99" at bounding box center [1119, 277] width 160 height 30
type input "12.99"
click at [1487, 216] on div "Create new price change job. This page is ready Create new price change job Dra…" at bounding box center [779, 92] width 1558 height 3003
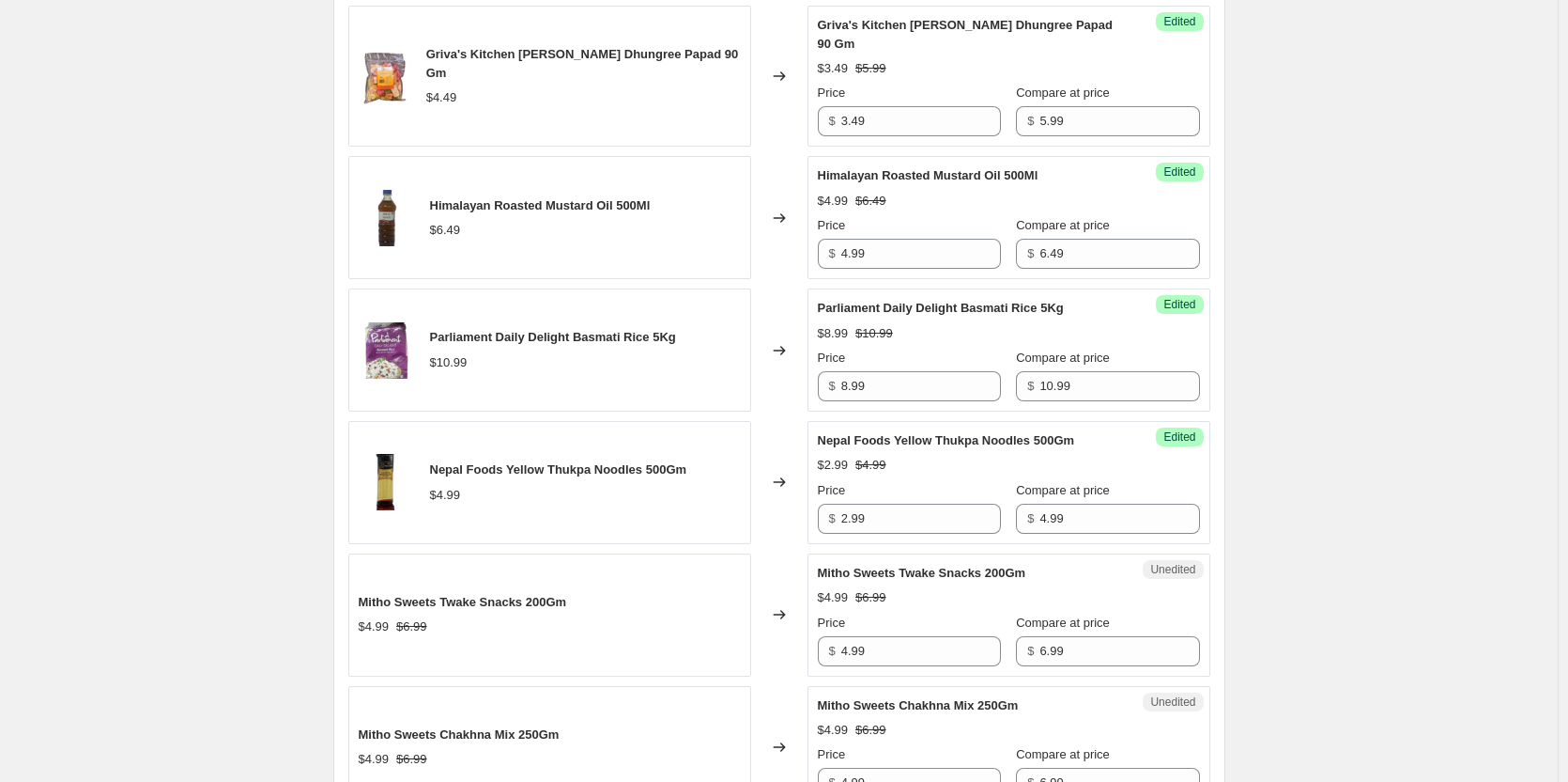
scroll to position [1879, 0]
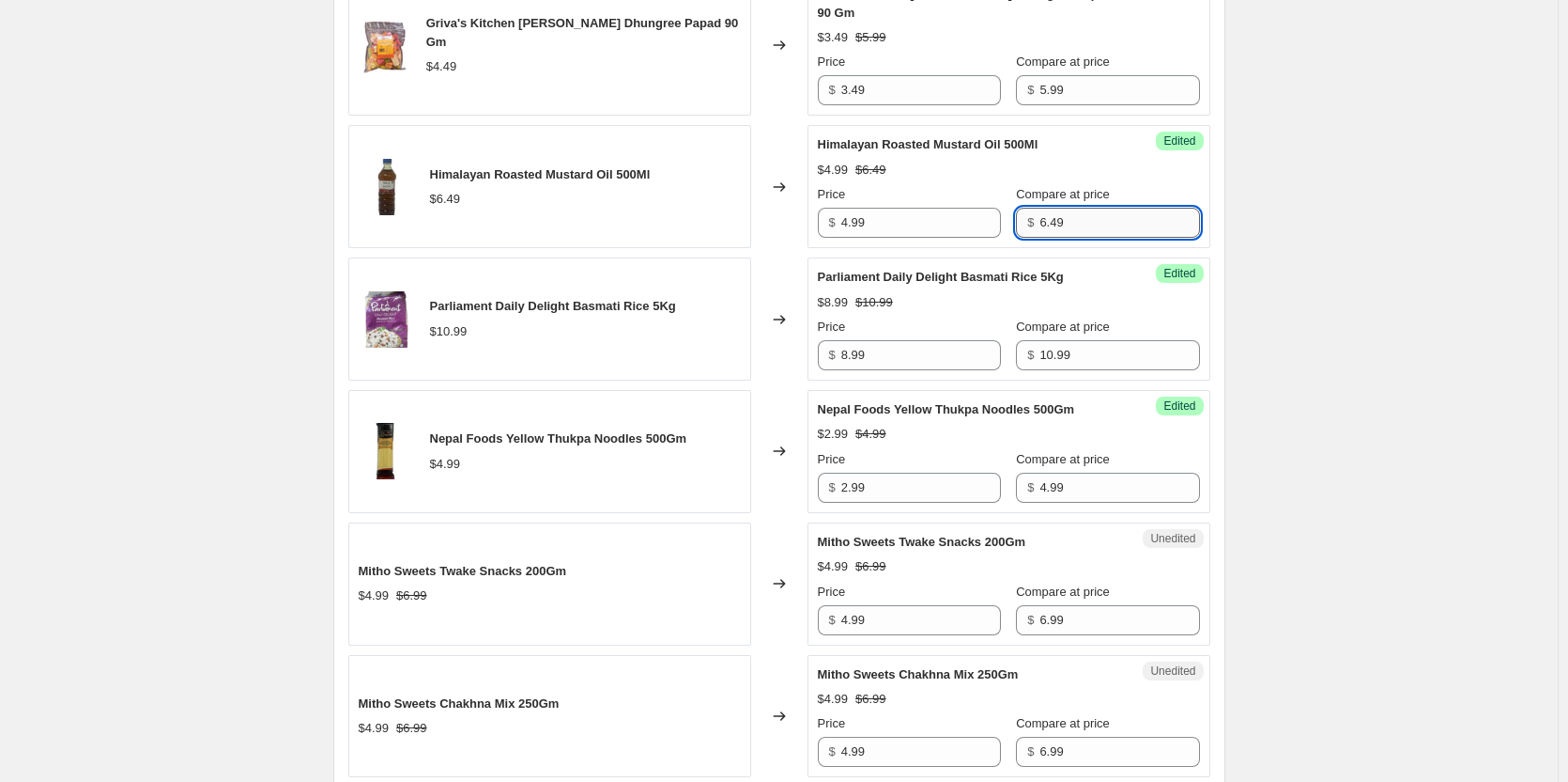
click at [1064, 207] on input "6.49" at bounding box center [1119, 222] width 160 height 30
type input "6.99"
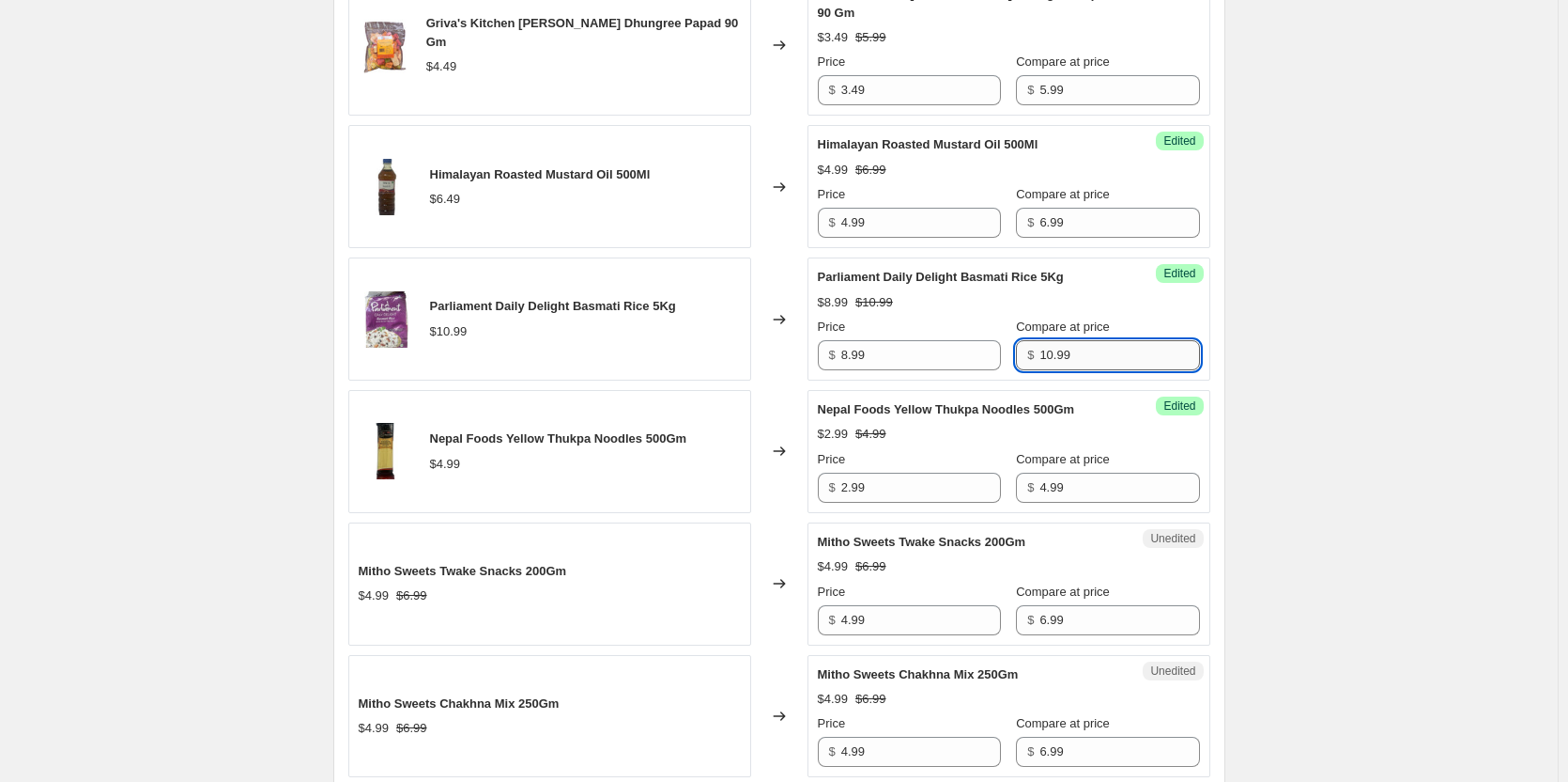
click at [1101, 340] on input "10.99" at bounding box center [1119, 355] width 160 height 30
type input "11.99"
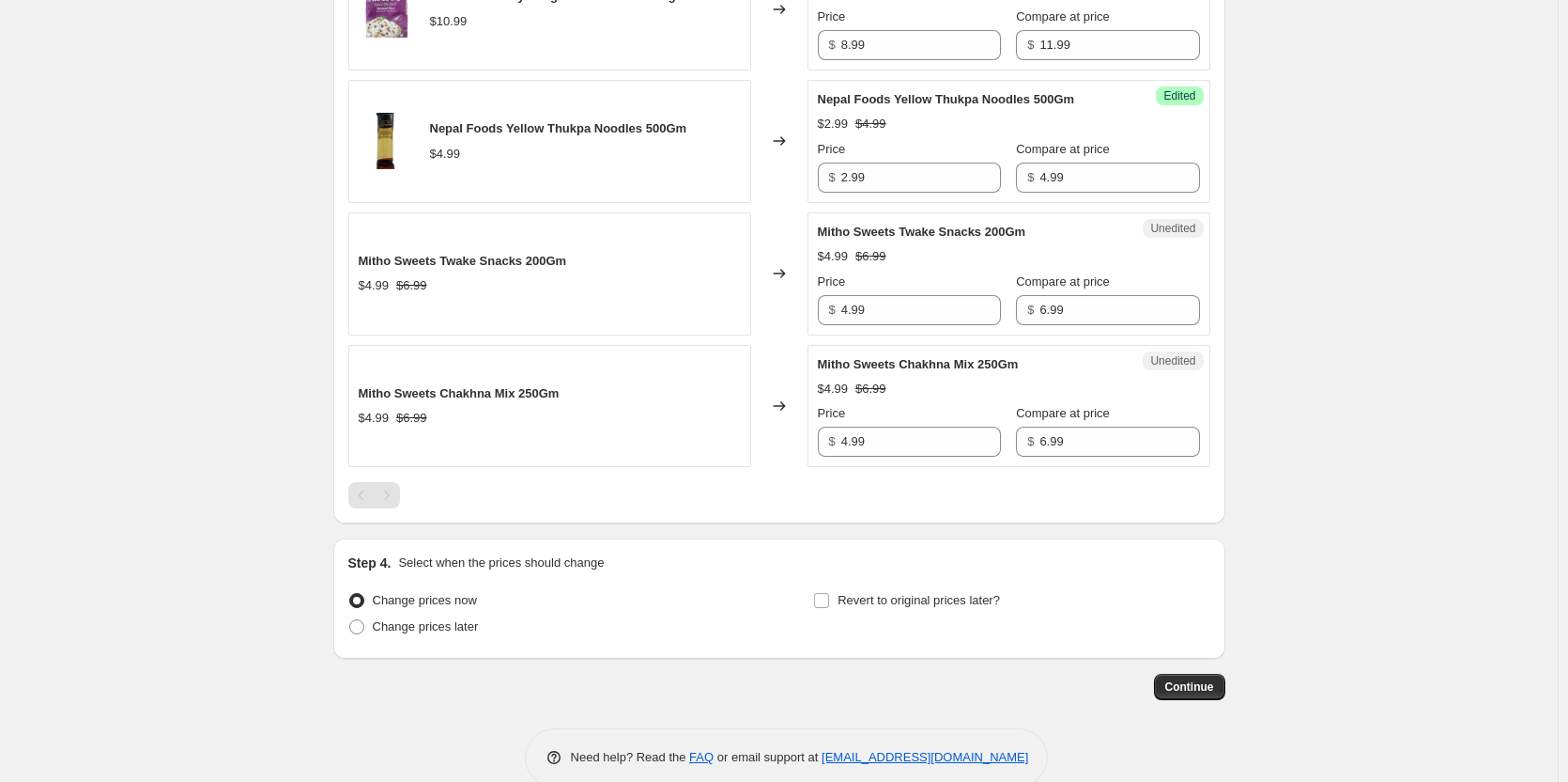
scroll to position [2204, 0]
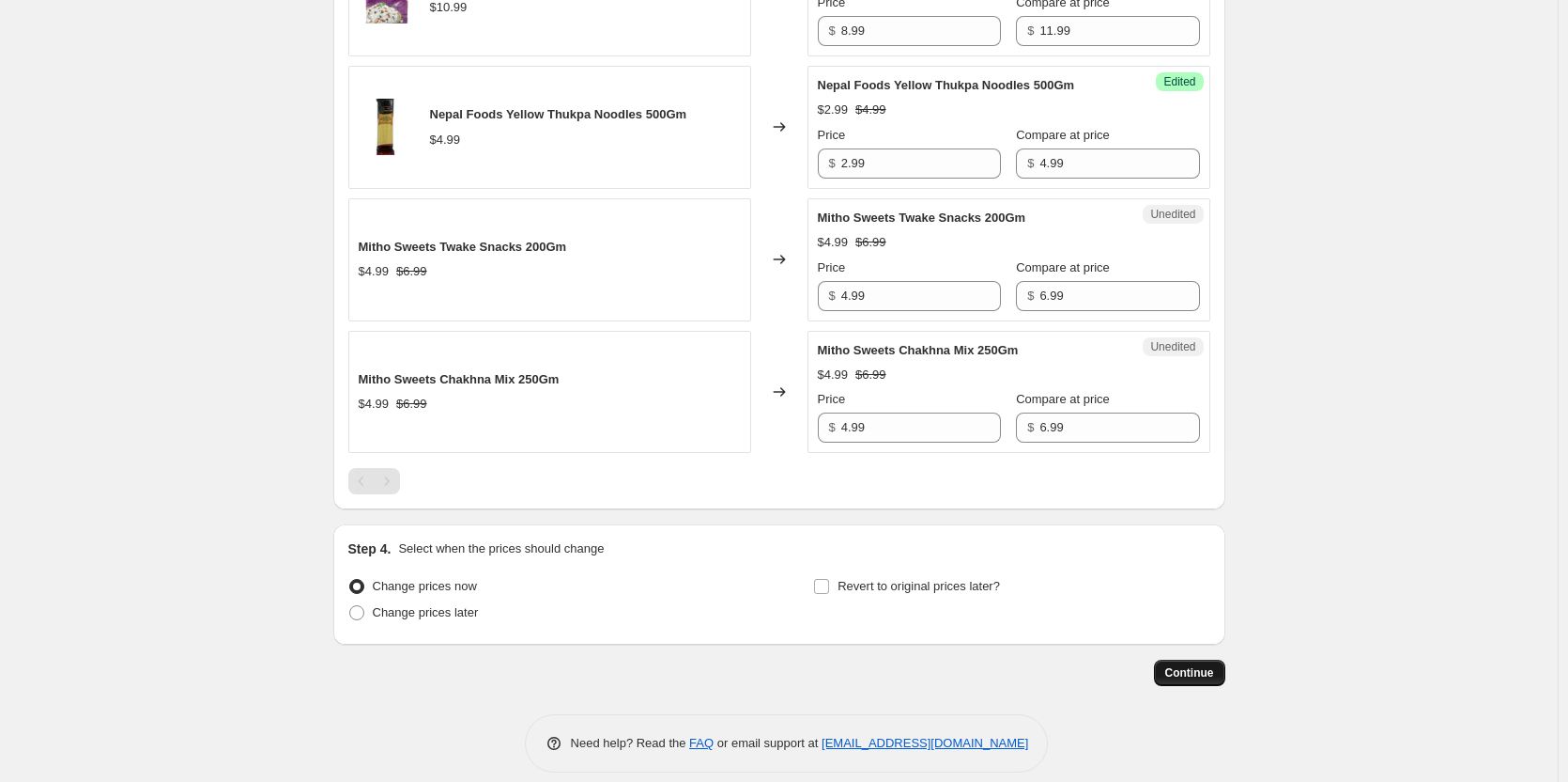
click at [1204, 665] on span "Continue" at bounding box center [1190, 672] width 49 height 15
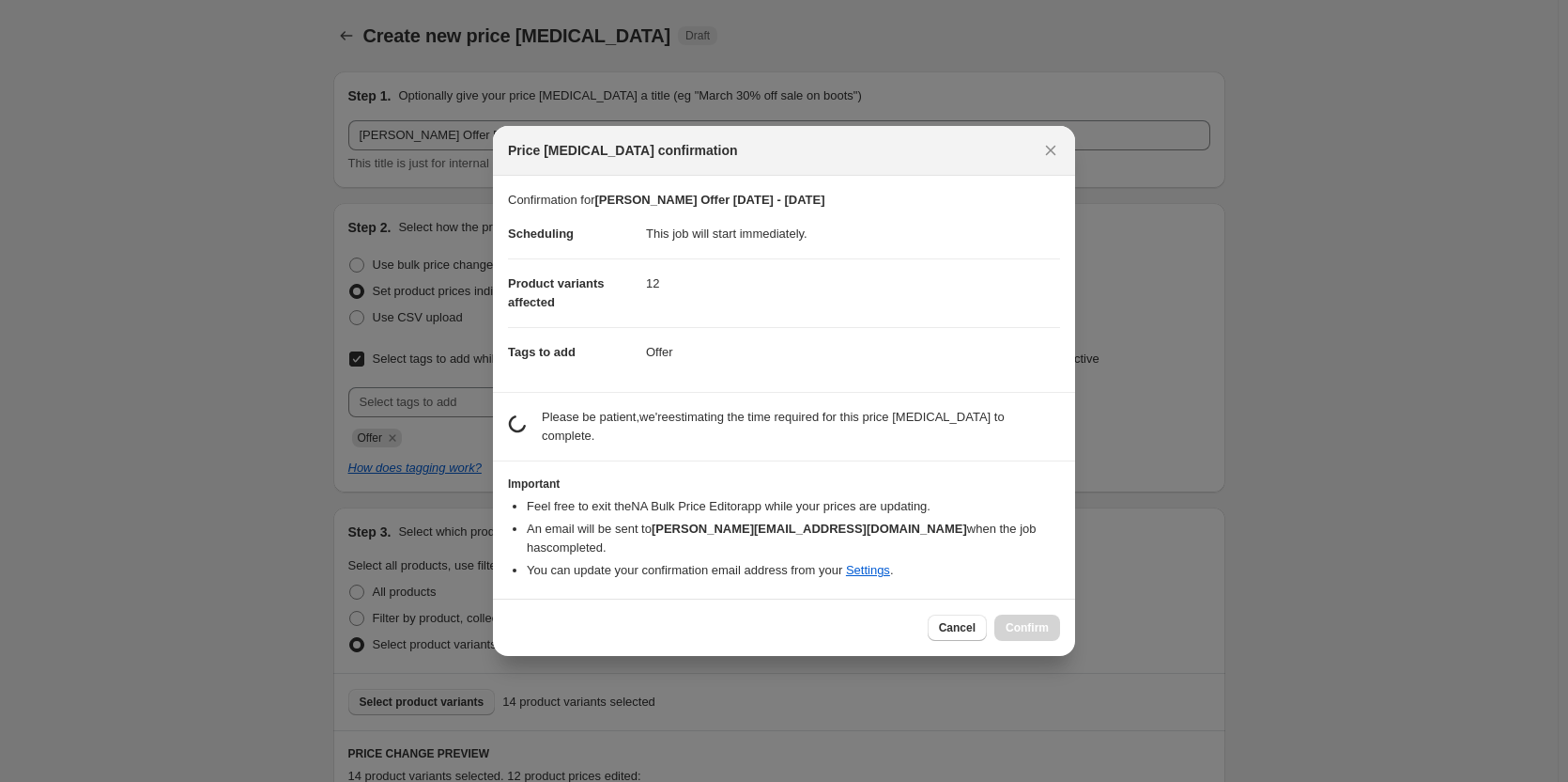
scroll to position [0, 0]
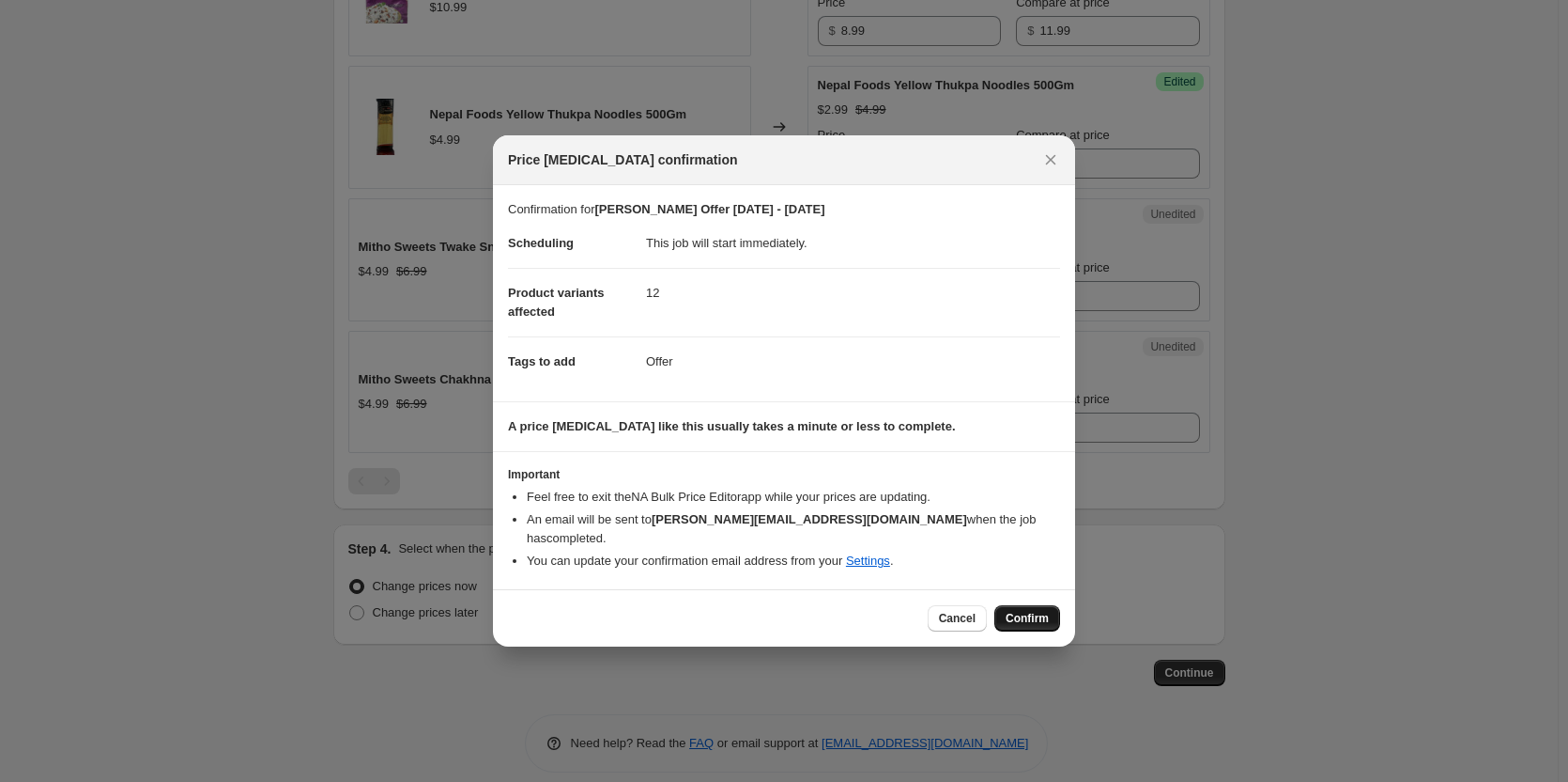
click at [1020, 615] on span "Confirm" at bounding box center [1027, 618] width 43 height 15
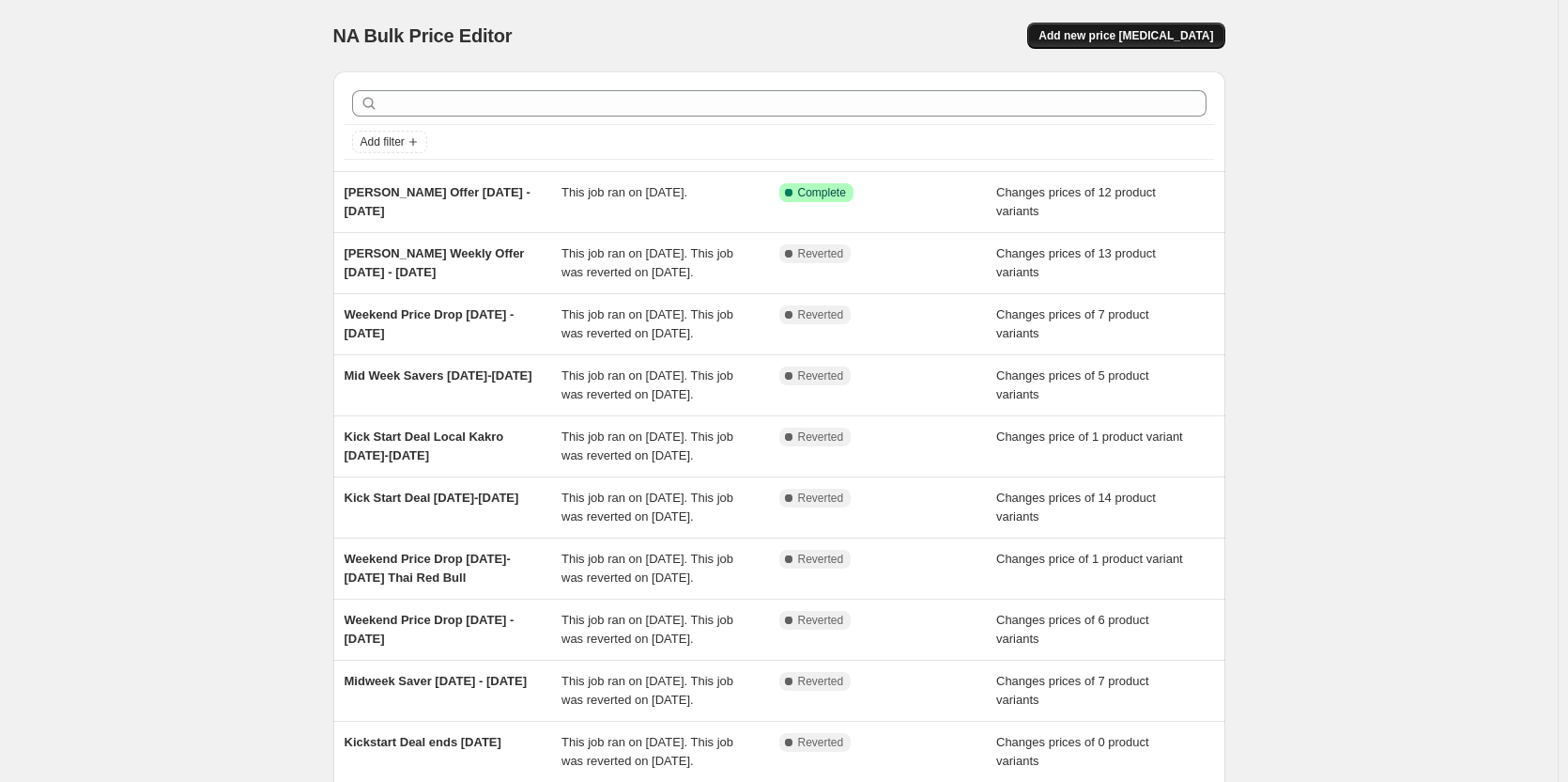
click at [1141, 27] on button "Add new price [MEDICAL_DATA]" at bounding box center [1125, 35] width 197 height 27
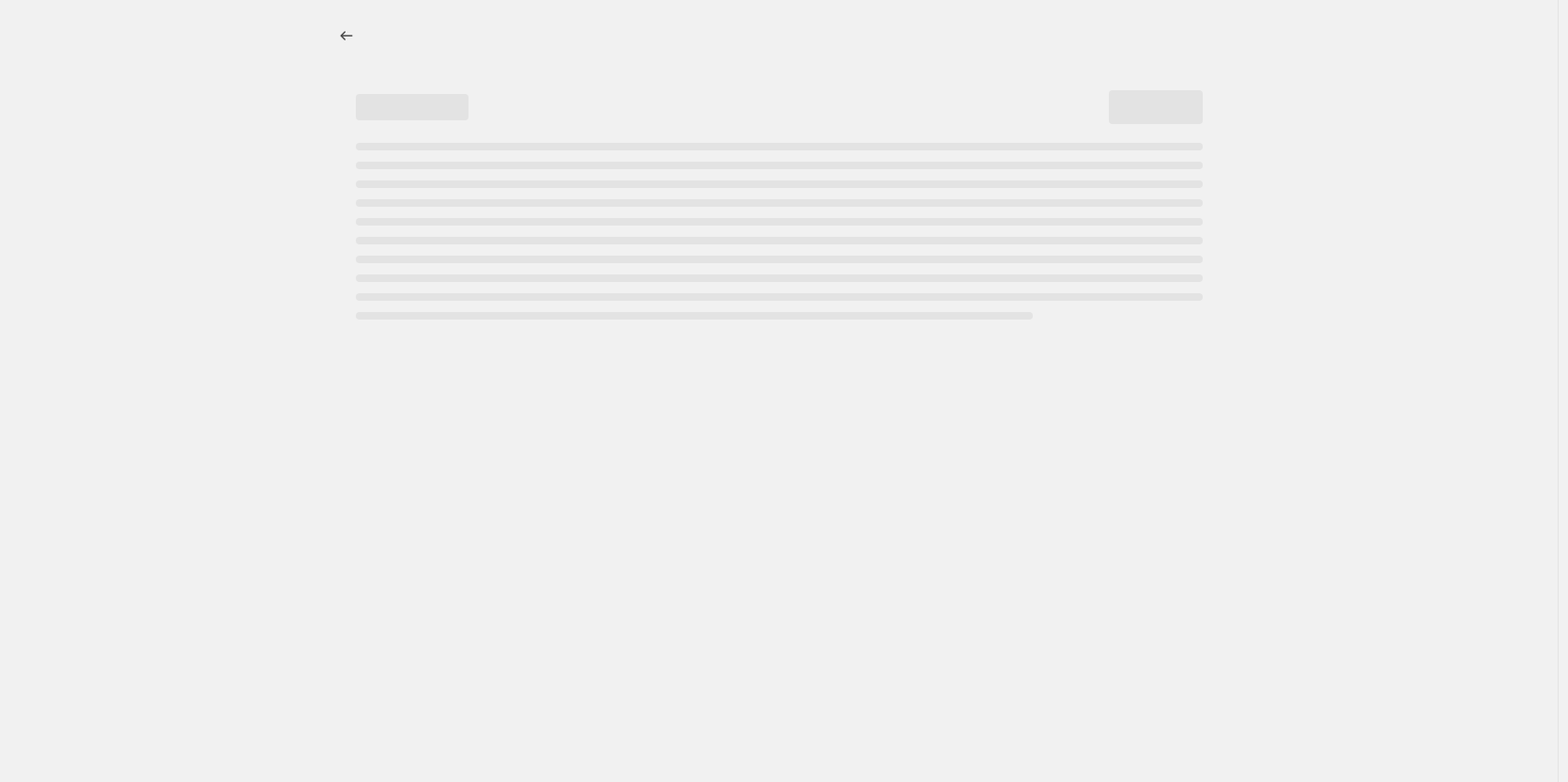
select select "percentage"
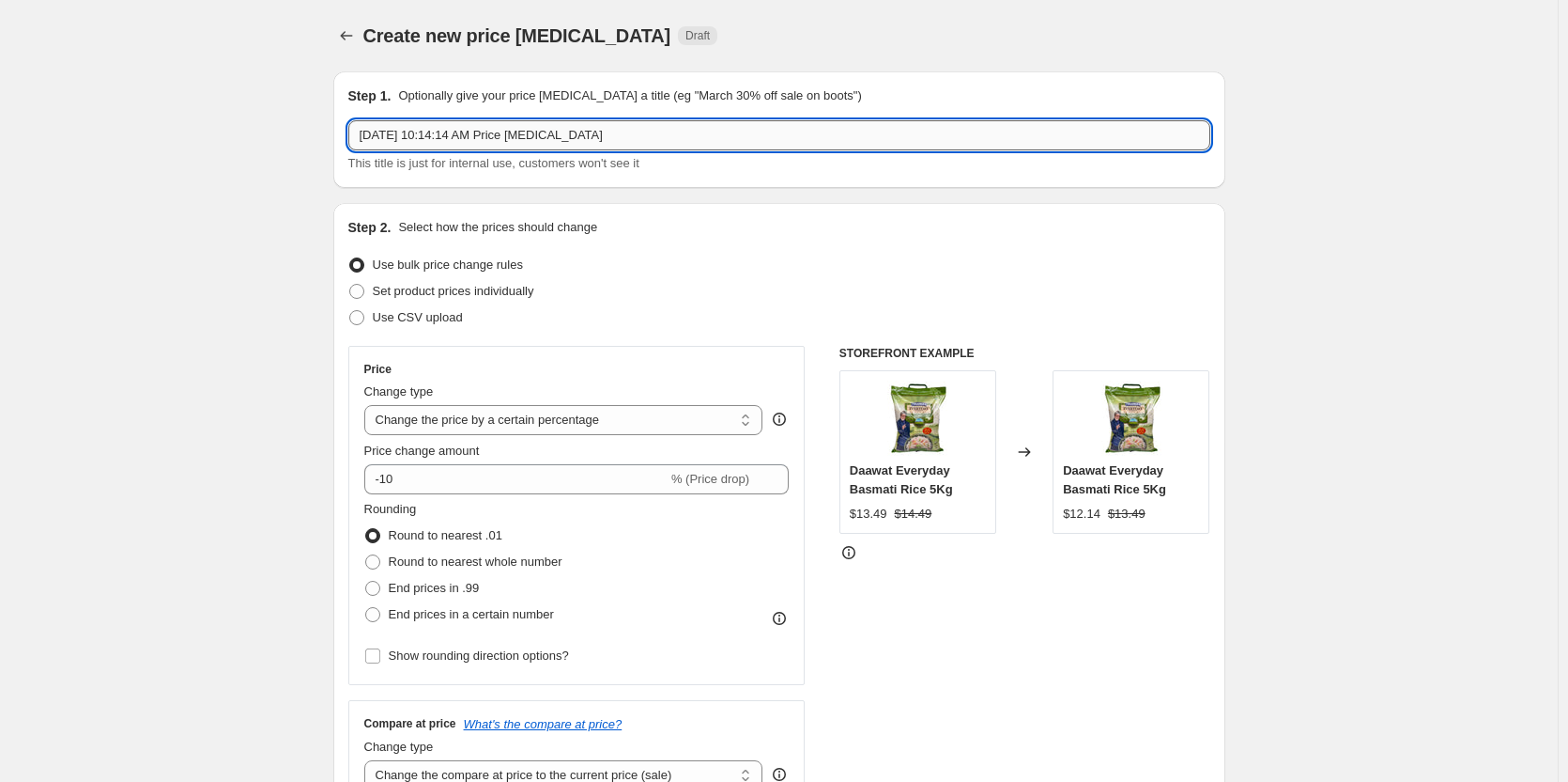
drag, startPoint x: 625, startPoint y: 143, endPoint x: 484, endPoint y: 135, distance: 141.2
click at [770, 267] on div "Use bulk price change rules" at bounding box center [780, 264] width 862 height 27
click at [607, 136] on input "[PERSON_NAME] Offer [DATE] - [DATE] Cont" at bounding box center [780, 135] width 862 height 30
type input "[PERSON_NAME] Offer [DATE] - [DATE] Continued"
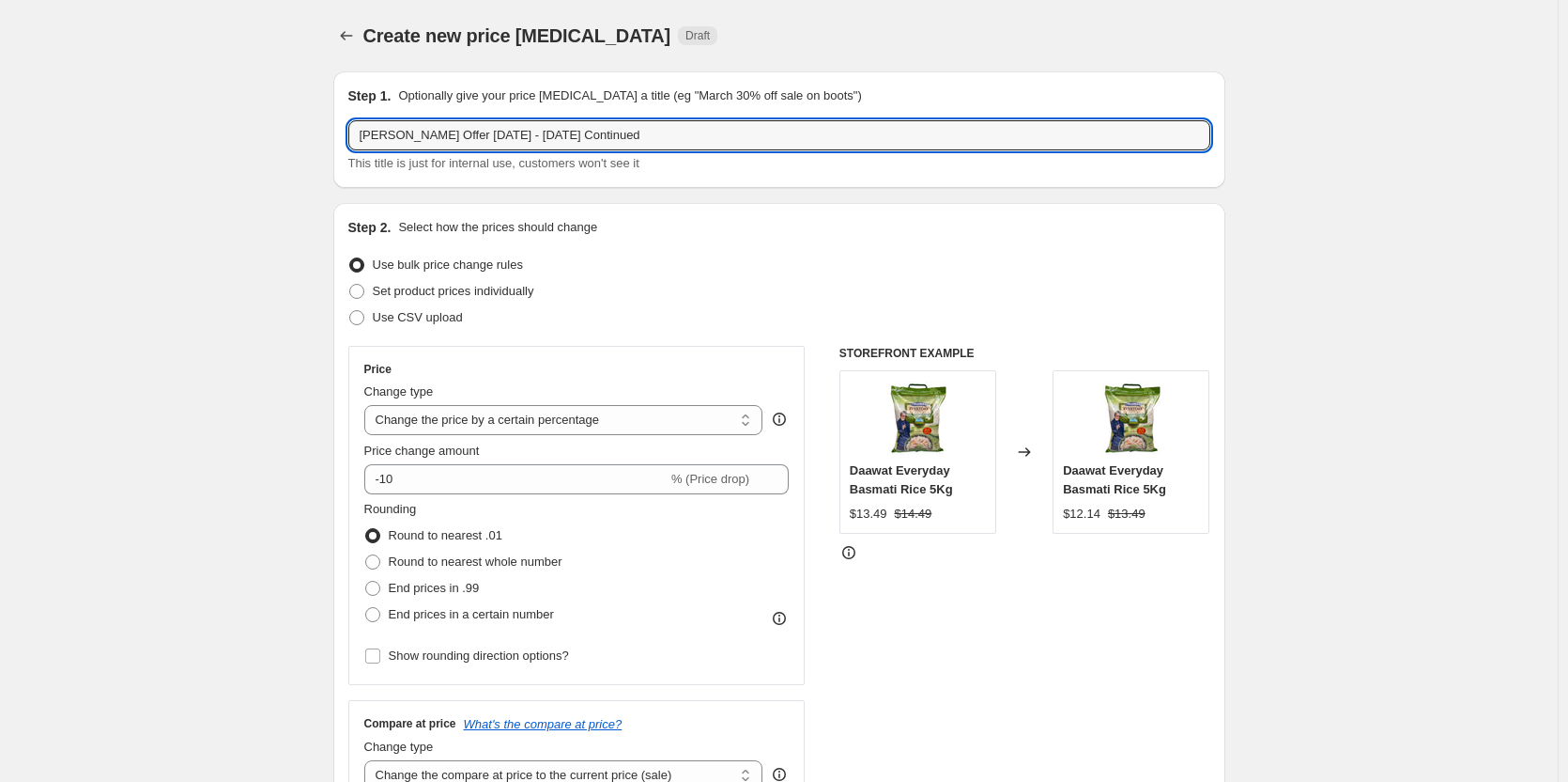
click at [735, 259] on div "Use bulk price change rules" at bounding box center [780, 264] width 862 height 27
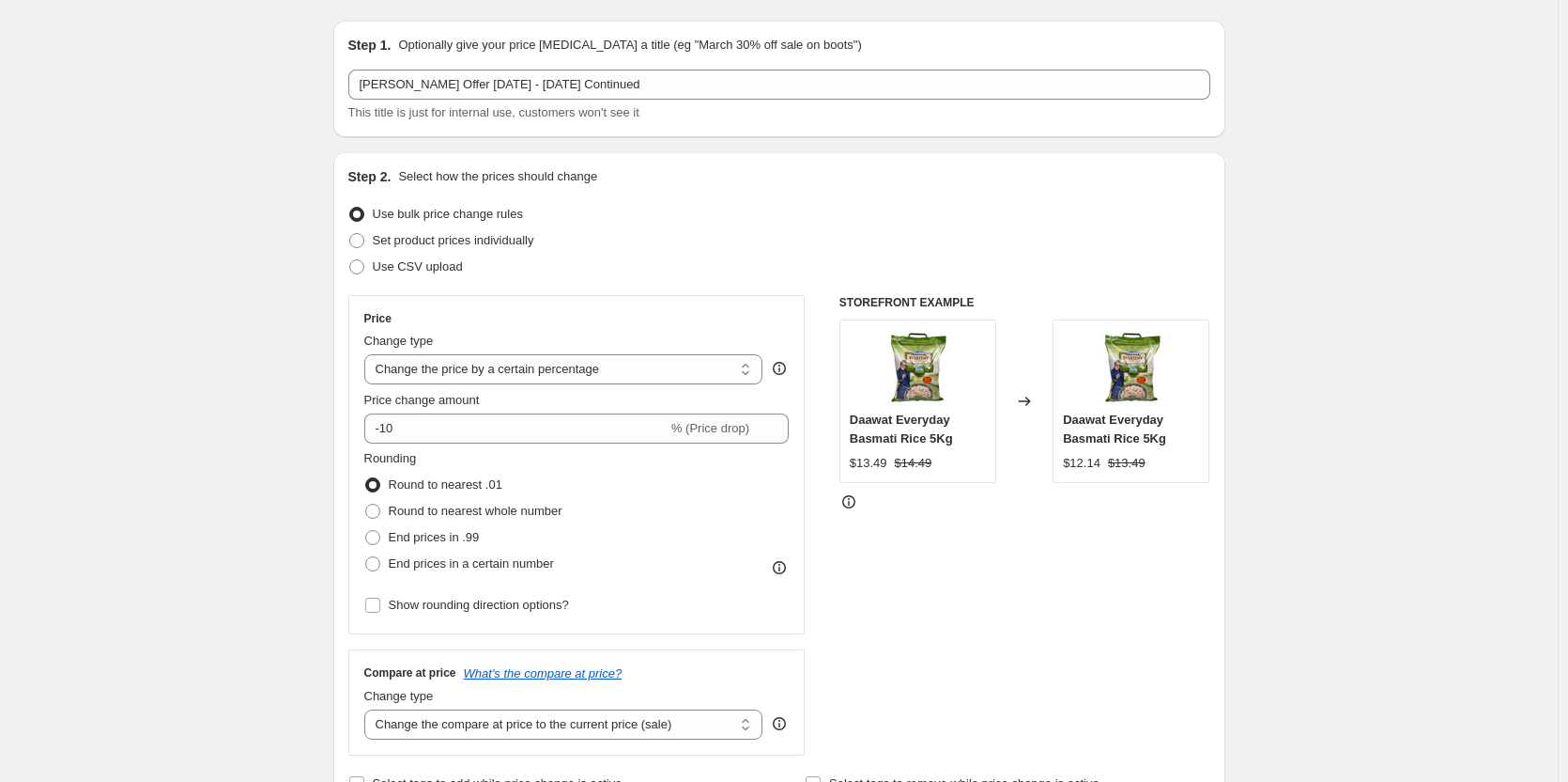
scroll to position [94, 0]
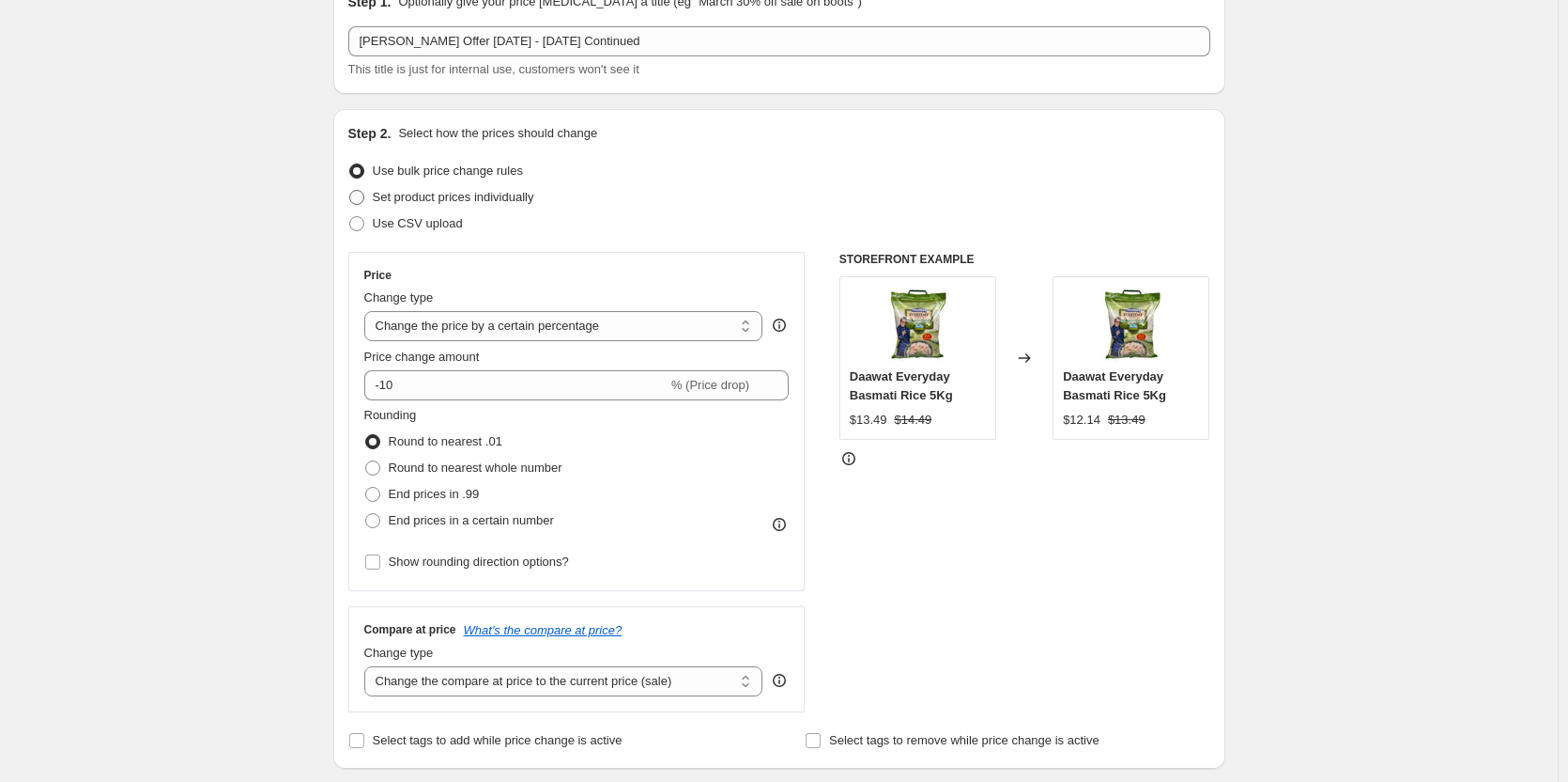
click at [459, 205] on span "Set product prices individually" at bounding box center [454, 196] width 161 height 19
click at [351, 191] on input "Set product prices individually" at bounding box center [350, 190] width 1 height 1
radio input "true"
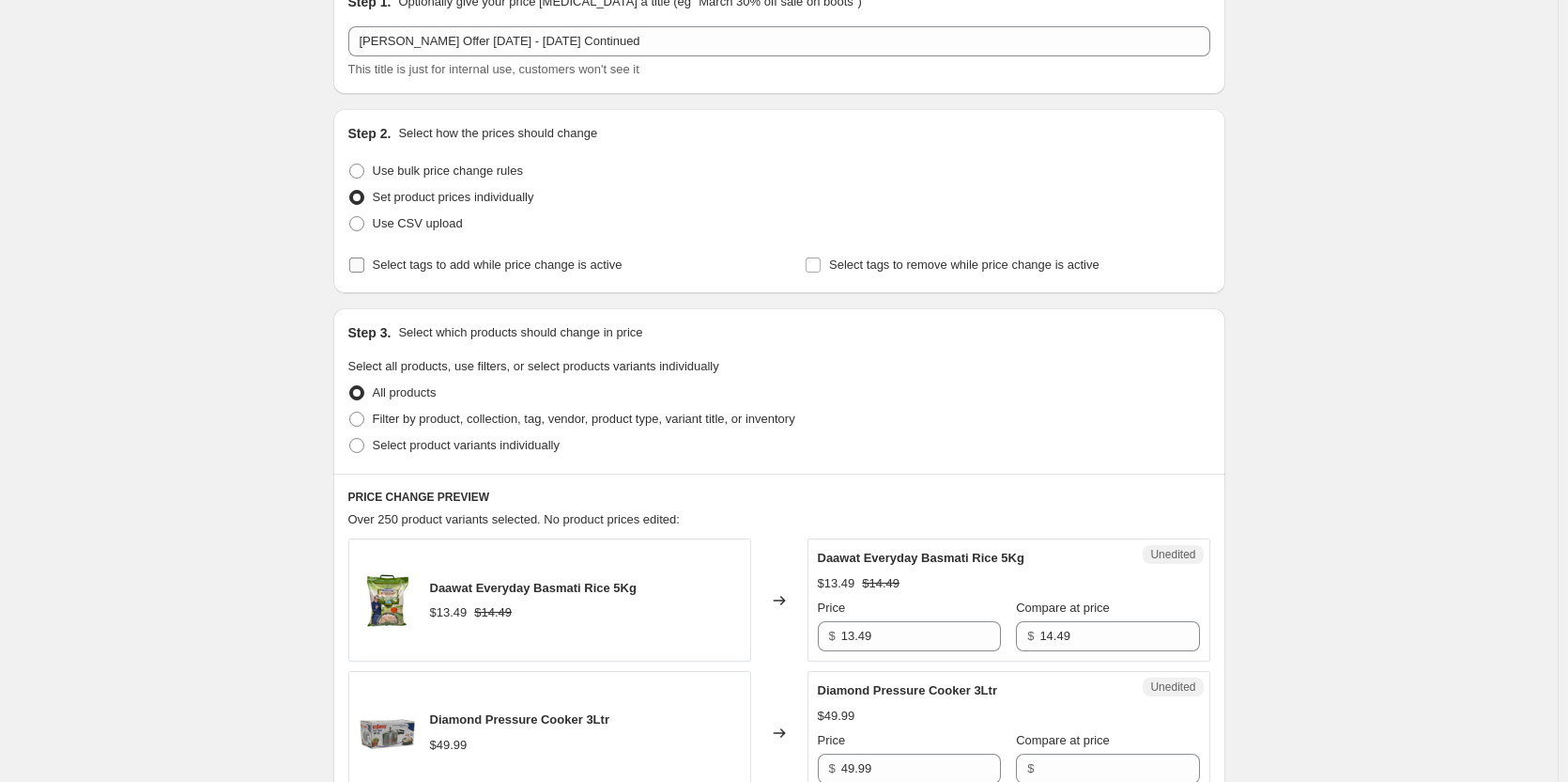
click at [466, 268] on span "Select tags to add while price change is active" at bounding box center [498, 264] width 249 height 14
click at [364, 268] on input "Select tags to add while price change is active" at bounding box center [356, 264] width 15 height 15
checkbox input "true"
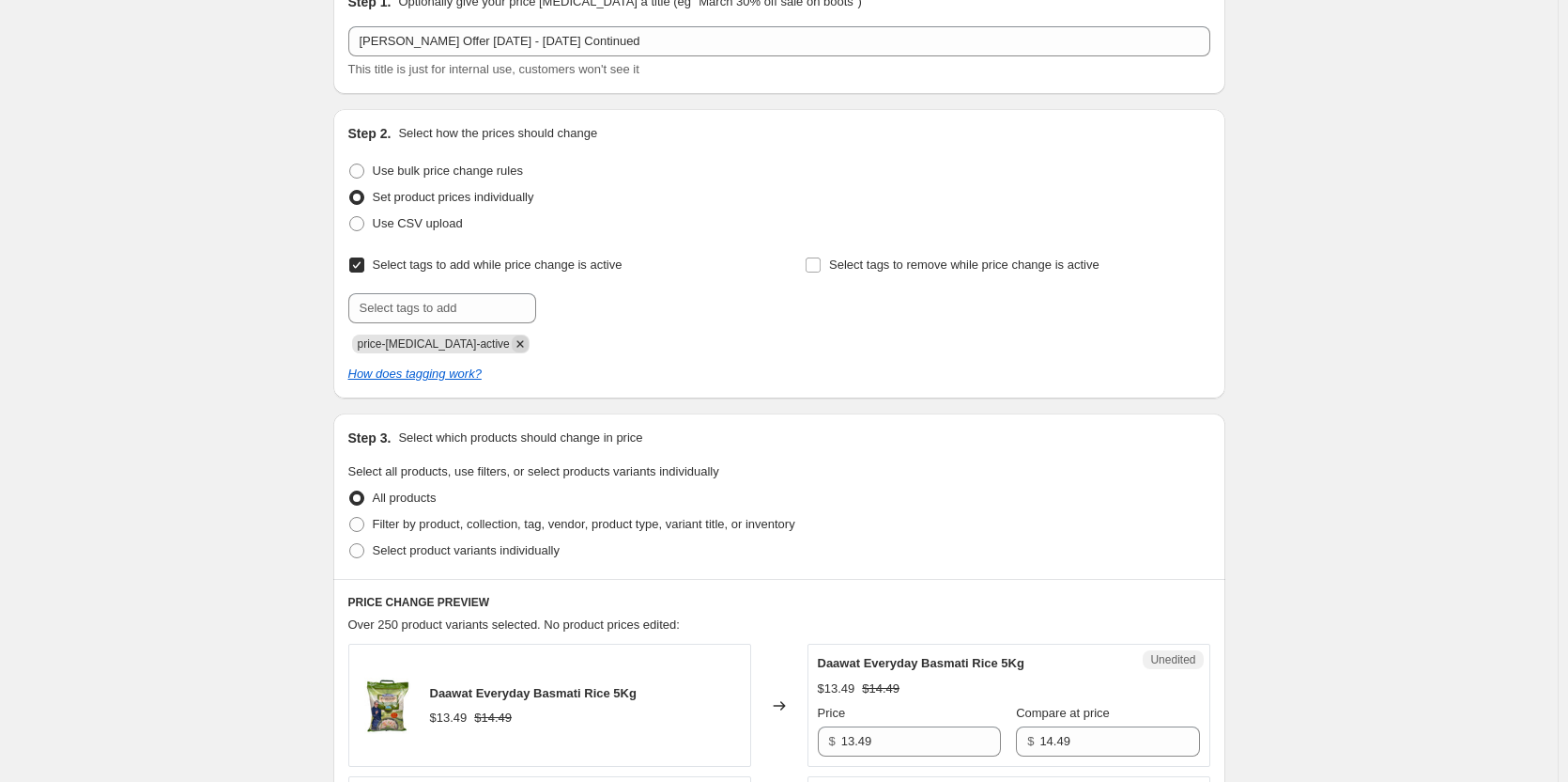
click at [512, 350] on icon "Remove price-change-job-active" at bounding box center [519, 343] width 17 height 17
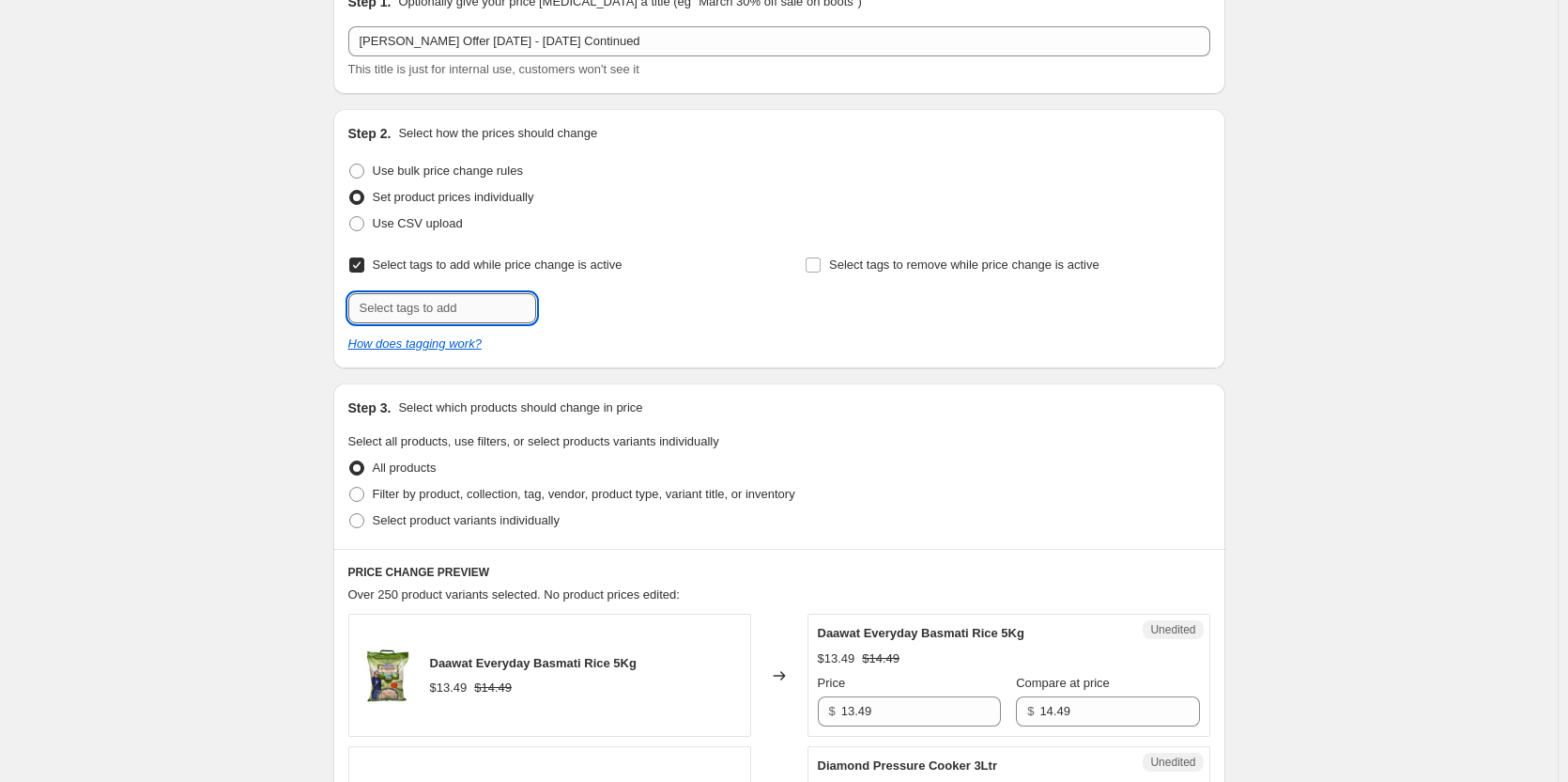
click at [454, 304] on input "text" at bounding box center [442, 307] width 188 height 30
type input "Offer"
click at [598, 310] on span "Offer" at bounding box center [590, 306] width 27 height 13
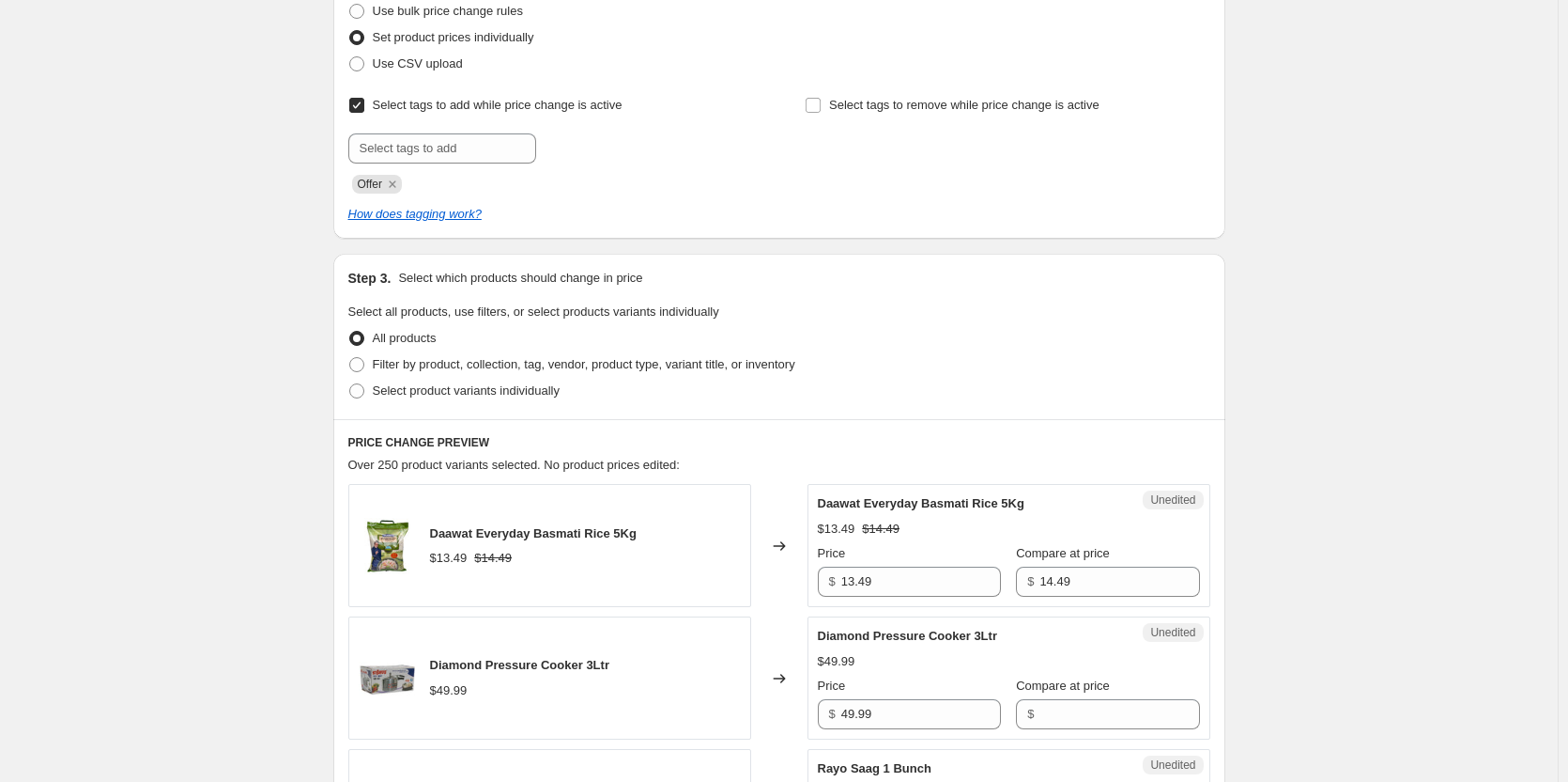
scroll to position [282, 0]
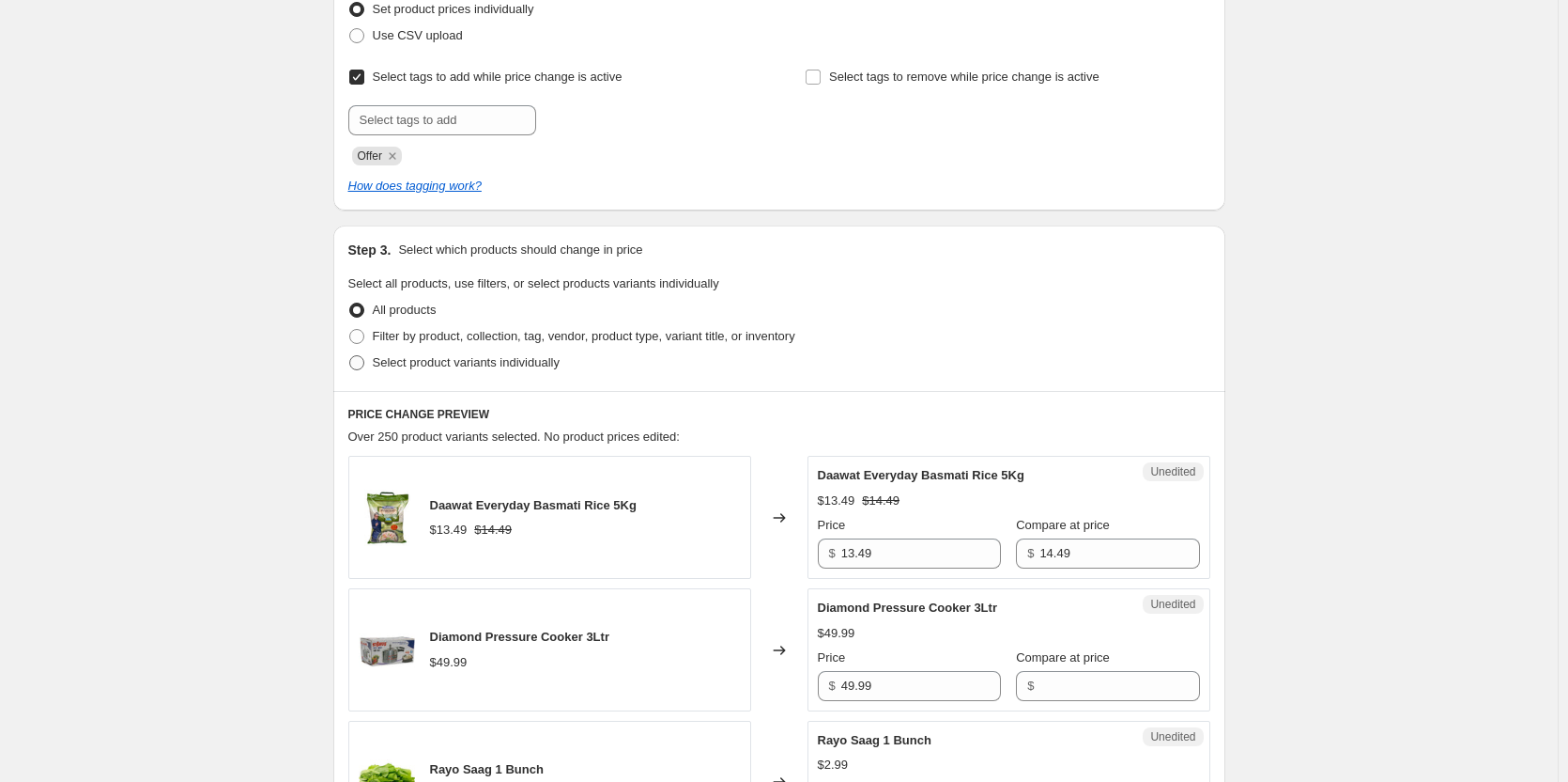
click at [441, 364] on span "Select product variants individually" at bounding box center [466, 362] width 187 height 14
click at [351, 356] on input "Select product variants individually" at bounding box center [350, 355] width 1 height 1
radio input "true"
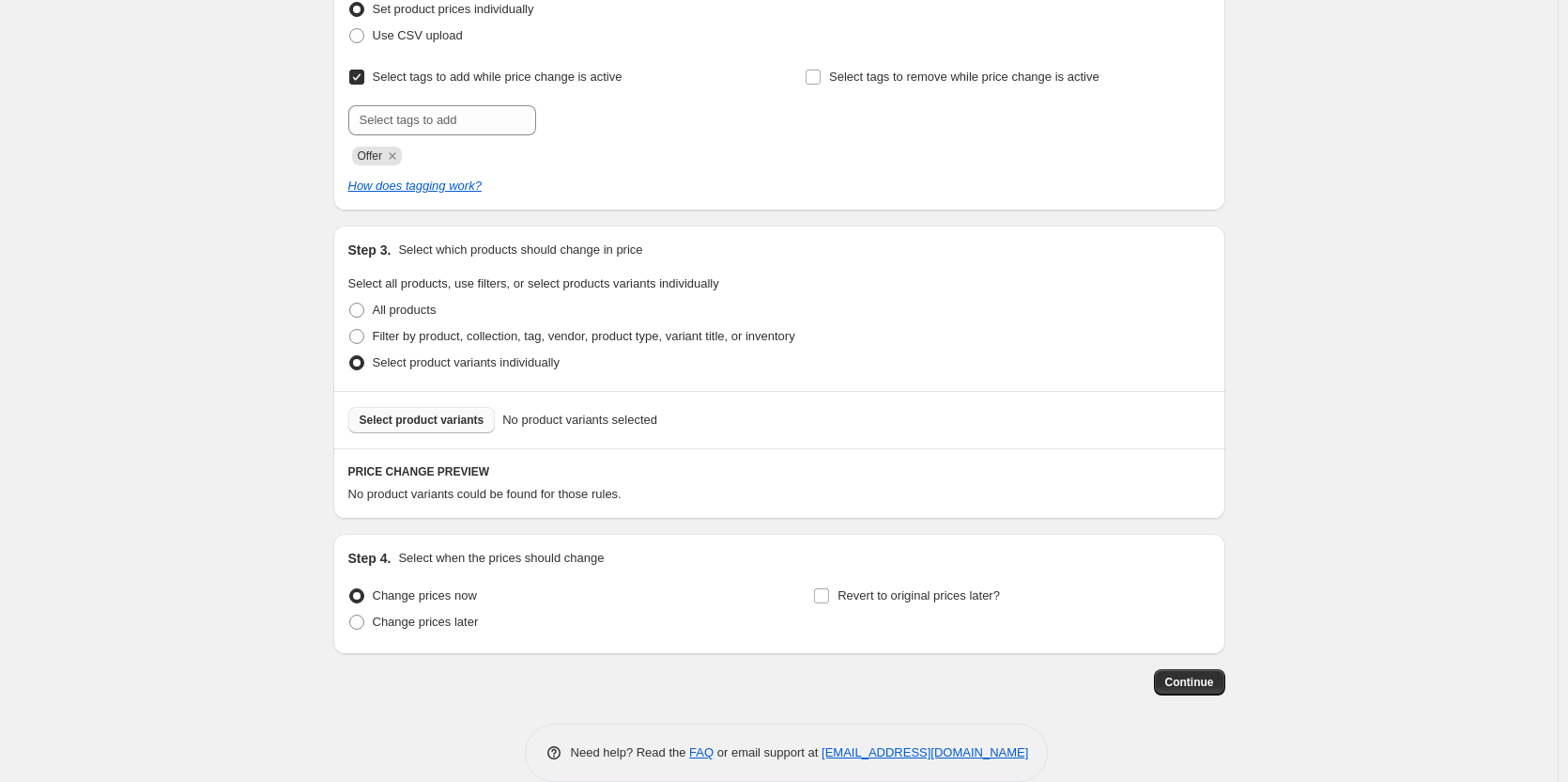
click at [432, 422] on span "Select product variants" at bounding box center [421, 419] width 125 height 15
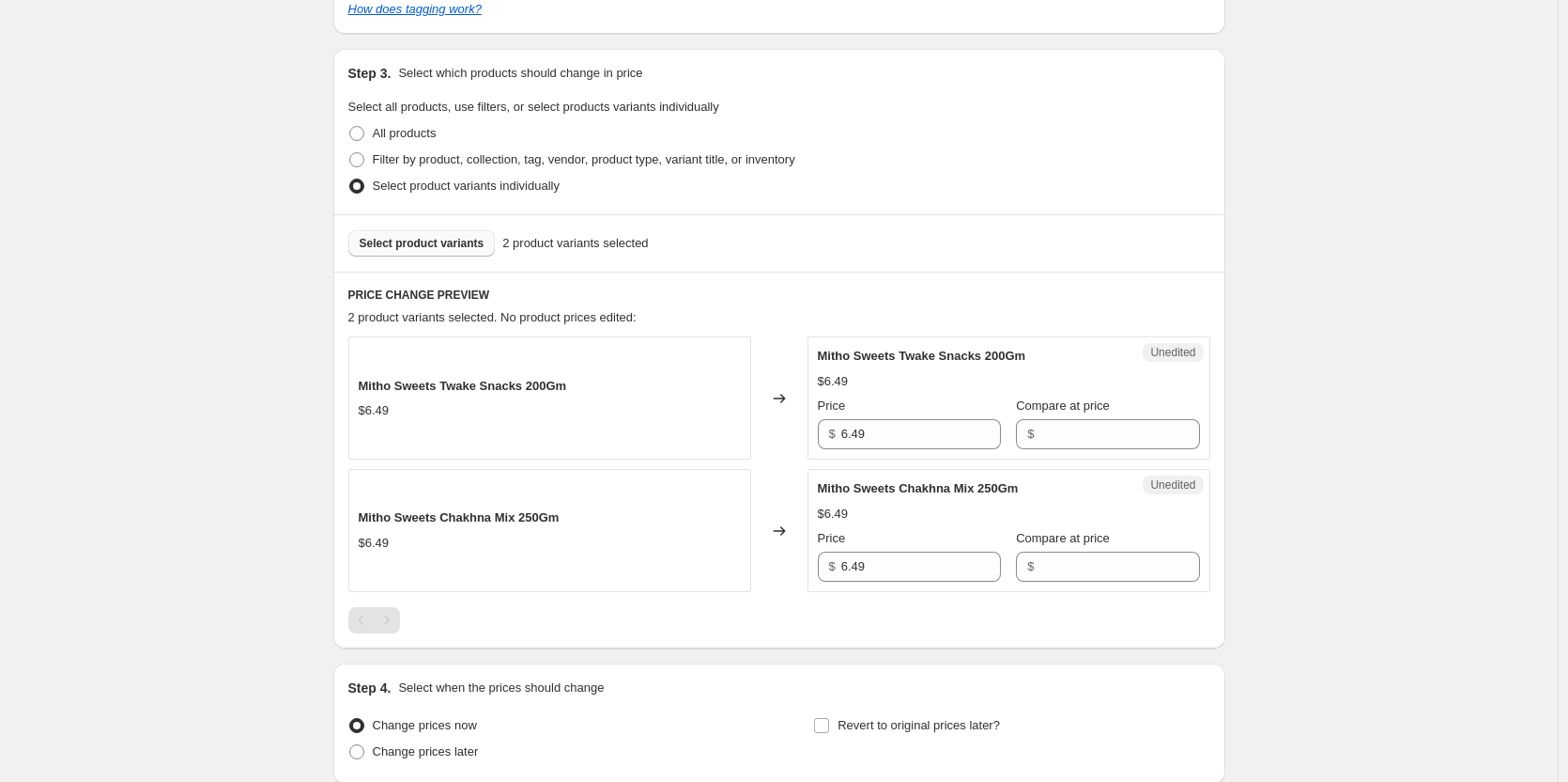
scroll to position [470, 0]
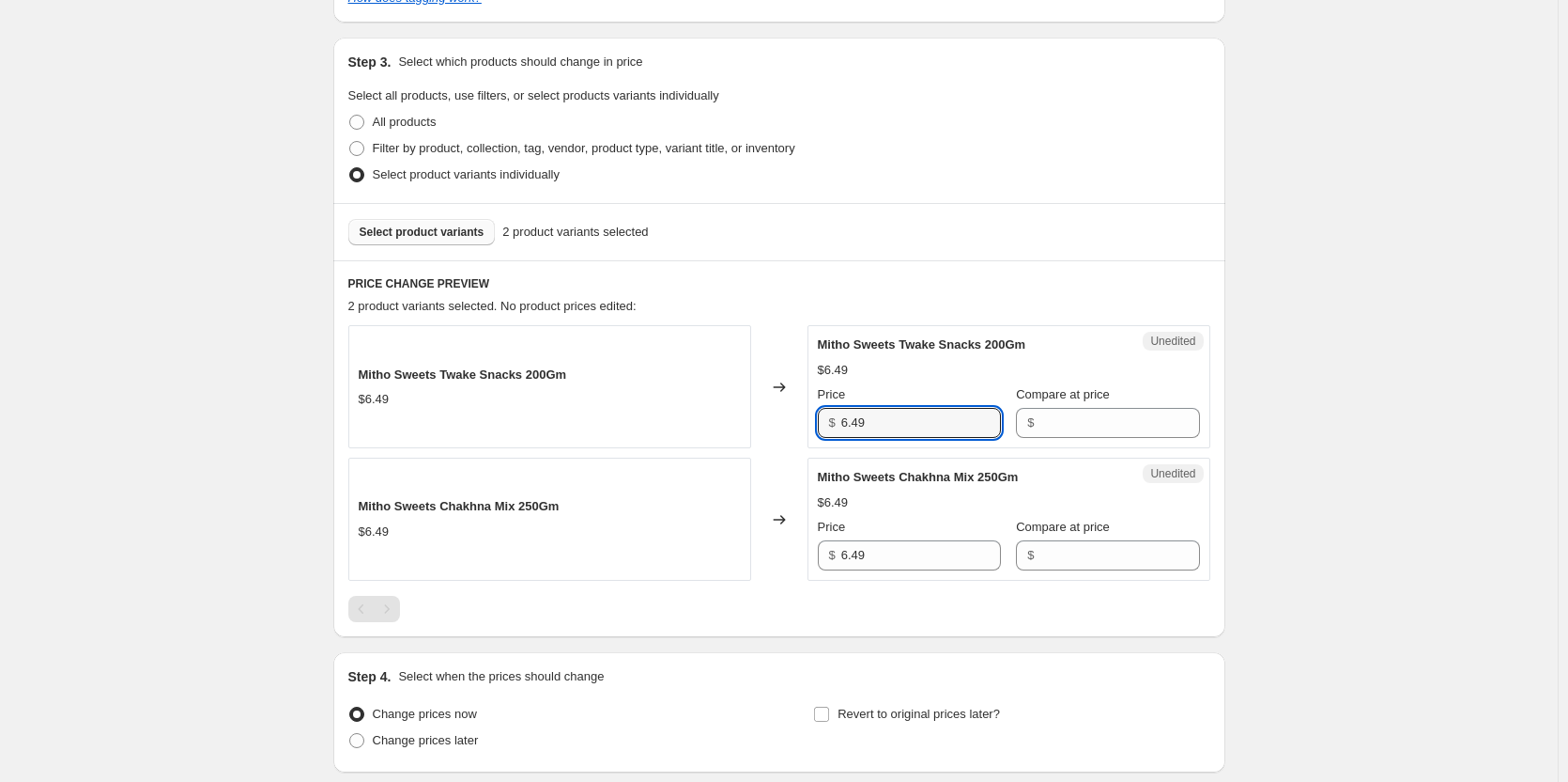
drag, startPoint x: 919, startPoint y: 423, endPoint x: 738, endPoint y: 439, distance: 181.7
click at [738, 439] on div "Mitho Sweets Twake Snacks 200Gm $6.49 Changed to Unedited Mitho Sweets Twake Sn…" at bounding box center [780, 386] width 862 height 123
type input "4.99"
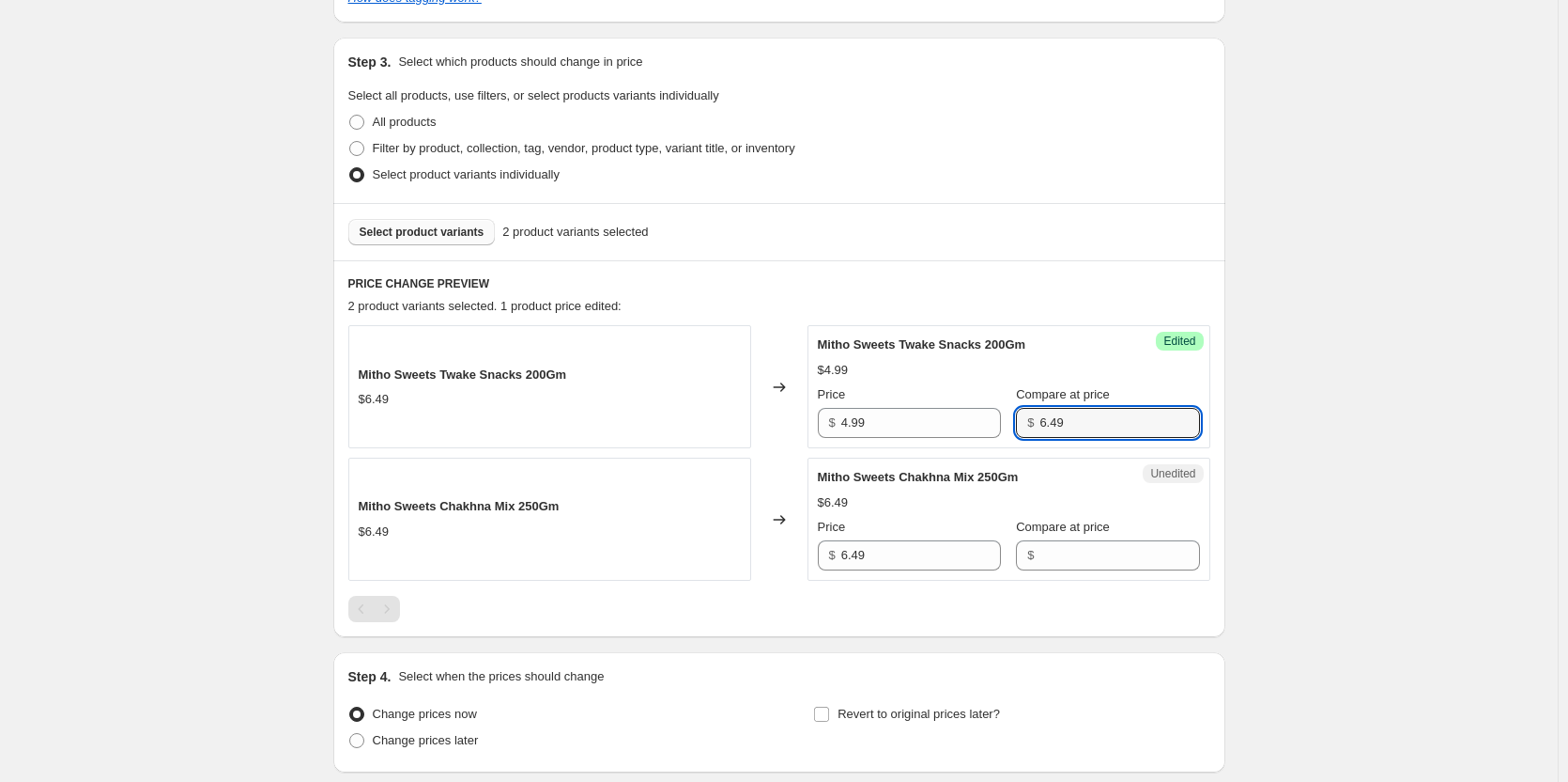
type input "6.49"
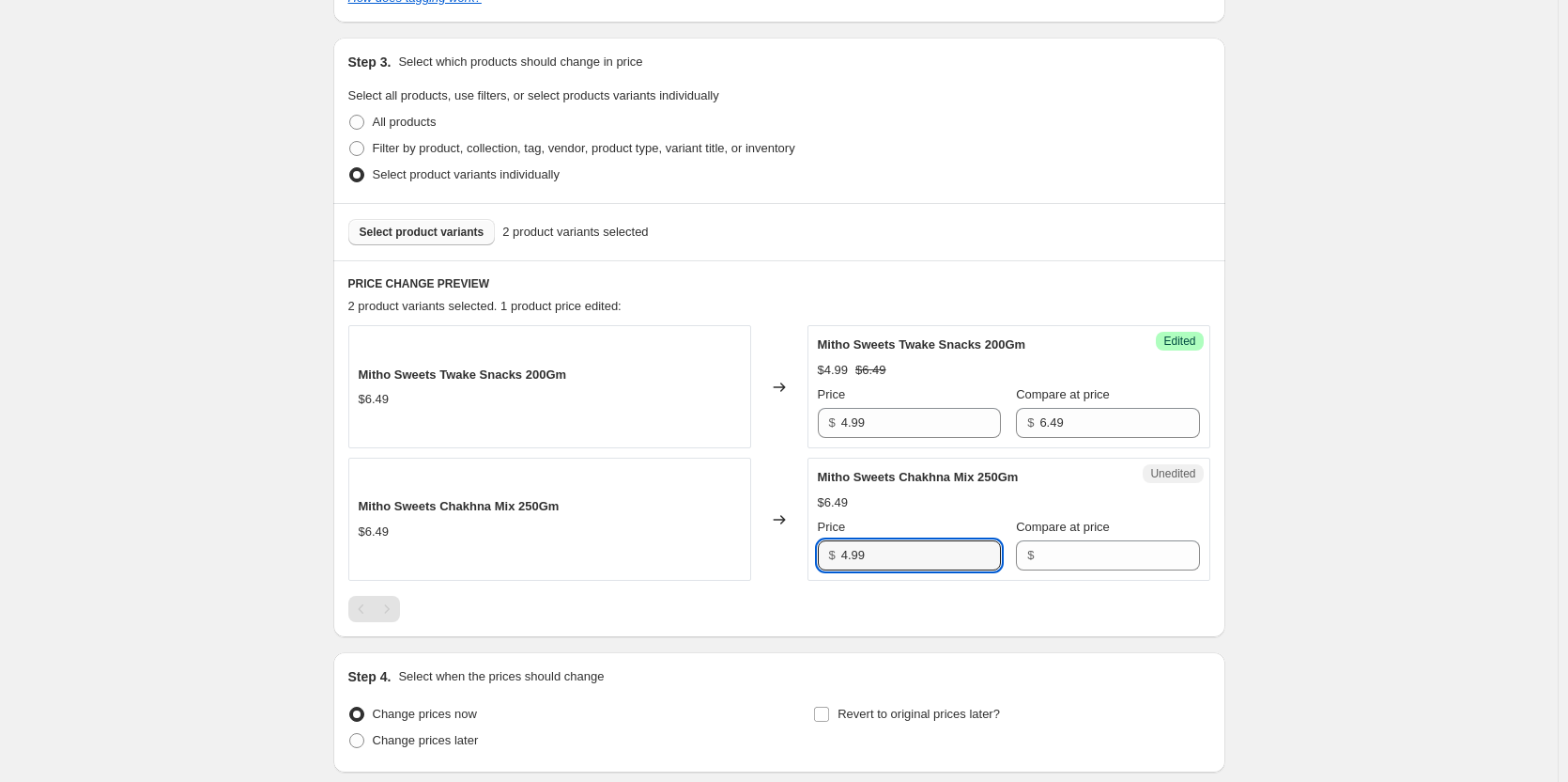
type input "4.99"
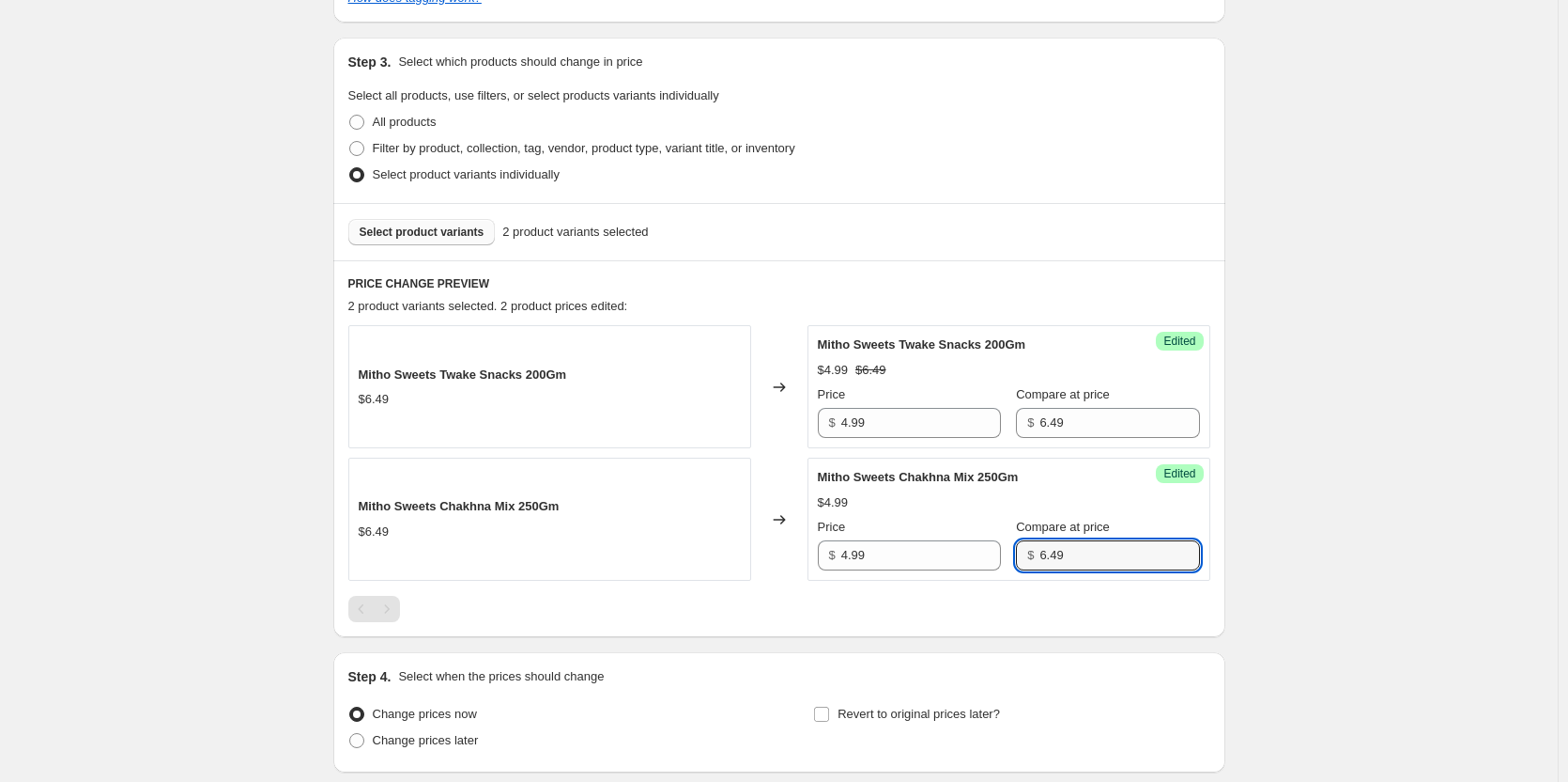
type input "6.49"
click at [1449, 441] on div "Create new price [MEDICAL_DATA]. This page is ready Create new price [MEDICAL_D…" at bounding box center [779, 229] width 1558 height 1398
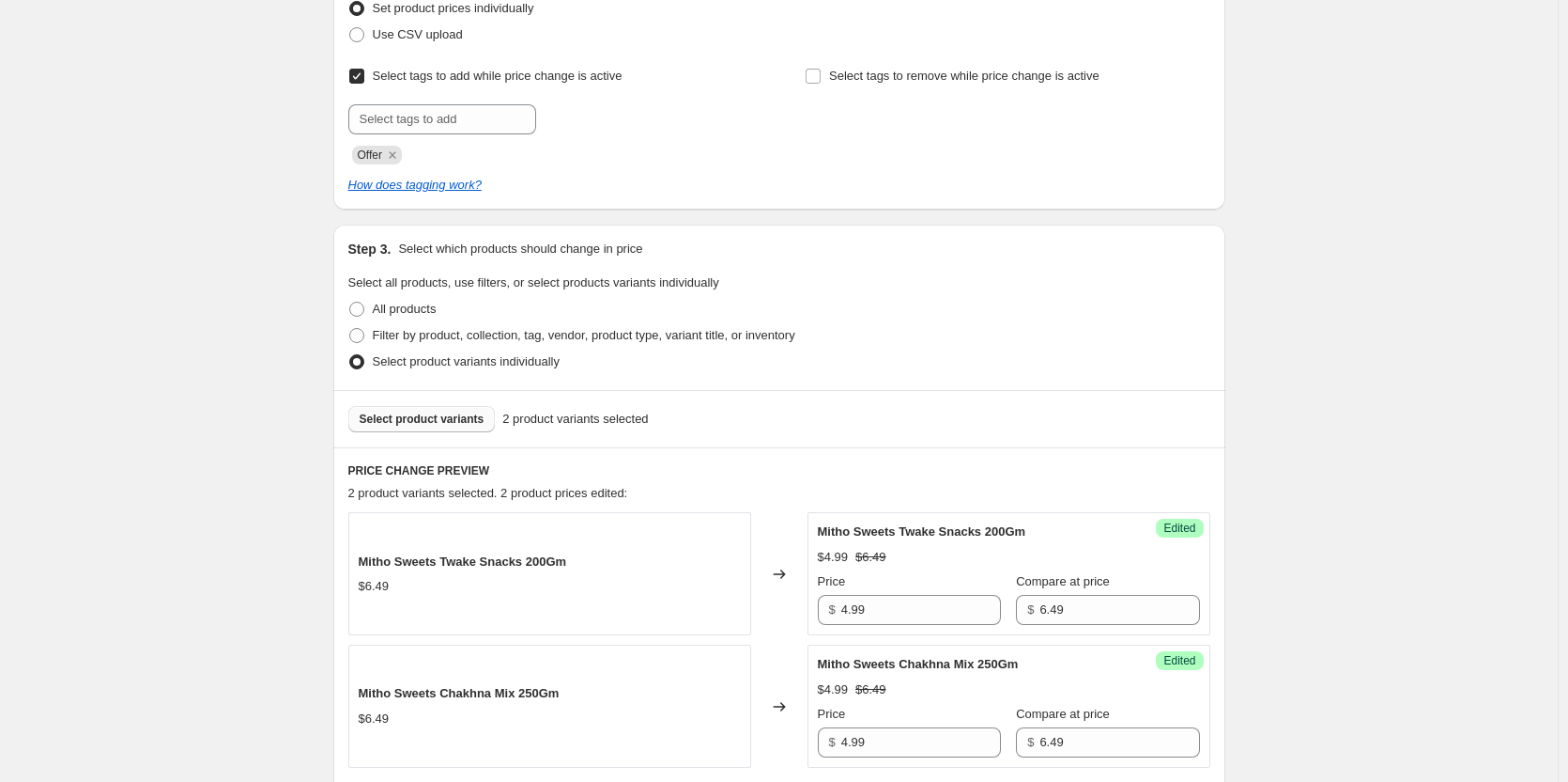
scroll to position [616, 0]
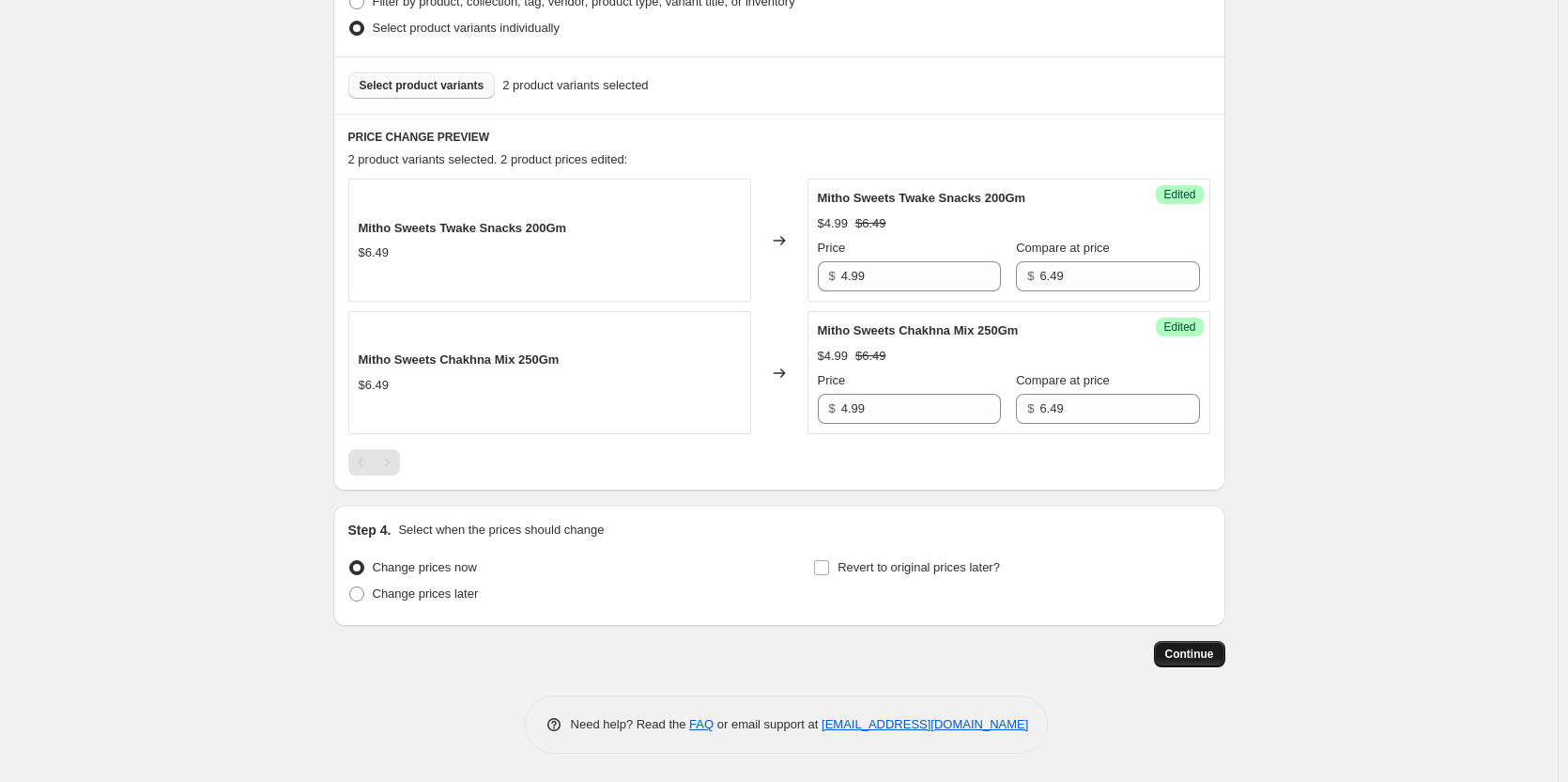
click at [1199, 649] on span "Continue" at bounding box center [1190, 653] width 49 height 15
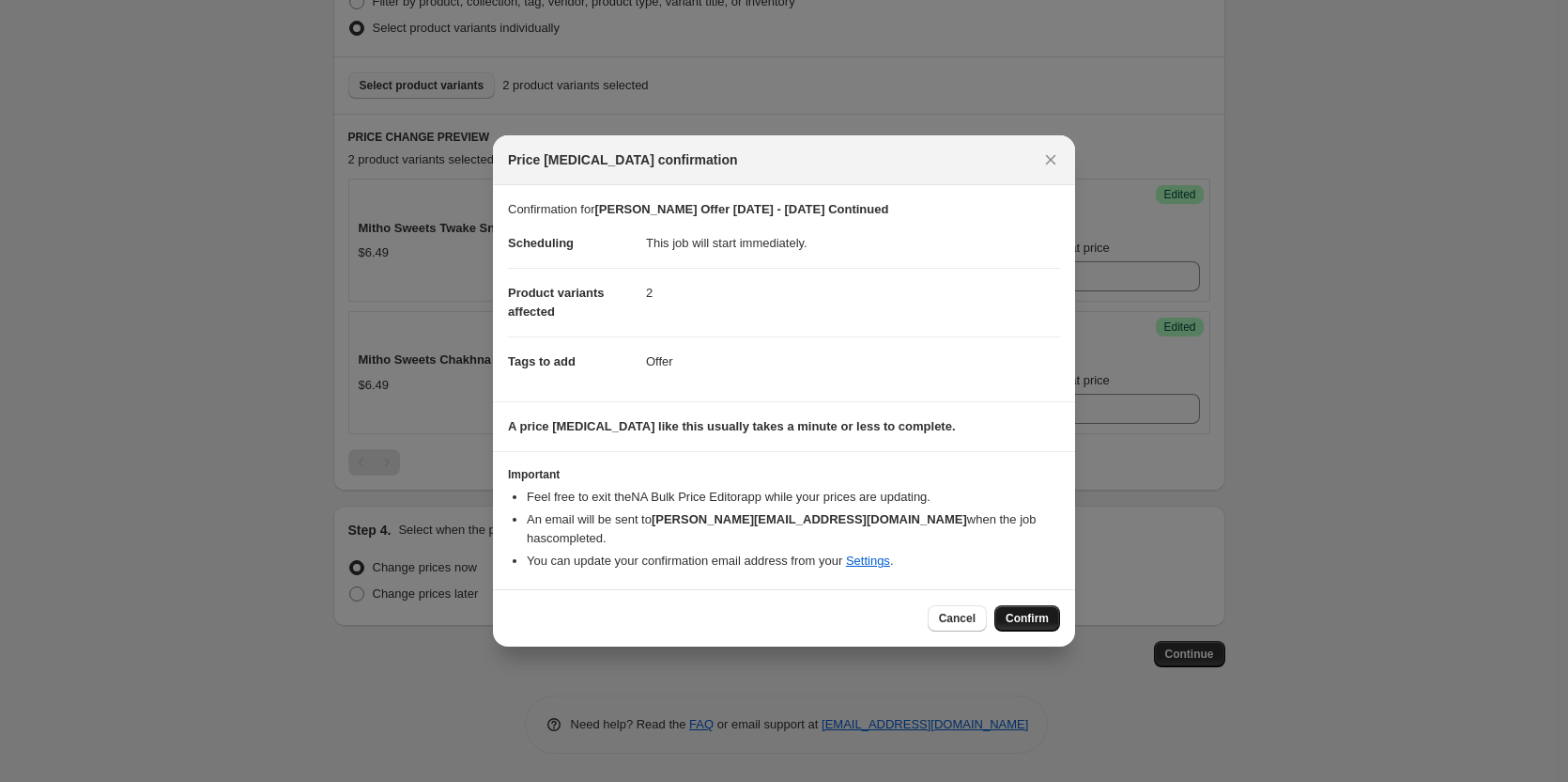
click at [1032, 622] on button "Confirm" at bounding box center [1027, 618] width 66 height 27
type input "[PERSON_NAME] Offer [DATE] - [DATE] Continued"
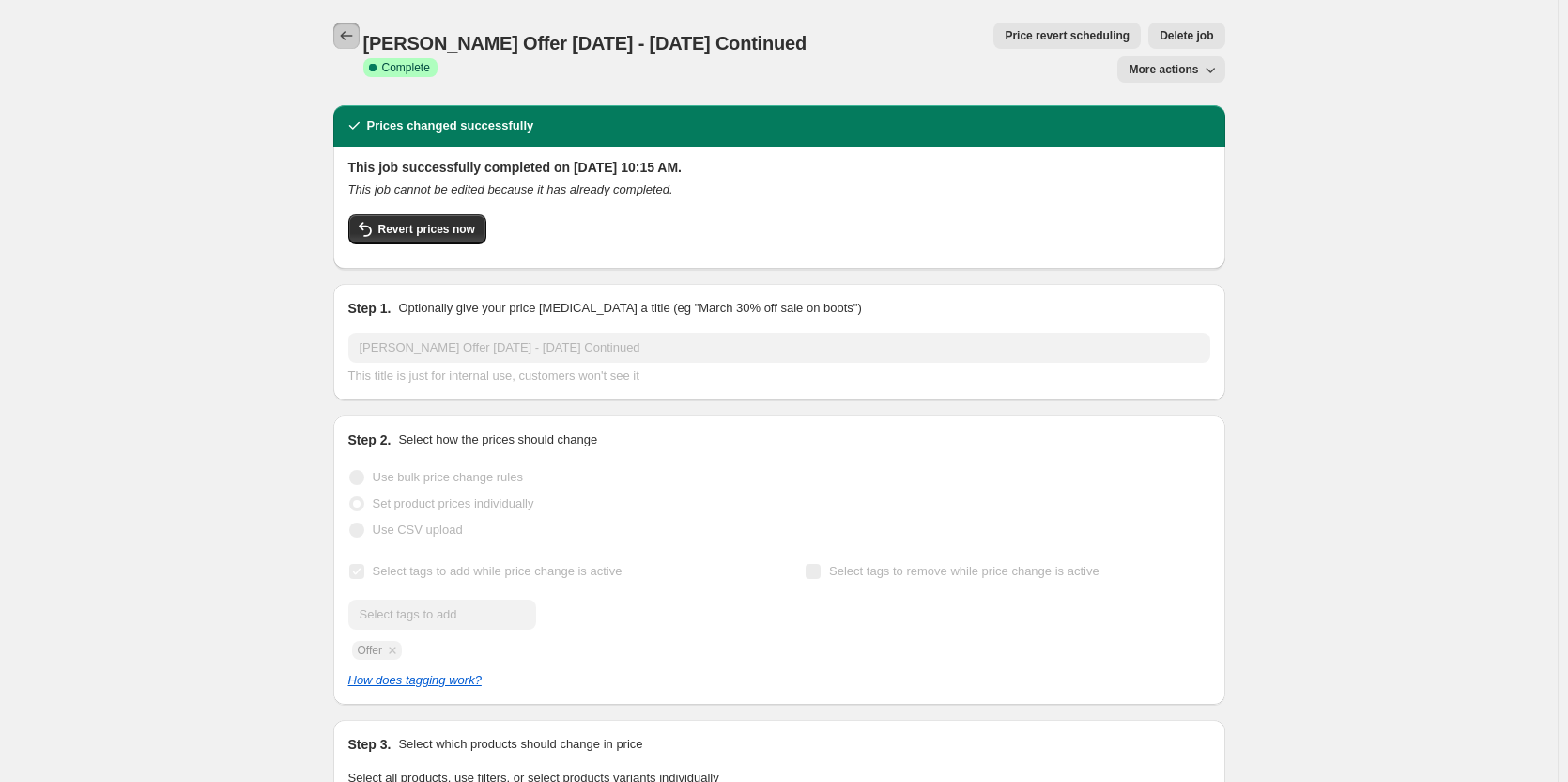
click at [349, 28] on icon "Price change jobs" at bounding box center [346, 35] width 19 height 19
